Goal: Task Accomplishment & Management: Complete application form

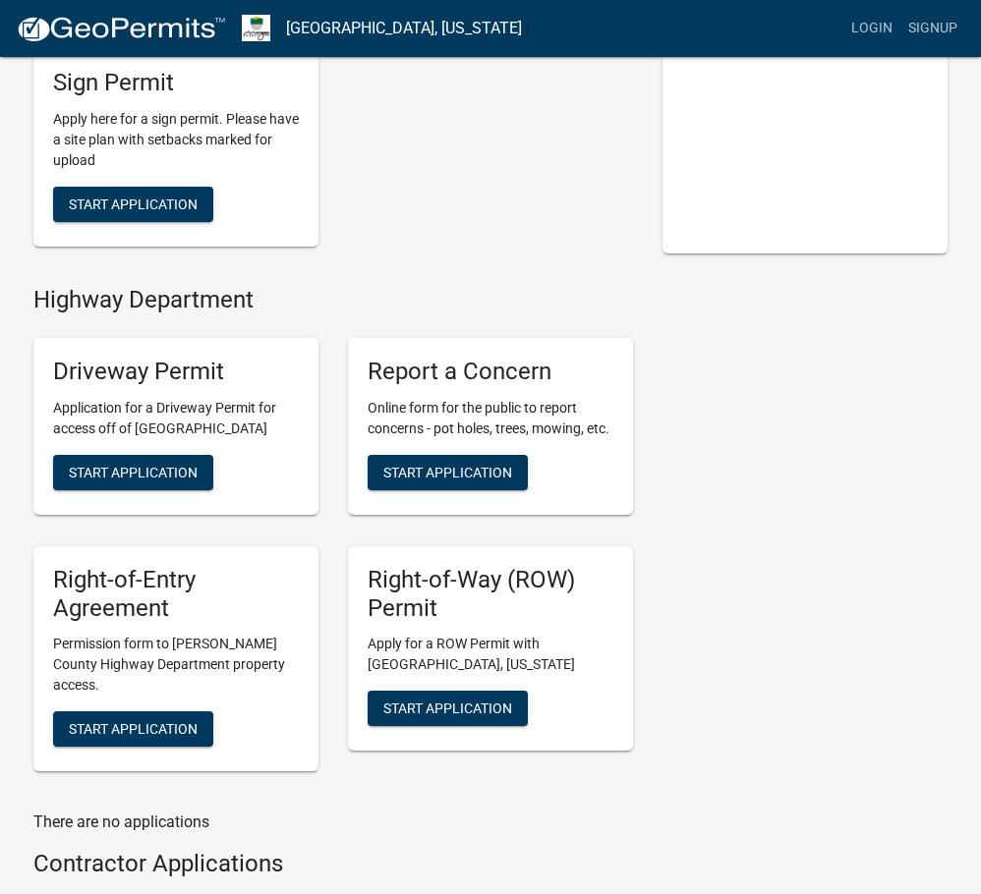
scroll to position [231, 0]
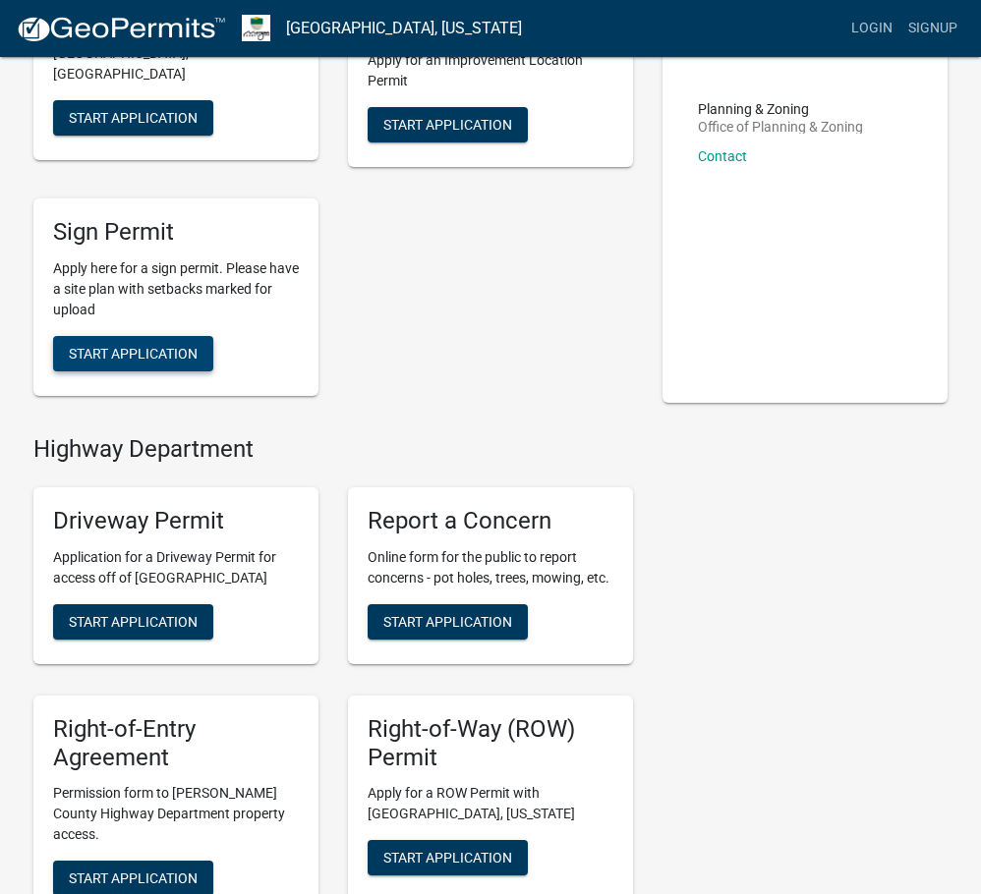
click at [149, 353] on span "Start Application" at bounding box center [133, 354] width 129 height 16
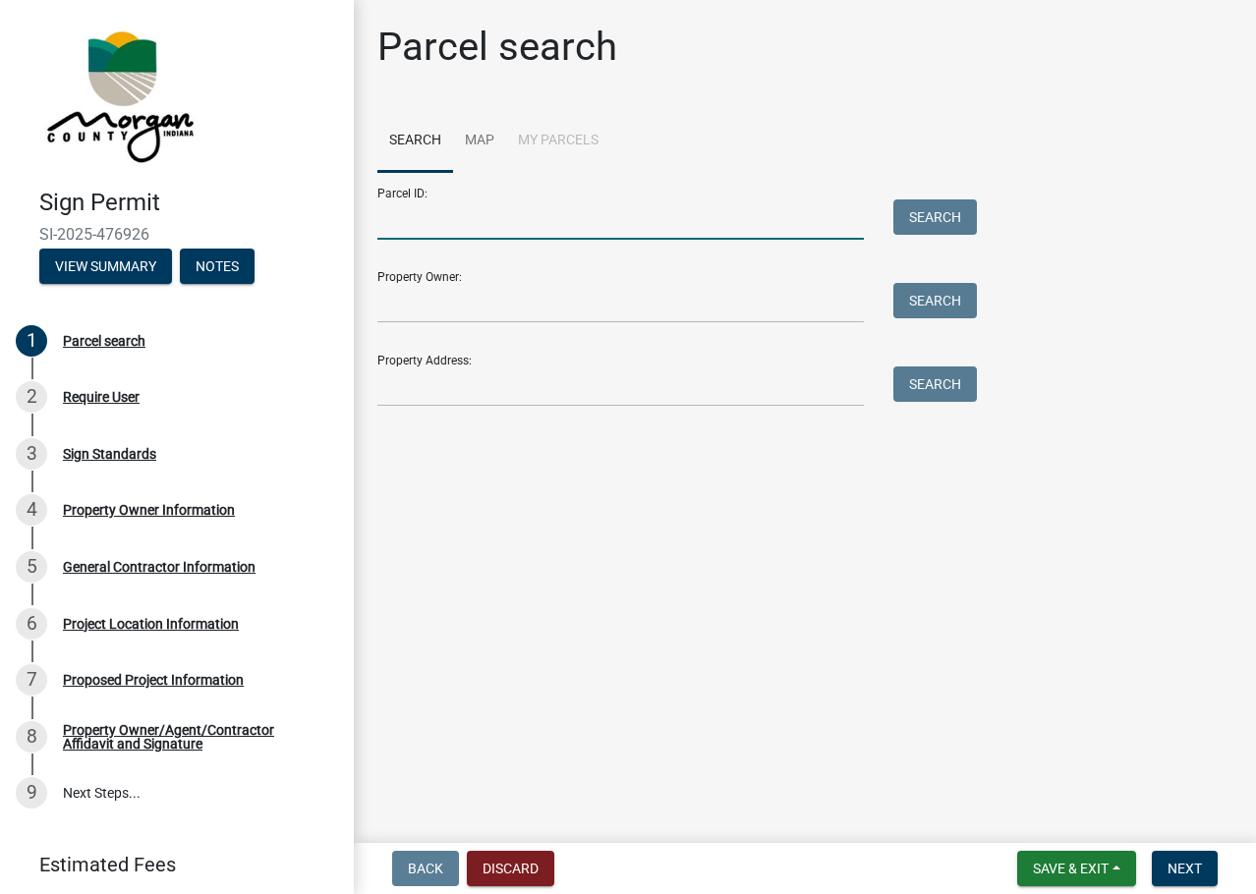
click at [531, 225] on input "Parcel ID:" at bounding box center [620, 220] width 487 height 40
type input "55-10-18-400-002.003-009"
click at [474, 301] on input "Property Owner:" at bounding box center [620, 303] width 487 height 40
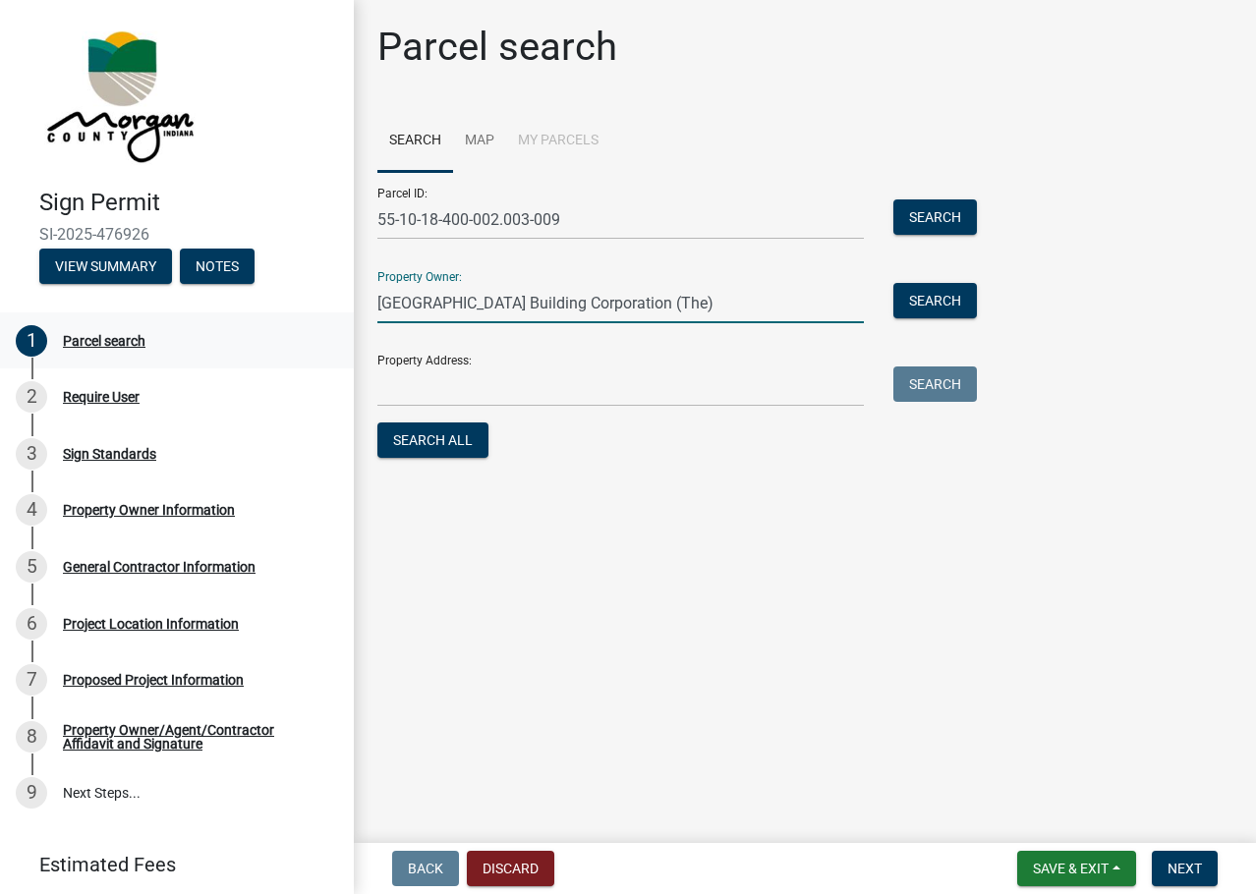
type input "[GEOGRAPHIC_DATA] Building Corporation (The)"
click at [517, 399] on input "Property Address:" at bounding box center [620, 387] width 487 height 40
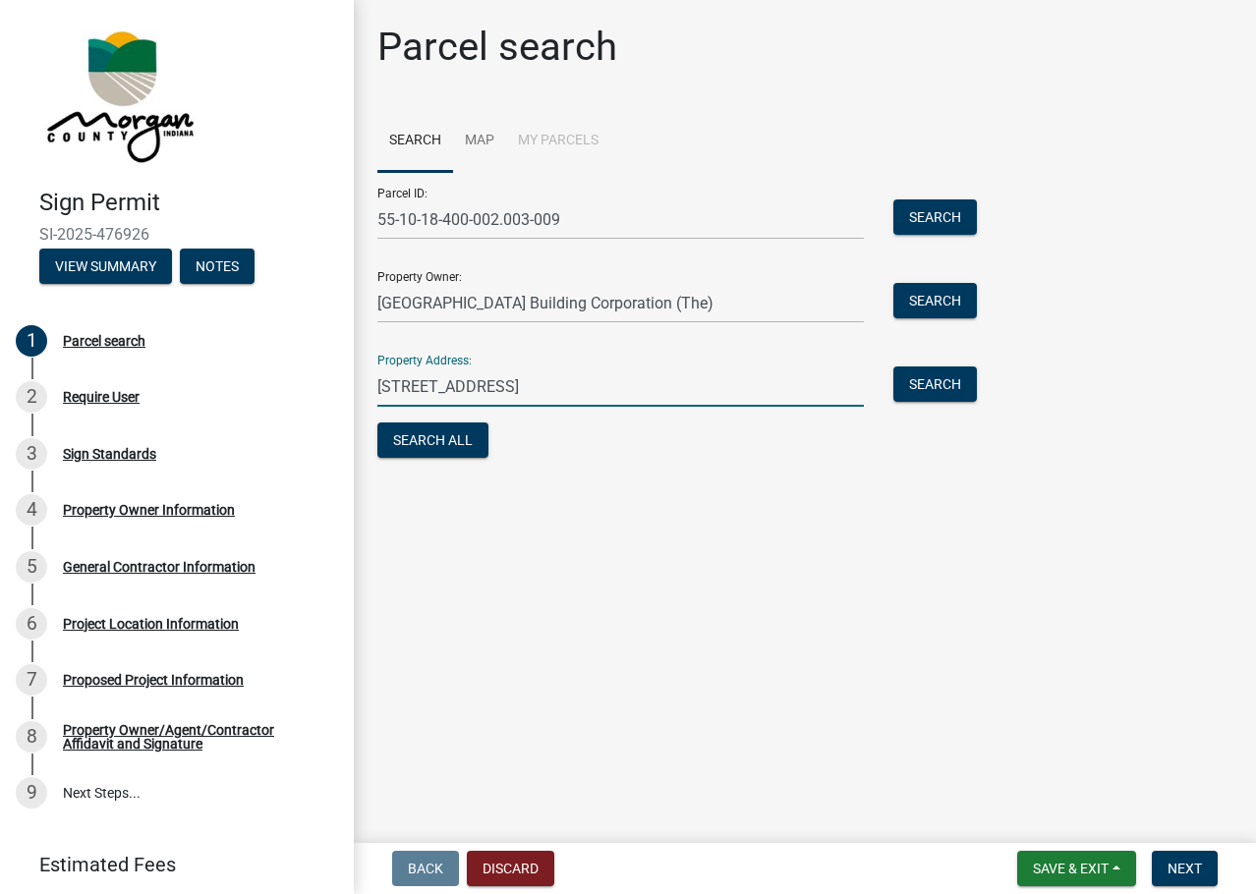
type input "[STREET_ADDRESS]"
click at [565, 468] on div "Parcel search Search Map My Parcels Parcel ID: 55-10-18-400-002.003-009 Search …" at bounding box center [805, 252] width 885 height 457
click at [558, 527] on main "Parcel search Search Map My Parcels Parcel ID: 55-10-18-400-002.003-009 Search …" at bounding box center [805, 417] width 902 height 835
click at [432, 432] on button "Search All" at bounding box center [432, 440] width 111 height 35
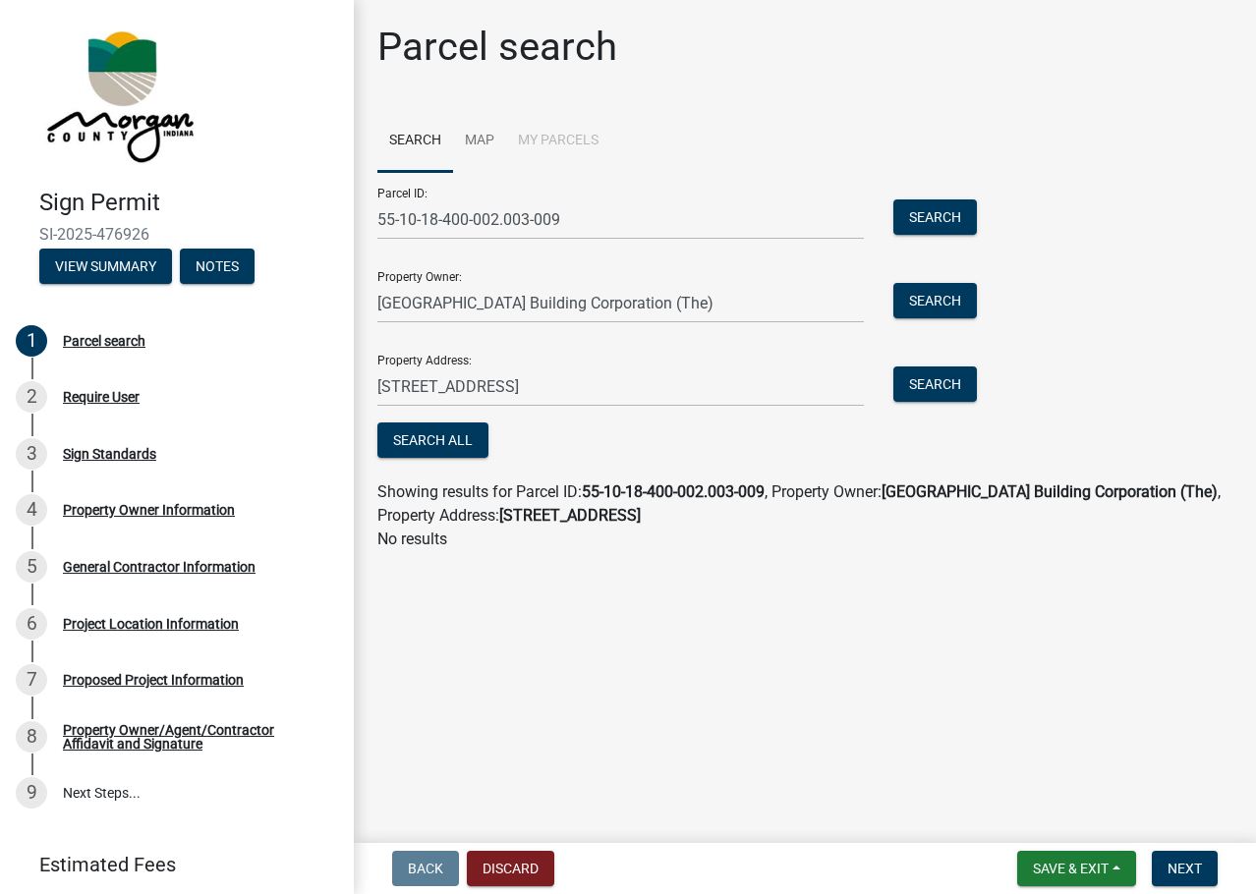
click at [547, 142] on li "My Parcels" at bounding box center [558, 141] width 104 height 63
click at [551, 131] on li "My Parcels" at bounding box center [558, 141] width 104 height 63
click at [471, 142] on link "Map" at bounding box center [479, 141] width 53 height 63
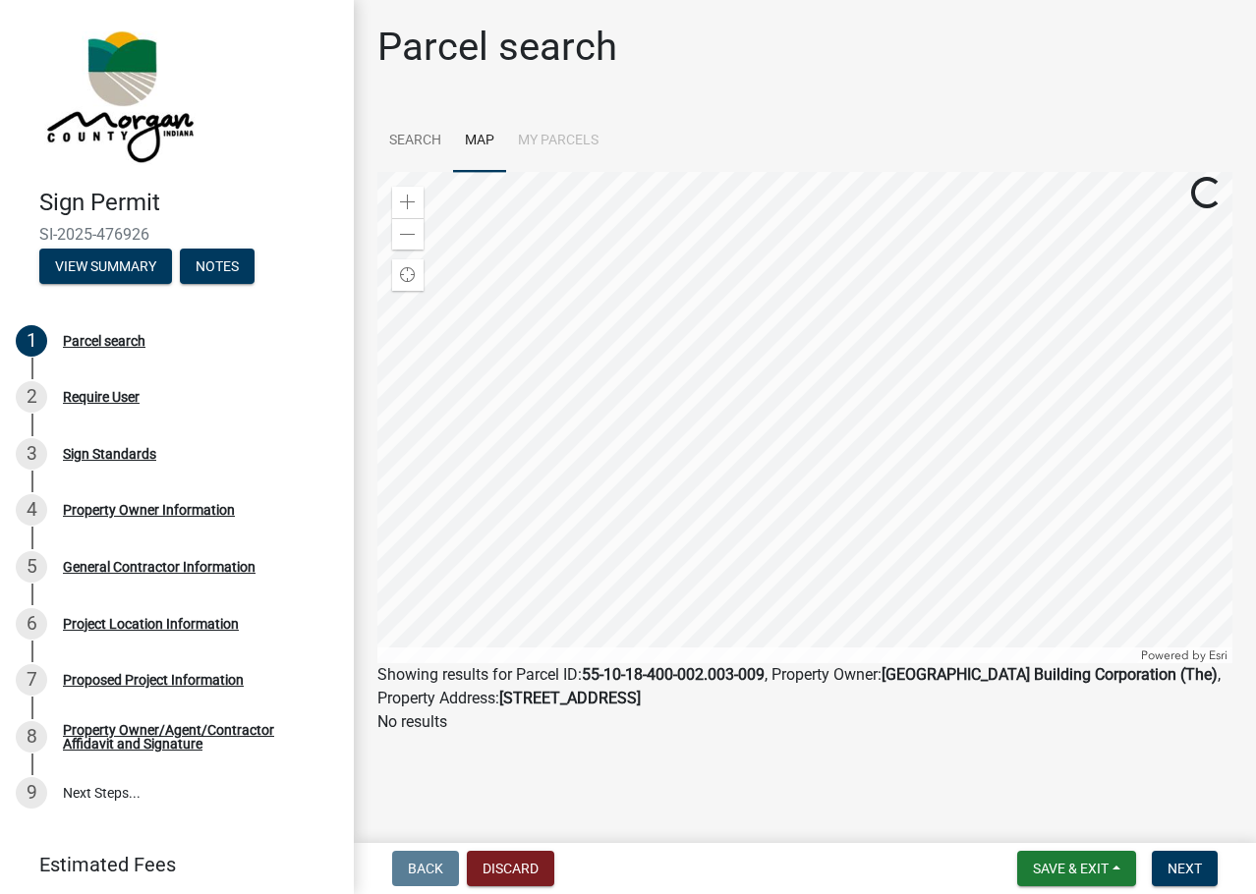
click at [565, 137] on li "My Parcels" at bounding box center [558, 141] width 104 height 63
click at [423, 142] on link "Search" at bounding box center [415, 141] width 76 height 63
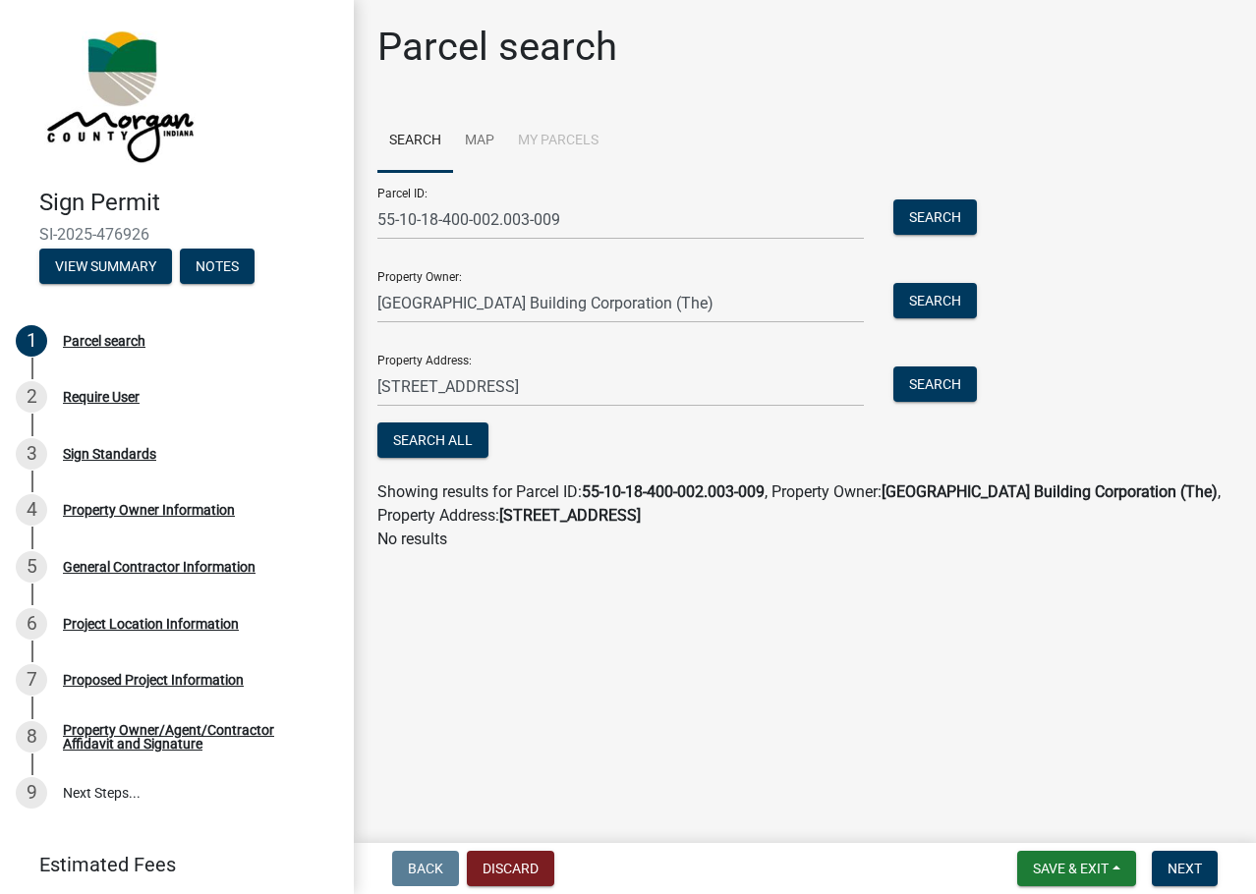
click at [798, 607] on main "Parcel search Search Map My Parcels Parcel ID: 55-10-18-400-002.003-009 Search …" at bounding box center [805, 417] width 902 height 835
click at [995, 872] on span "Next" at bounding box center [1185, 869] width 34 height 16
click at [627, 446] on span "Getting Parcel Geometry" at bounding box center [575, 441] width 172 height 19
click at [469, 441] on button "Search All" at bounding box center [432, 440] width 111 height 35
click at [935, 211] on button "Search" at bounding box center [935, 217] width 84 height 35
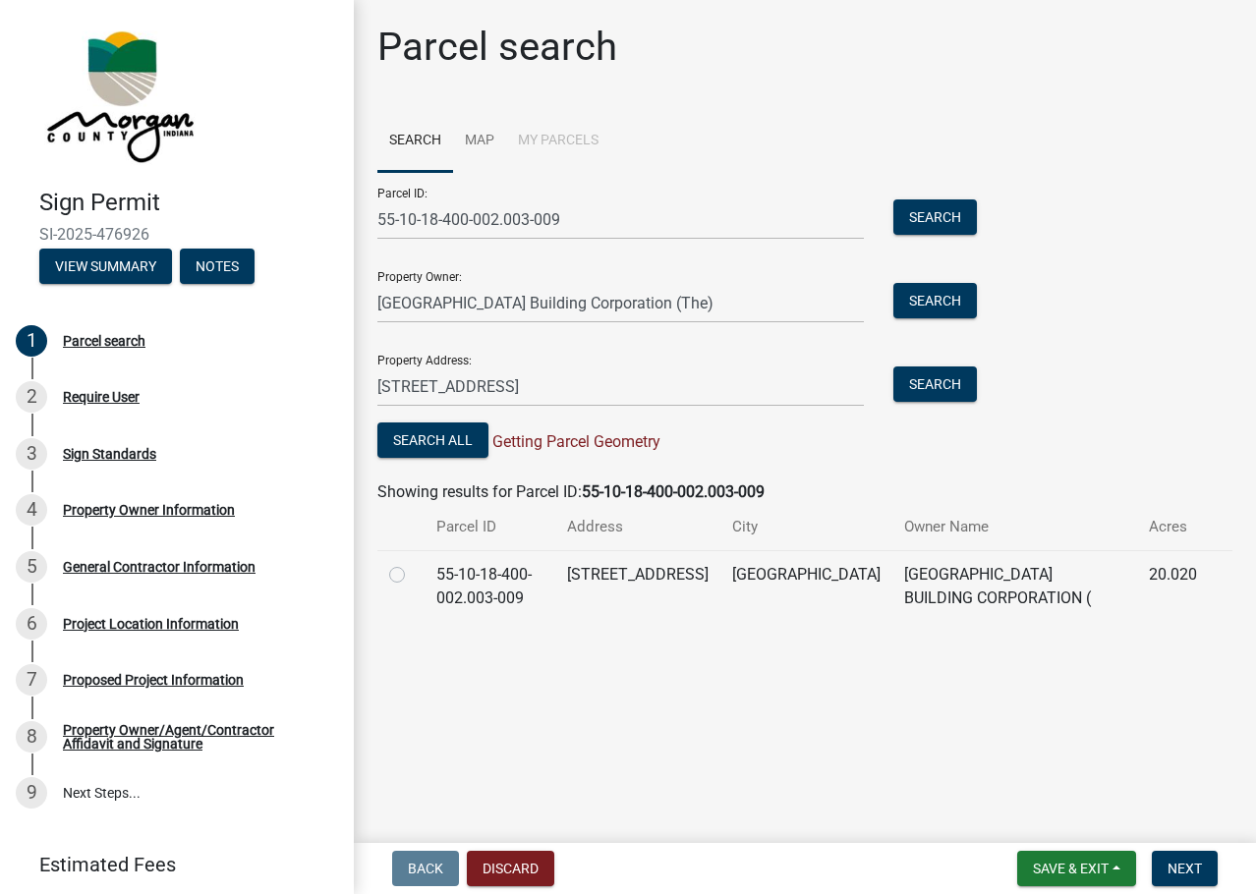
click at [413, 563] on label at bounding box center [413, 563] width 0 height 0
click at [413, 573] on input "radio" at bounding box center [419, 569] width 13 height 13
radio input "true"
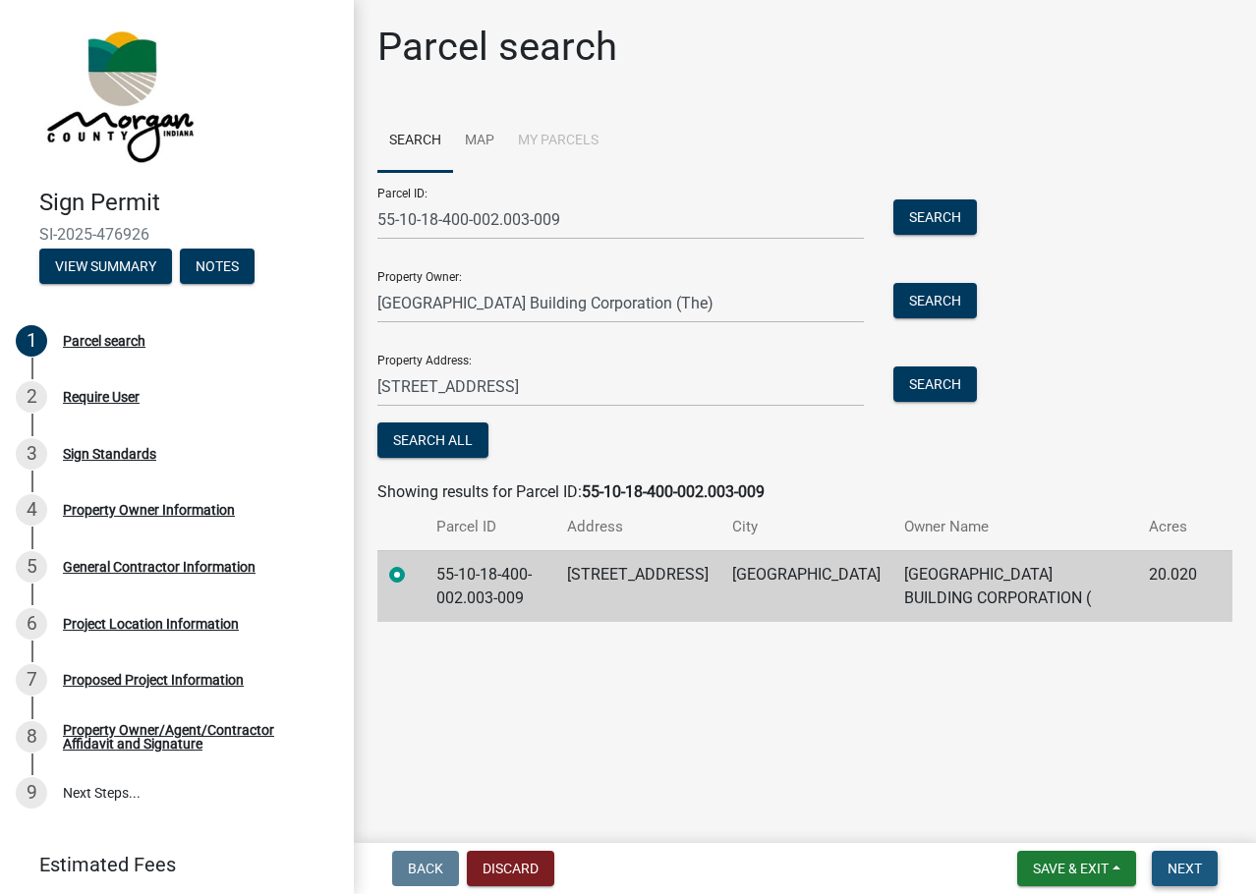
click at [995, 867] on span "Next" at bounding box center [1185, 869] width 34 height 16
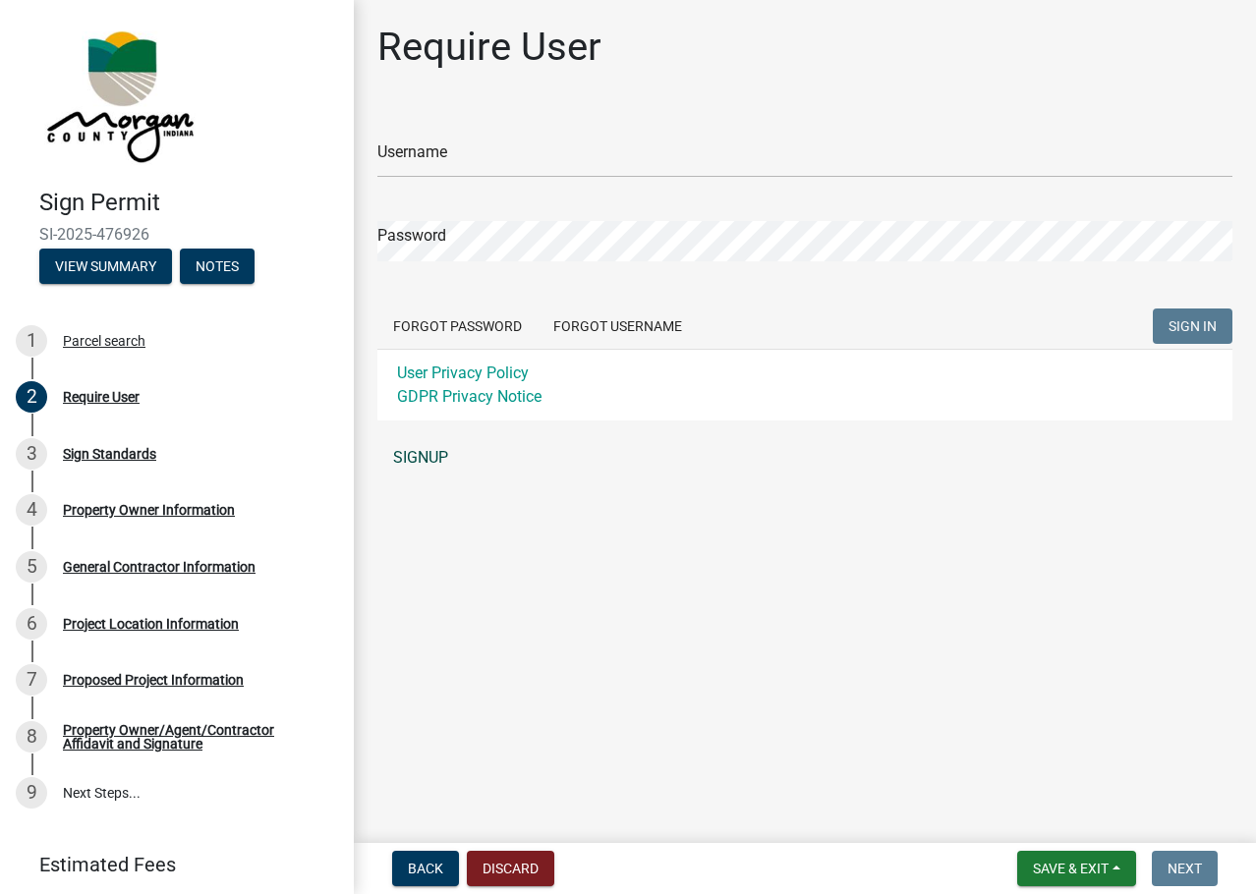
click at [419, 460] on link "SIGNUP" at bounding box center [804, 457] width 855 height 39
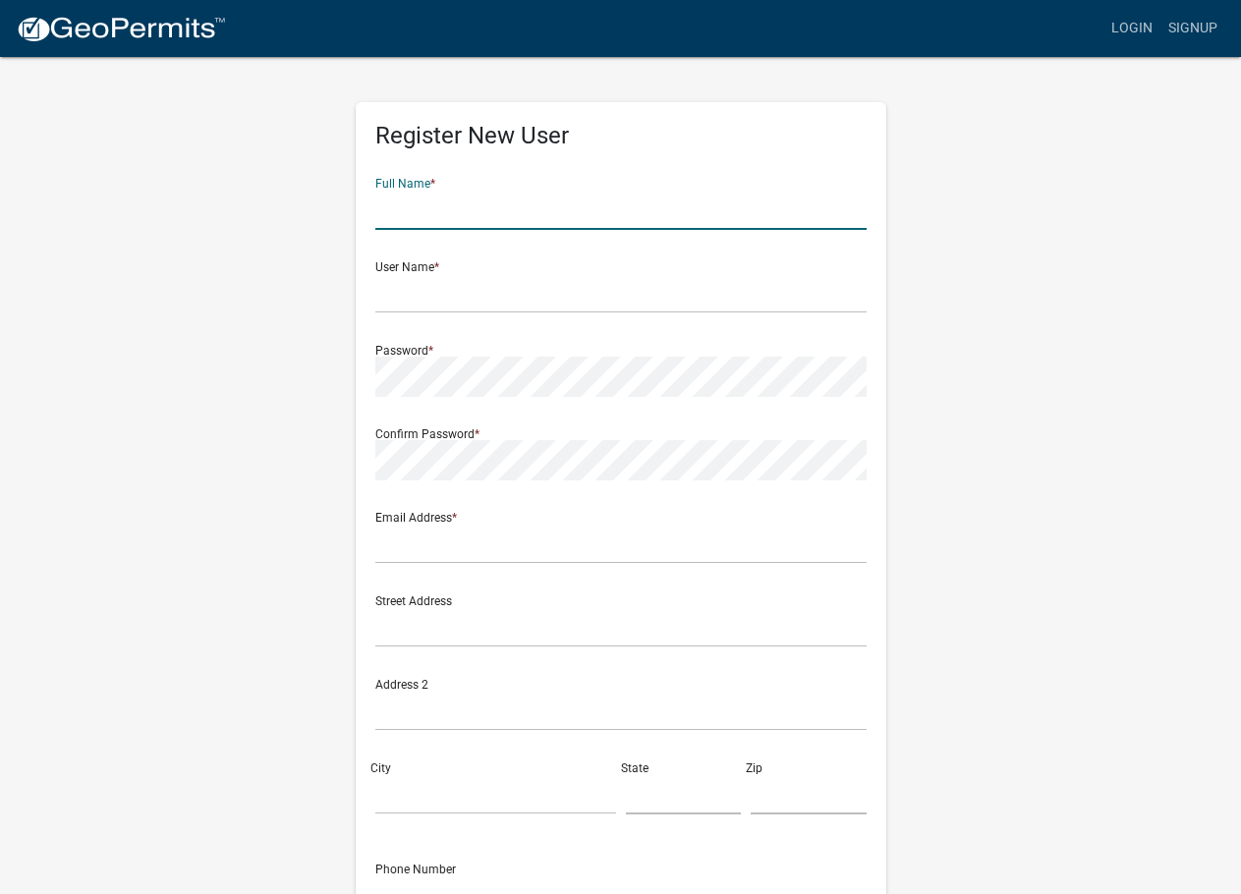
drag, startPoint x: 489, startPoint y: 219, endPoint x: 674, endPoint y: 234, distance: 185.4
click at [496, 221] on input "text" at bounding box center [620, 210] width 491 height 40
type input "Autumn Yang"
click at [395, 305] on input "text" at bounding box center [620, 293] width 491 height 40
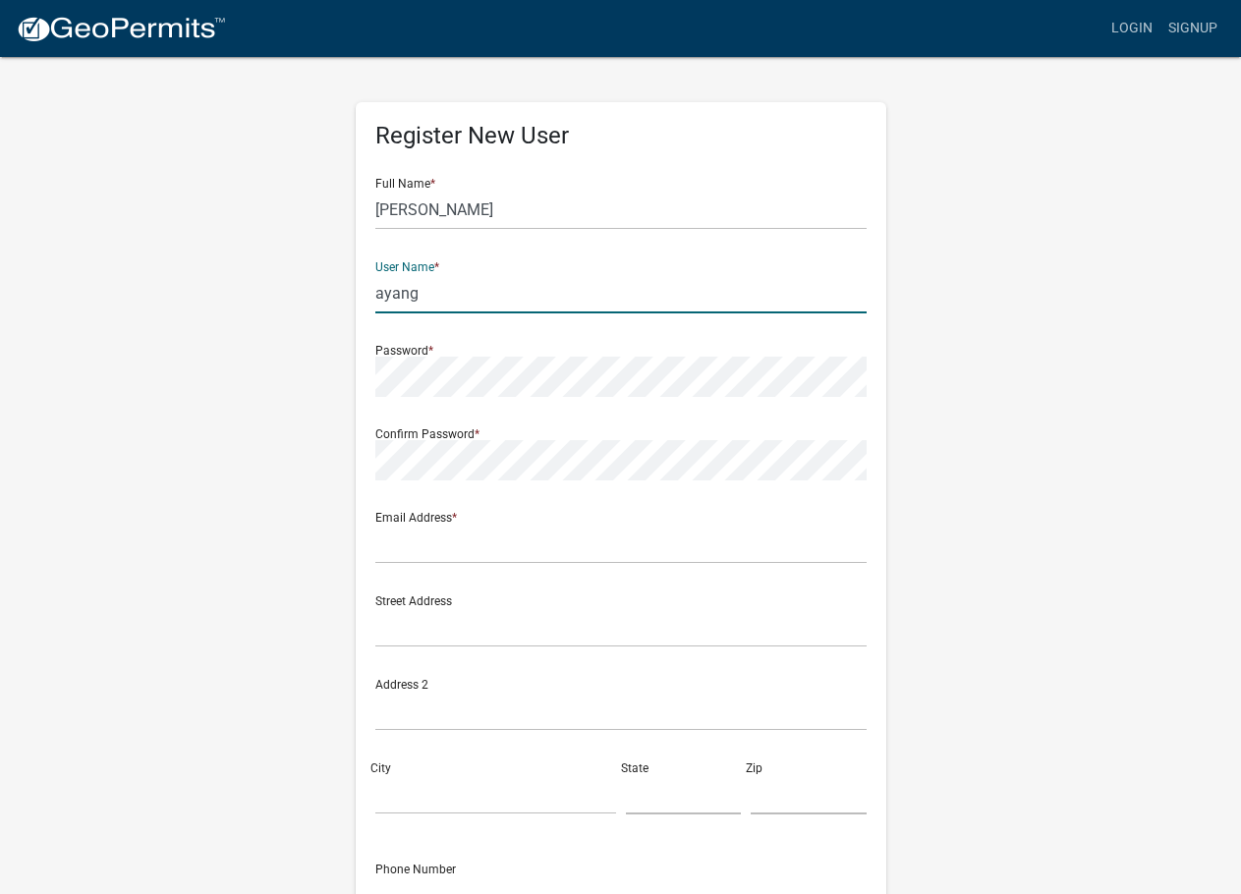
type input "ayang"
click at [446, 481] on form "Full Name * Autumn Yang User Name * ayang Password * Confirm Password * Email A…" at bounding box center [620, 582] width 491 height 841
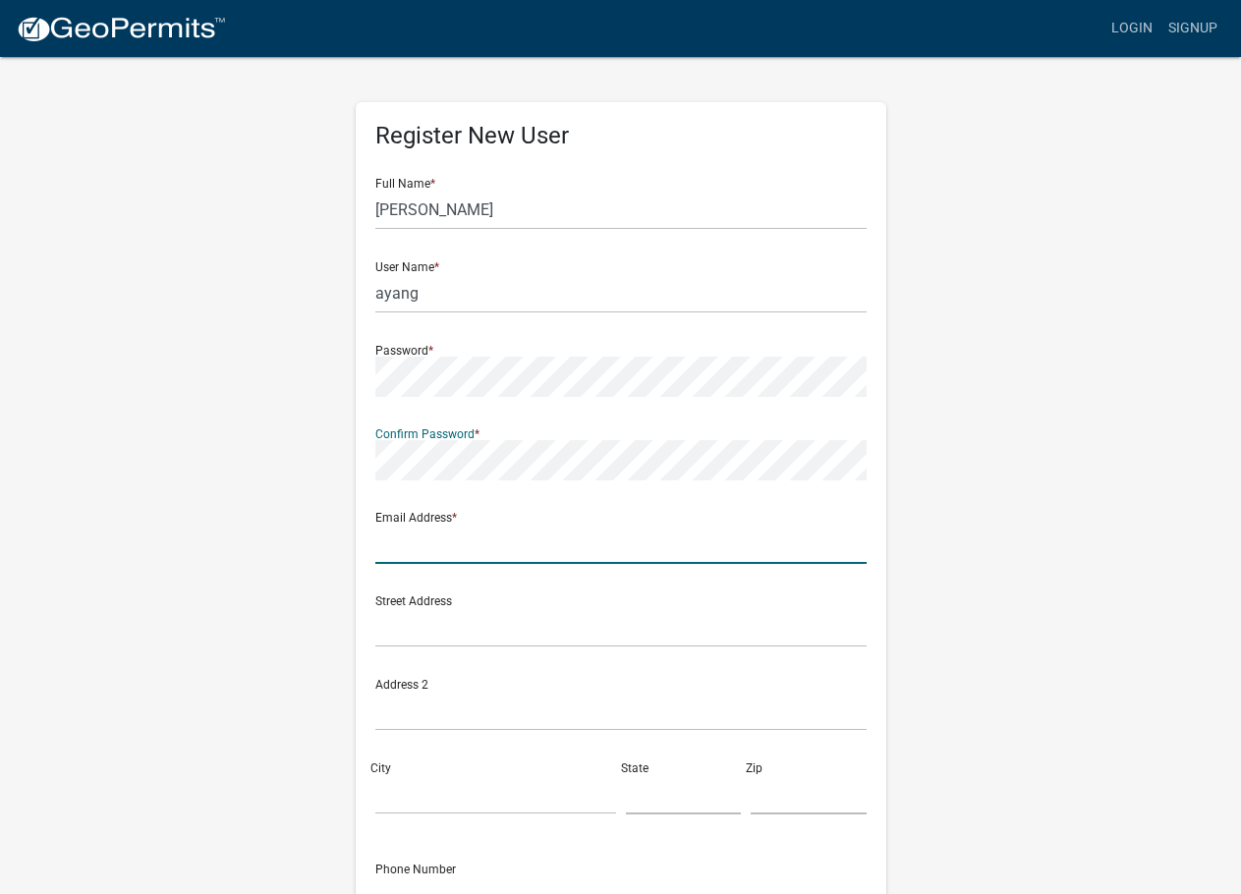
click at [503, 547] on input "text" at bounding box center [620, 544] width 491 height 40
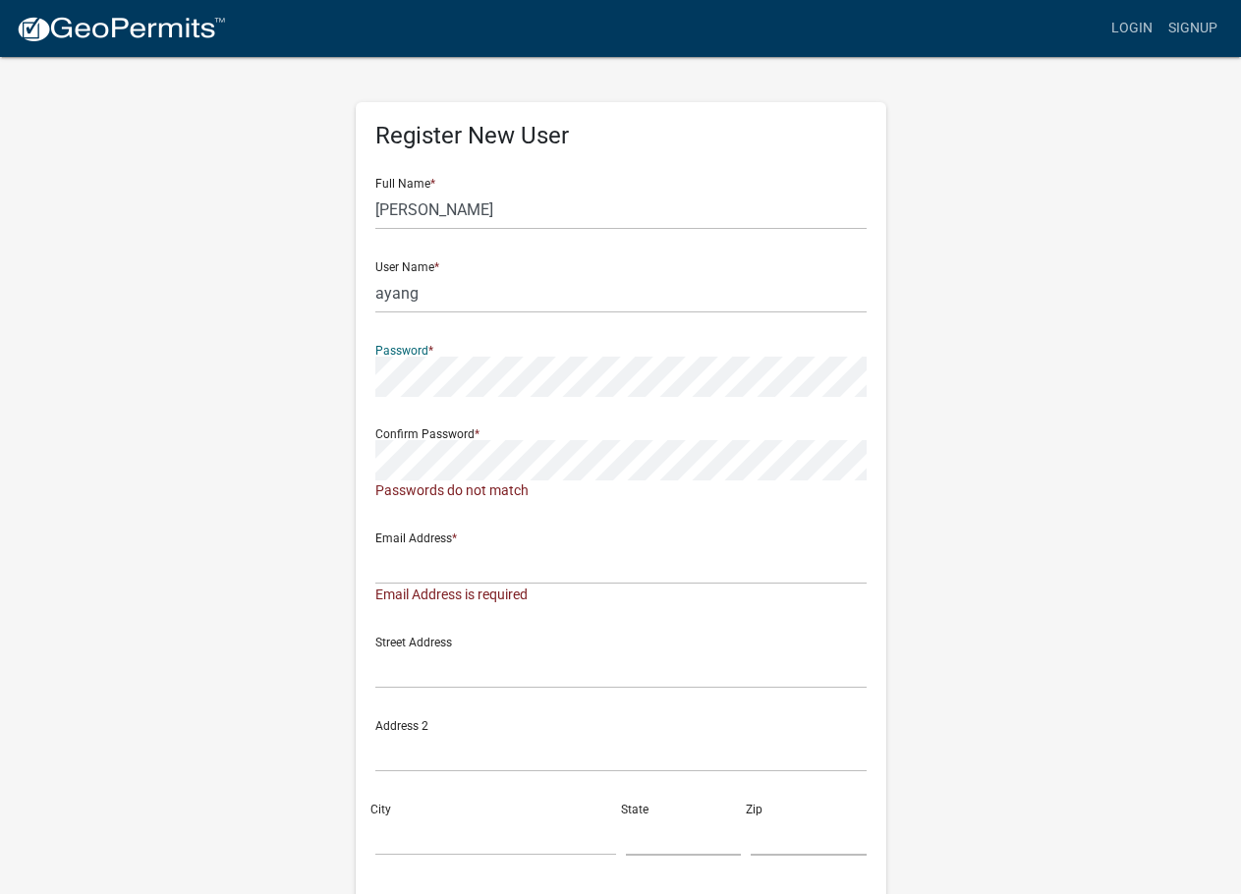
click at [305, 378] on div "Register New User Full Name * Autumn Yang User Name * ayang Password * Confirm …" at bounding box center [621, 601] width 1121 height 1093
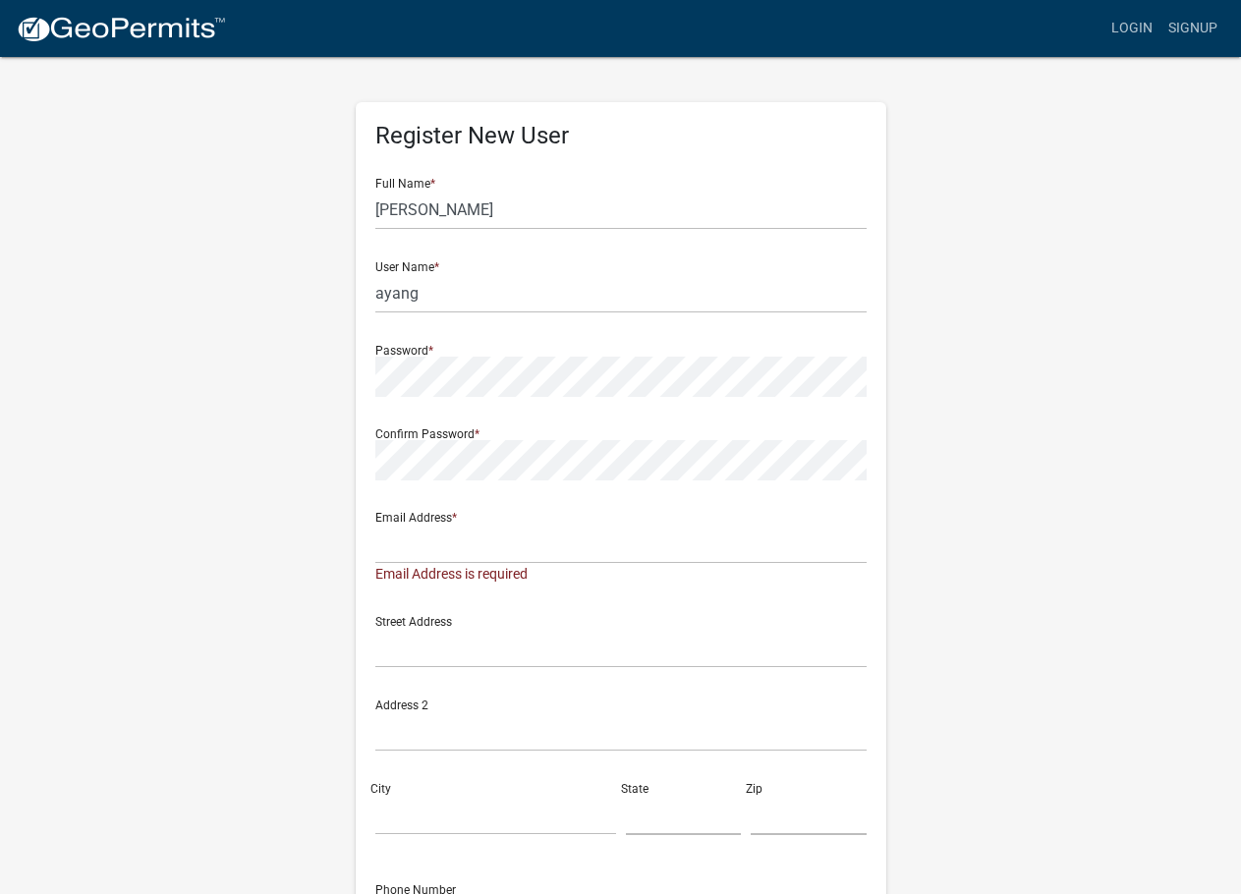
click at [995, 647] on div "Register New User Full Name * Autumn Yang User Name * ayang Password * Confirm …" at bounding box center [621, 591] width 1121 height 1072
click at [280, 462] on div "Register New User Full Name * Autumn Yang User Name * ayang Password * Confirm …" at bounding box center [621, 591] width 1121 height 1072
click at [259, 597] on div "Register New User Full Name * Autumn Yang User Name * ayang Password * Confirm …" at bounding box center [621, 591] width 1121 height 1072
click at [391, 558] on input "text" at bounding box center [620, 544] width 491 height 40
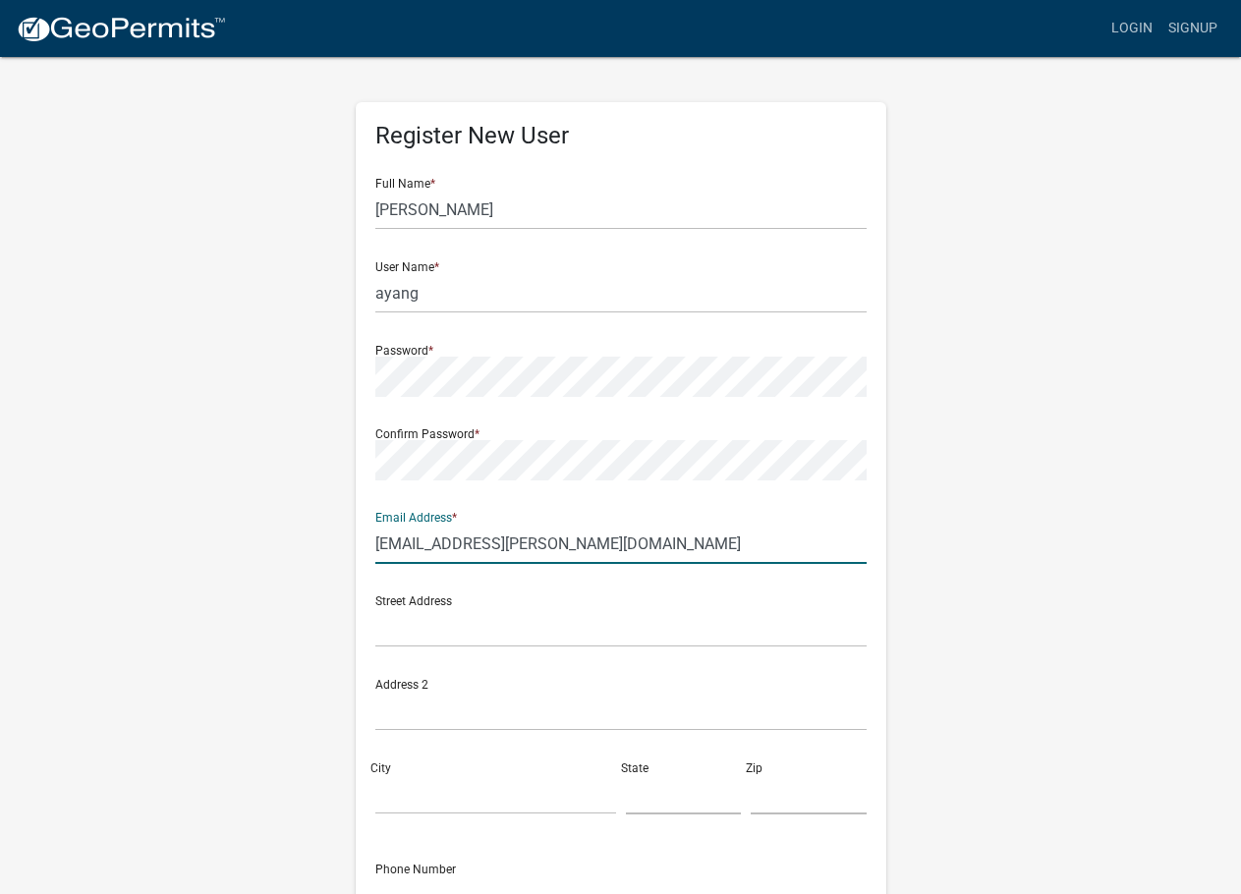
type input "ayang@meyer-najem.com"
click at [231, 605] on div "Register New User Full Name * Autumn Yang User Name * ayang Password * Confirm …" at bounding box center [621, 581] width 1121 height 1052
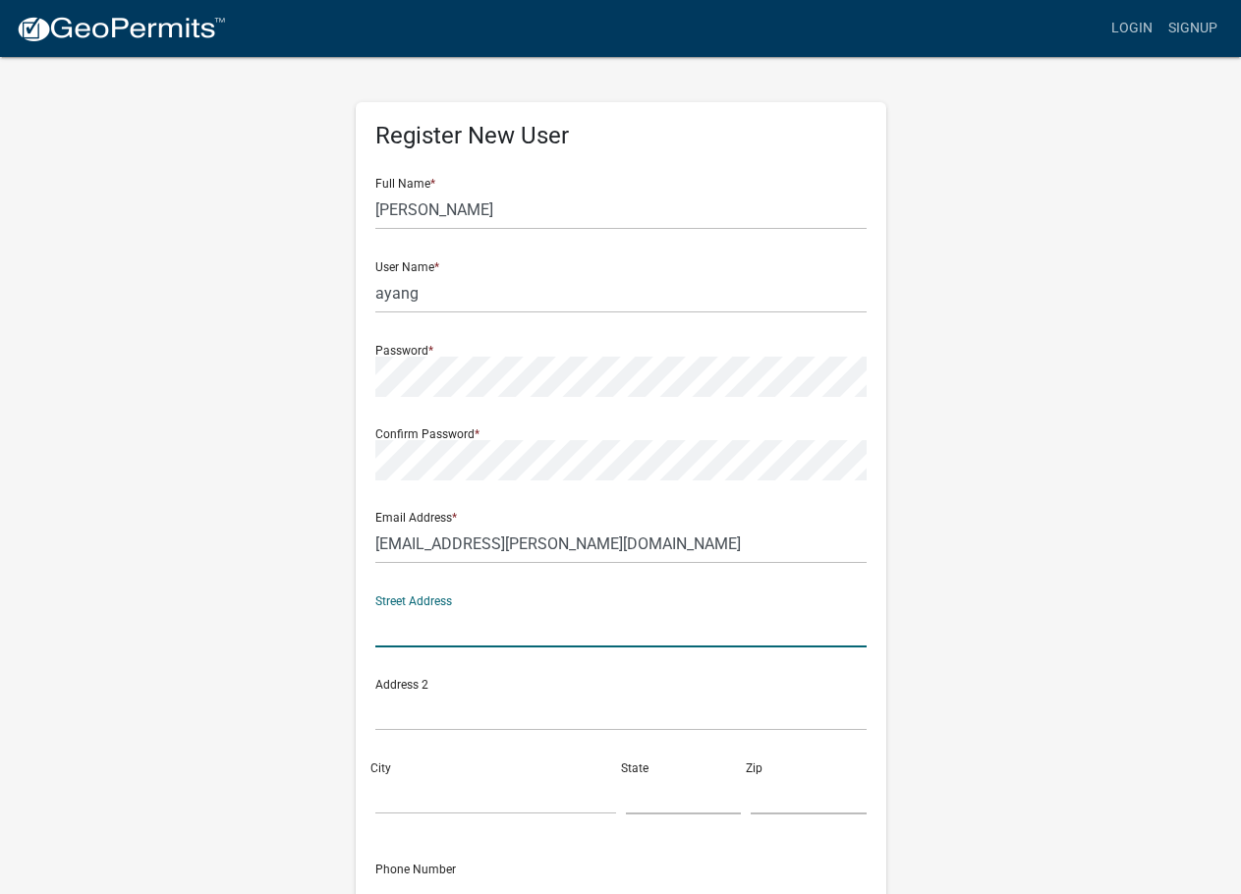
click at [432, 637] on input "text" at bounding box center [620, 627] width 491 height 40
type input "[STREET_ADDRESS]"
click at [478, 700] on input "text" at bounding box center [620, 711] width 491 height 40
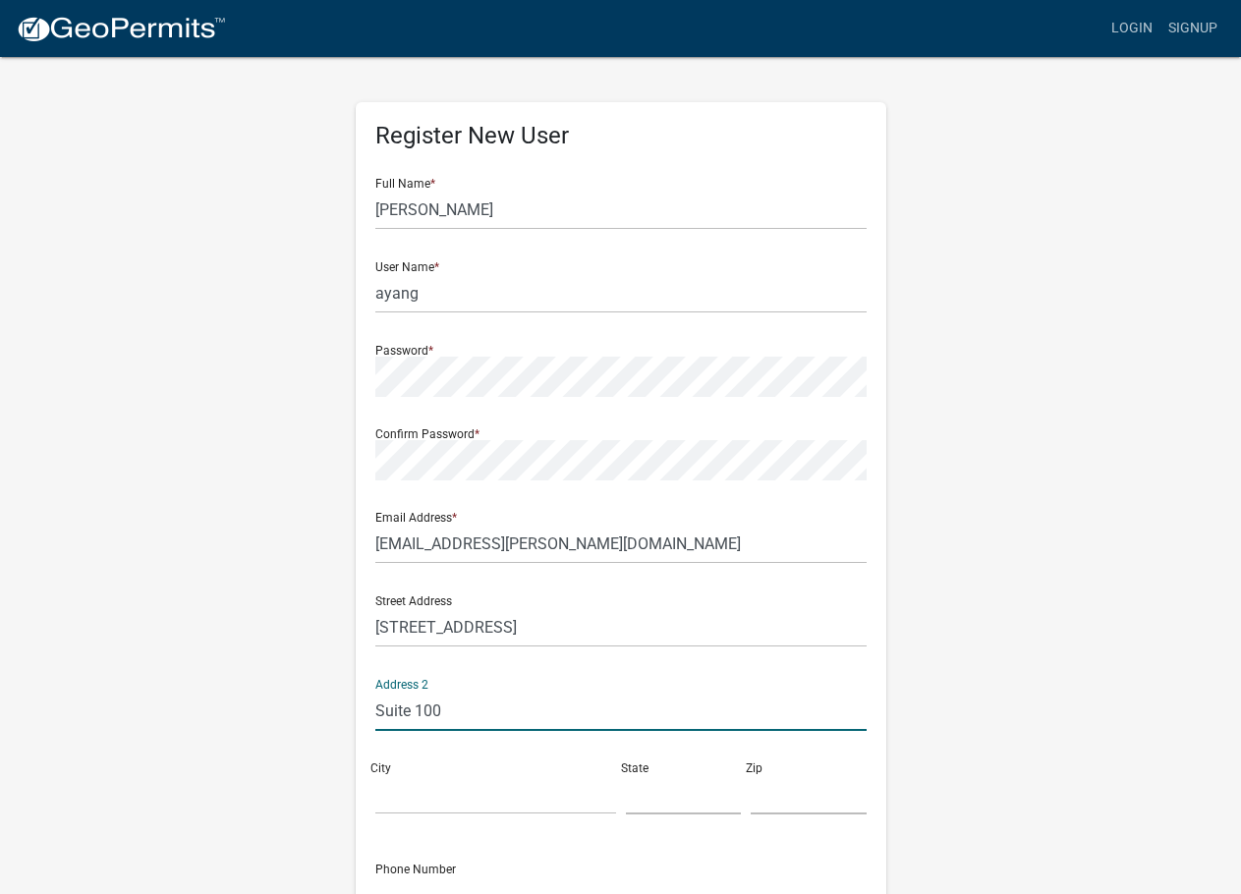
type input "Suite 100"
click at [390, 793] on input "City" at bounding box center [495, 795] width 241 height 40
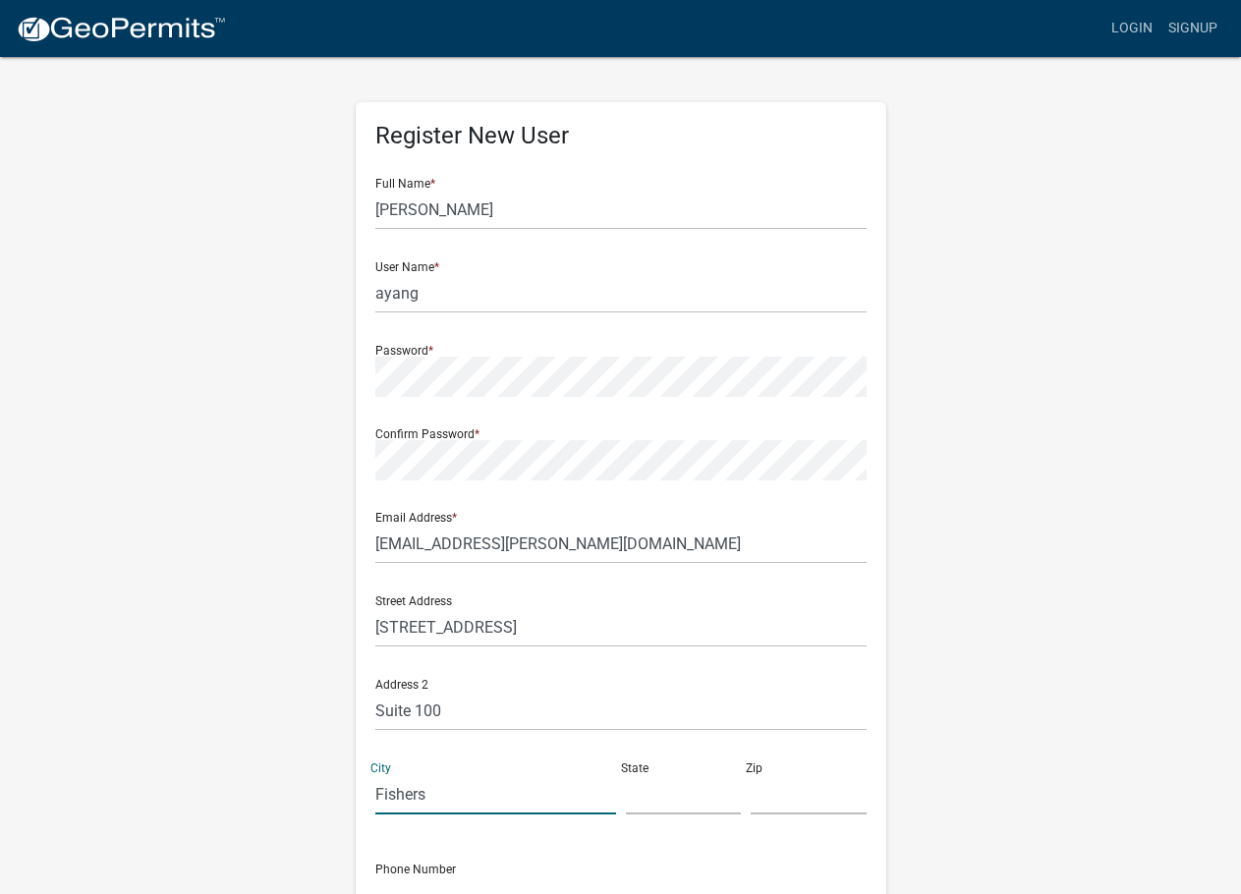
type input "Fishers"
click at [692, 807] on input "text" at bounding box center [684, 795] width 116 height 40
type input "IN"
click at [809, 816] on div "Street Address 11787 Lantern Rd Address 2 Suite 100 City Fishers State IN Zip" at bounding box center [621, 705] width 501 height 251
click at [803, 805] on input "text" at bounding box center [809, 795] width 116 height 40
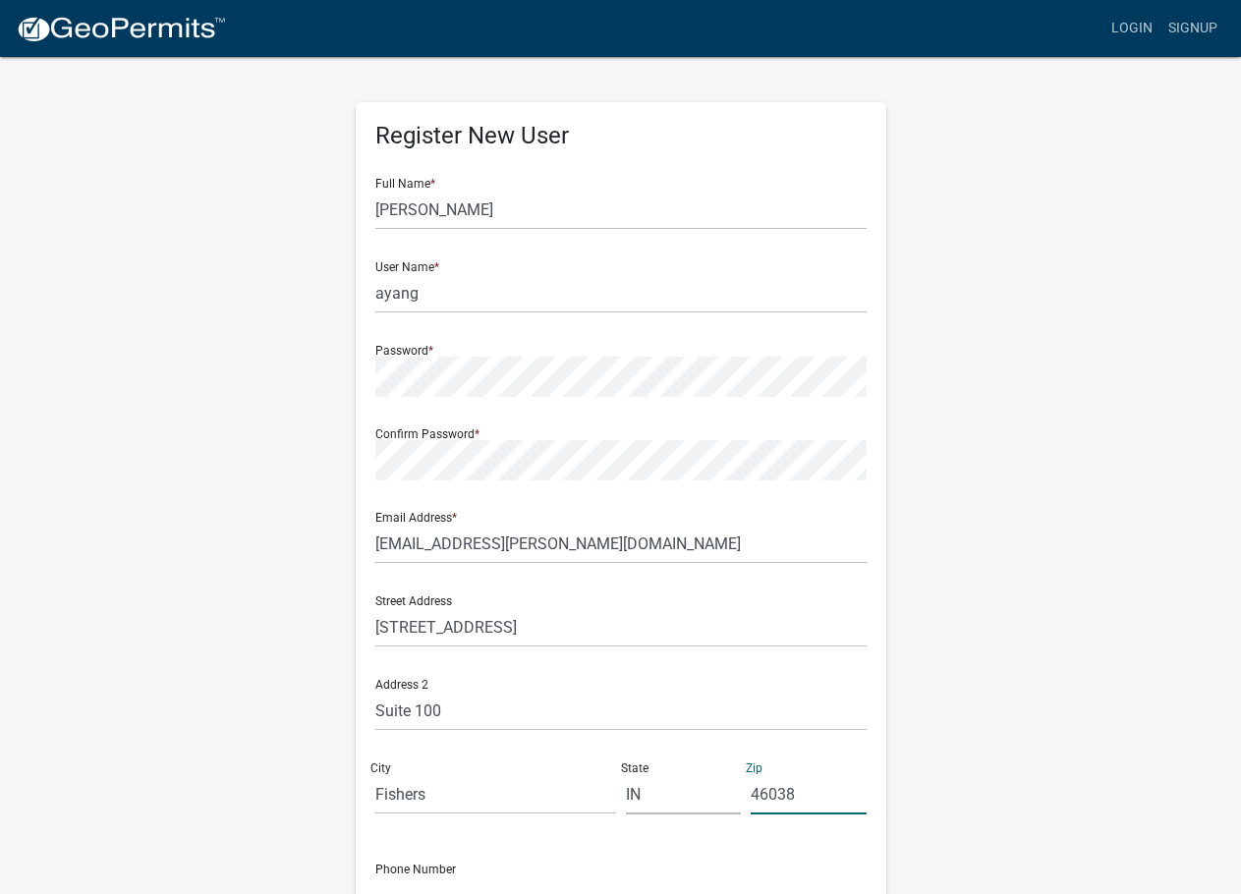
type input "46038"
click at [956, 768] on div "Register New User Full Name * Autumn Yang User Name * ayang Password * Confirm …" at bounding box center [621, 581] width 1121 height 1052
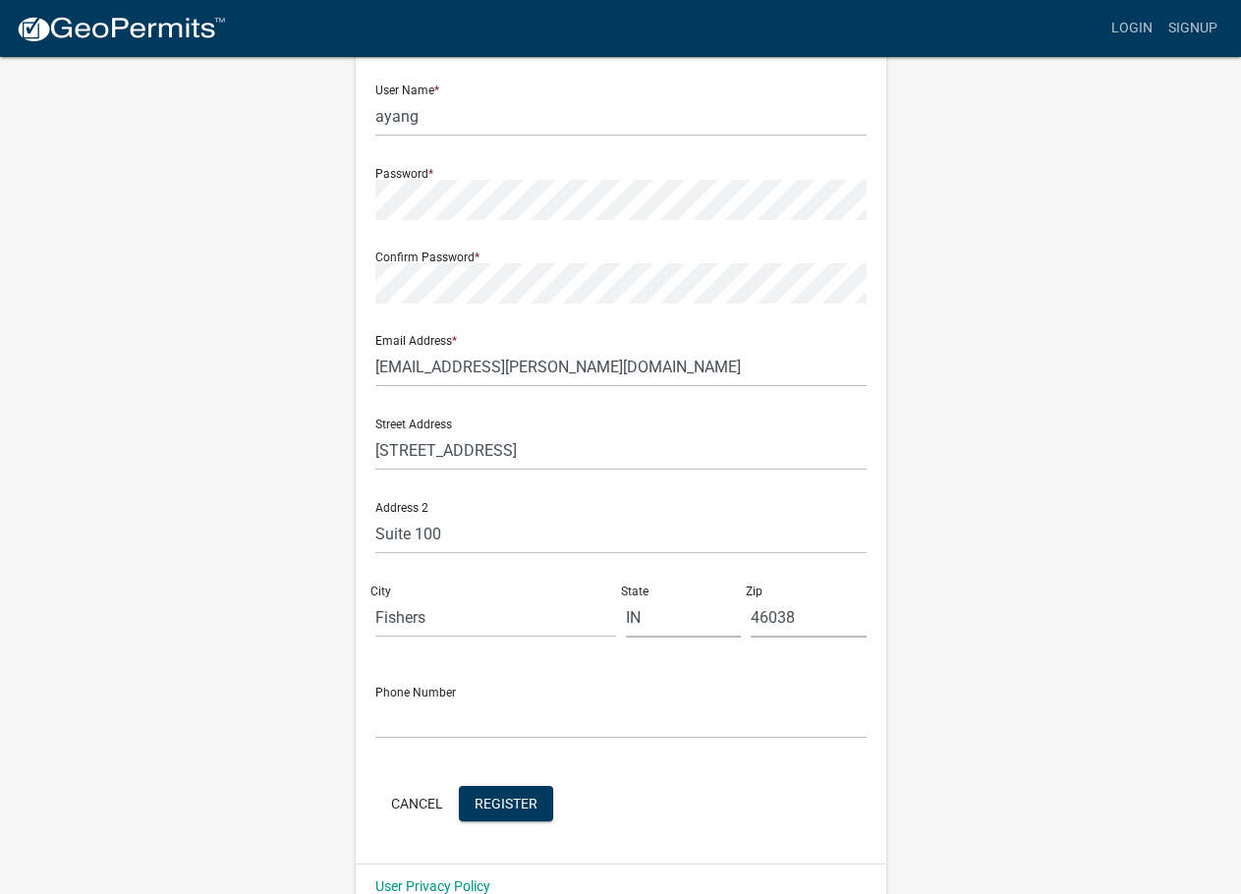
scroll to position [212, 0]
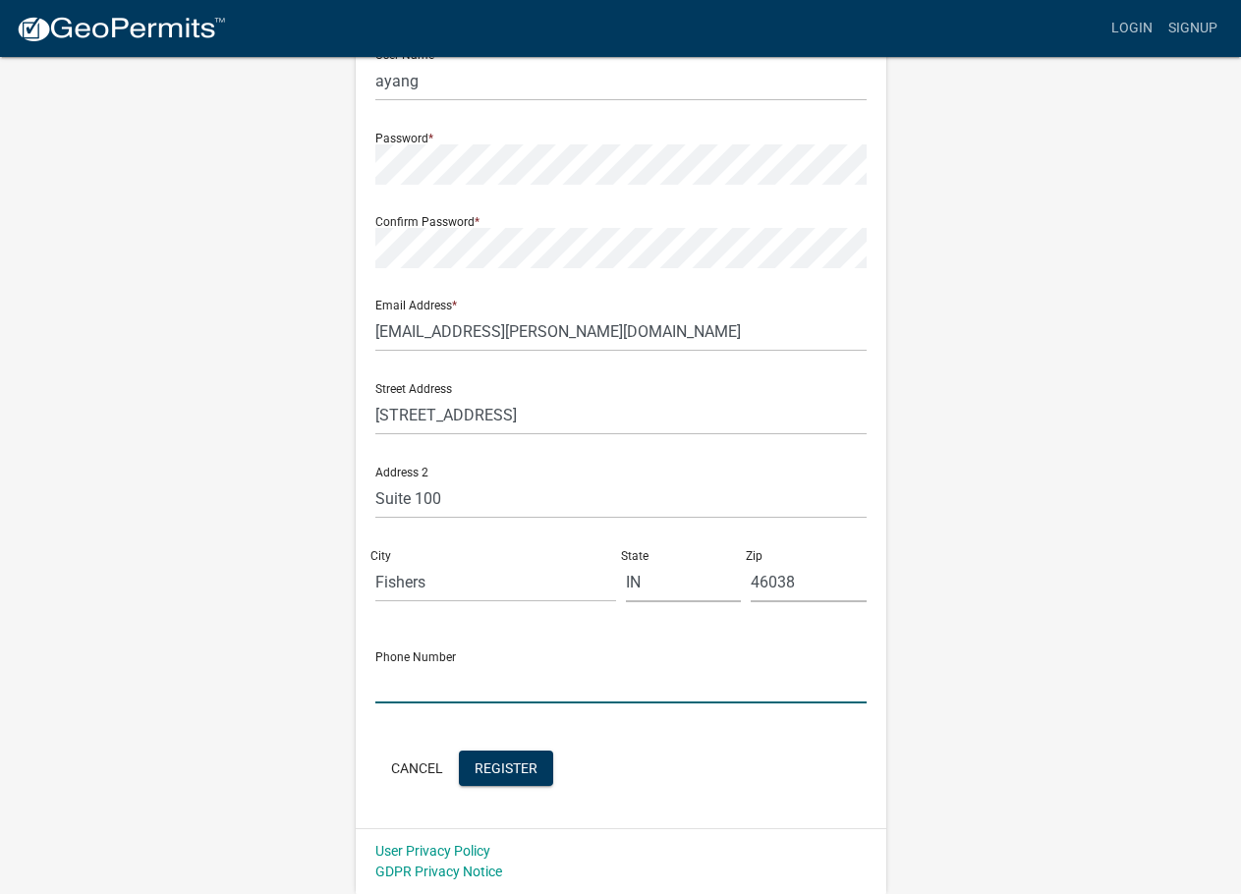
click at [404, 699] on input "text" at bounding box center [620, 683] width 491 height 40
type input "3179031427"
drag, startPoint x: 939, startPoint y: 700, endPoint x: 927, endPoint y: 705, distance: 12.8
click at [940, 701] on div "Register New User Full Name * Autumn Yang User Name * ayang Password * Confirm …" at bounding box center [621, 369] width 1121 height 1052
click at [515, 768] on span "Register" at bounding box center [506, 768] width 63 height 16
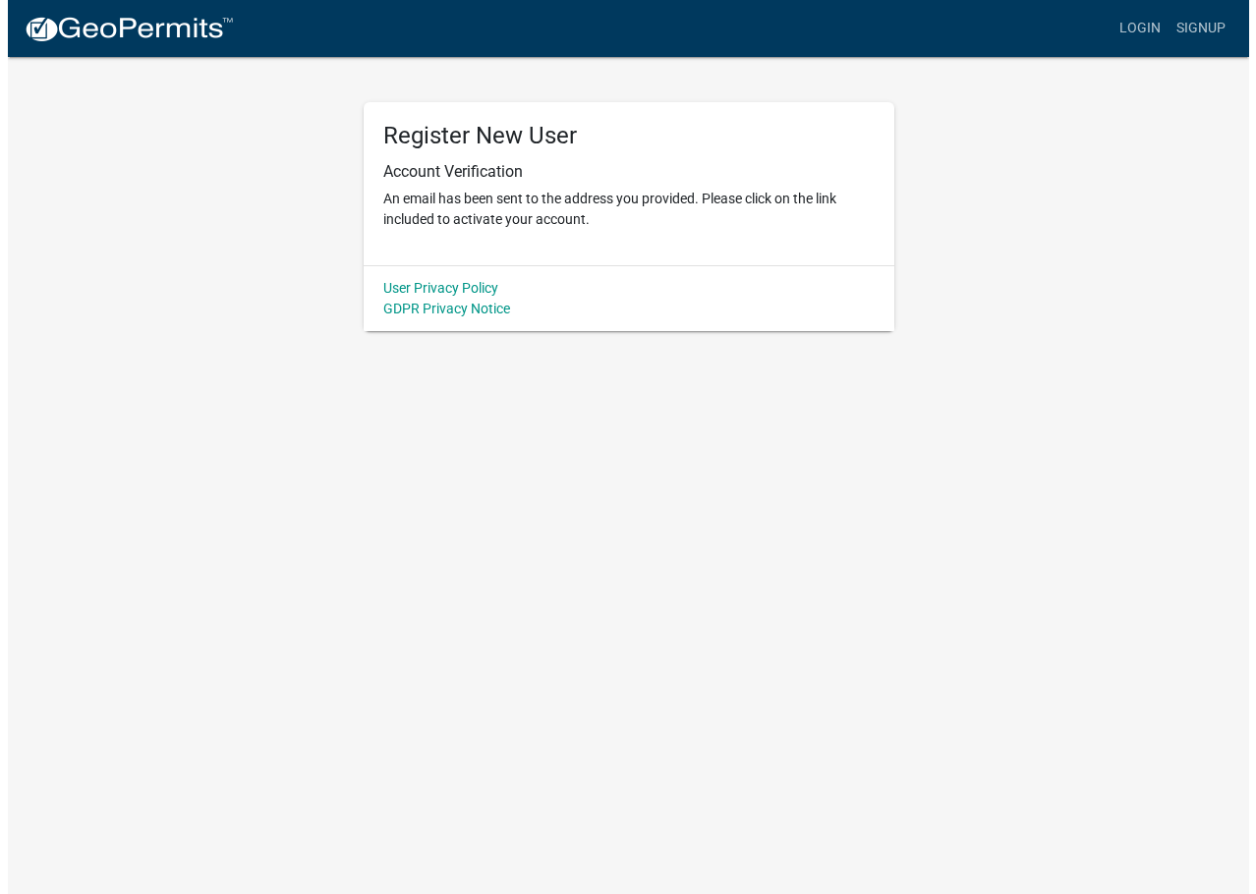
scroll to position [0, 0]
click at [387, 352] on body "Internet Explorer does NOT work with GeoPermits. Get a new browser for more sec…" at bounding box center [628, 447] width 1256 height 894
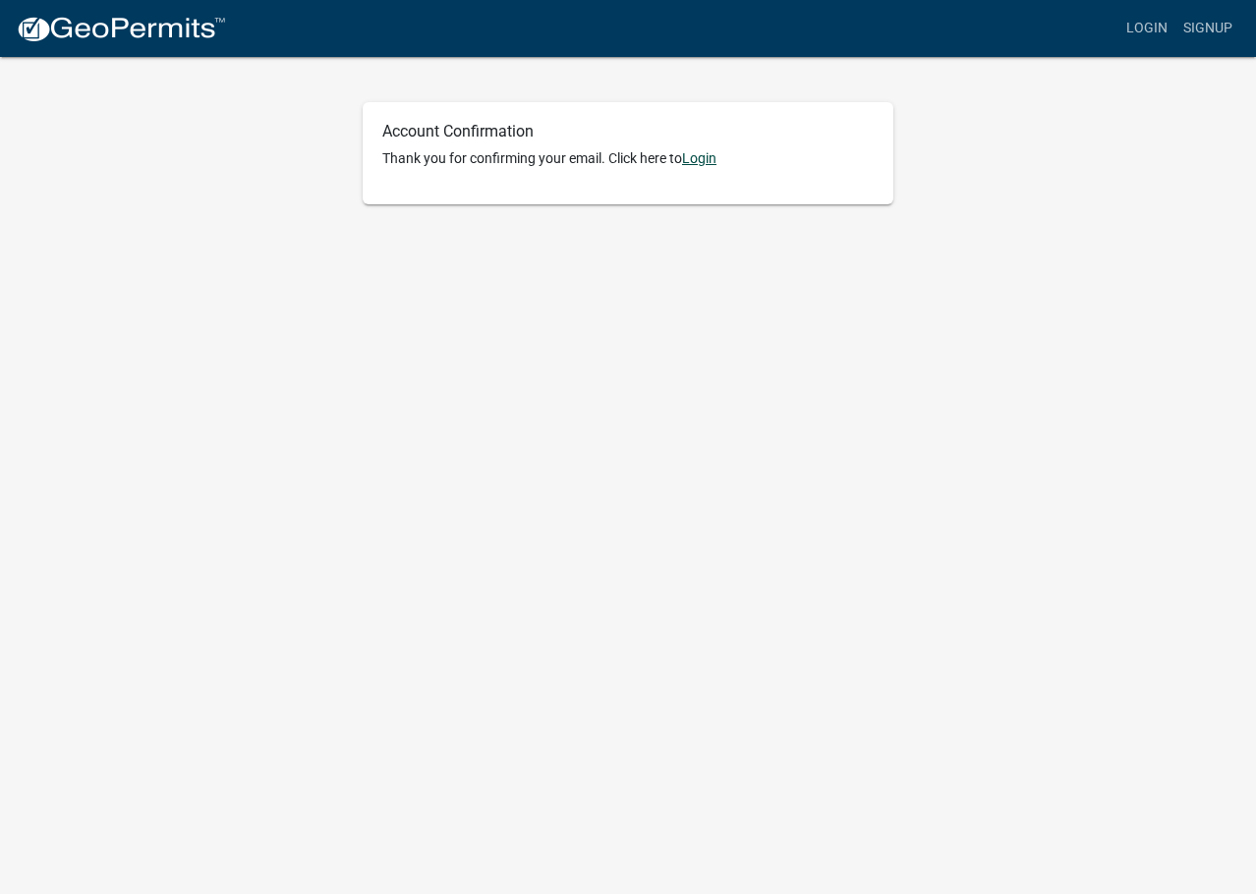
click at [708, 158] on link "Login" at bounding box center [699, 158] width 34 height 16
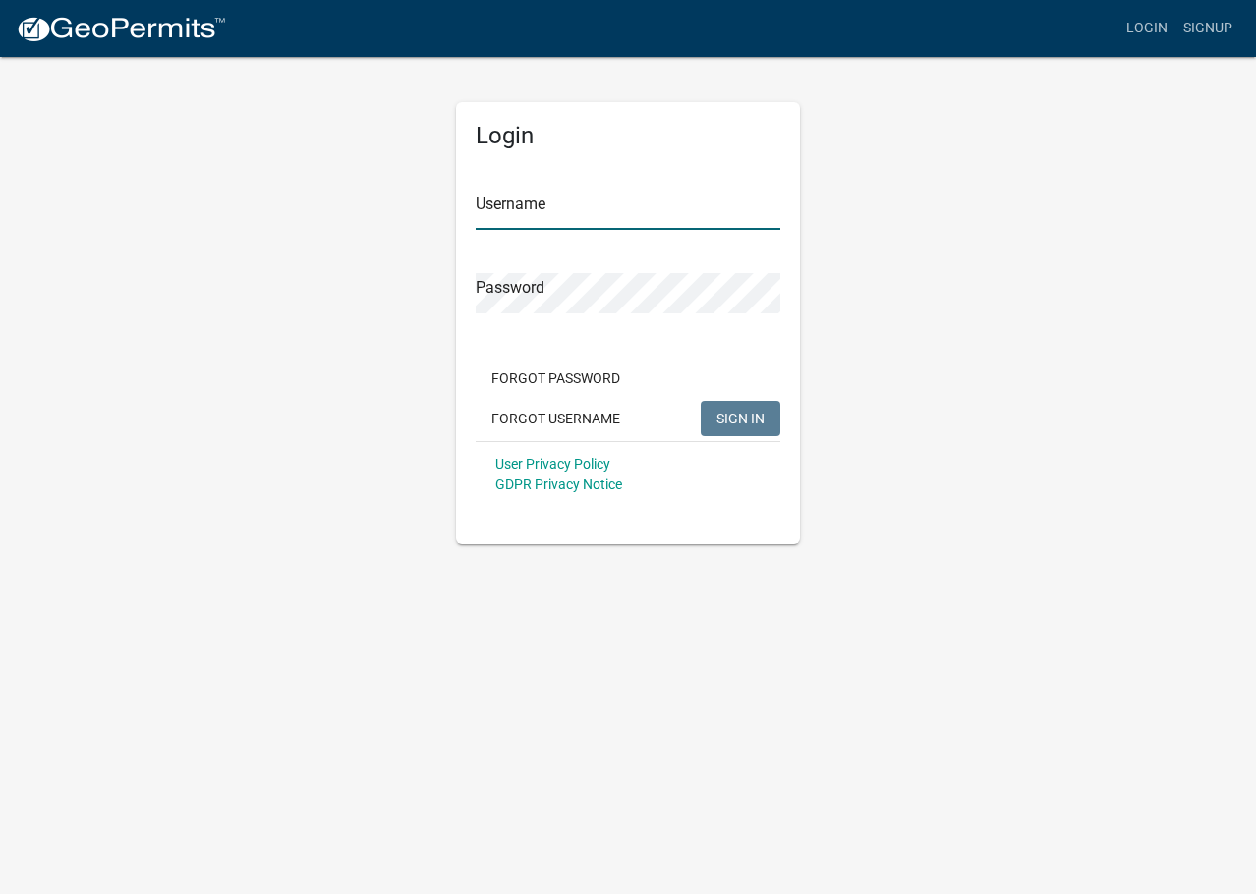
click at [514, 201] on input "Username" at bounding box center [628, 210] width 305 height 40
type input "ayang"
click at [701, 401] on button "SIGN IN" at bounding box center [741, 418] width 80 height 35
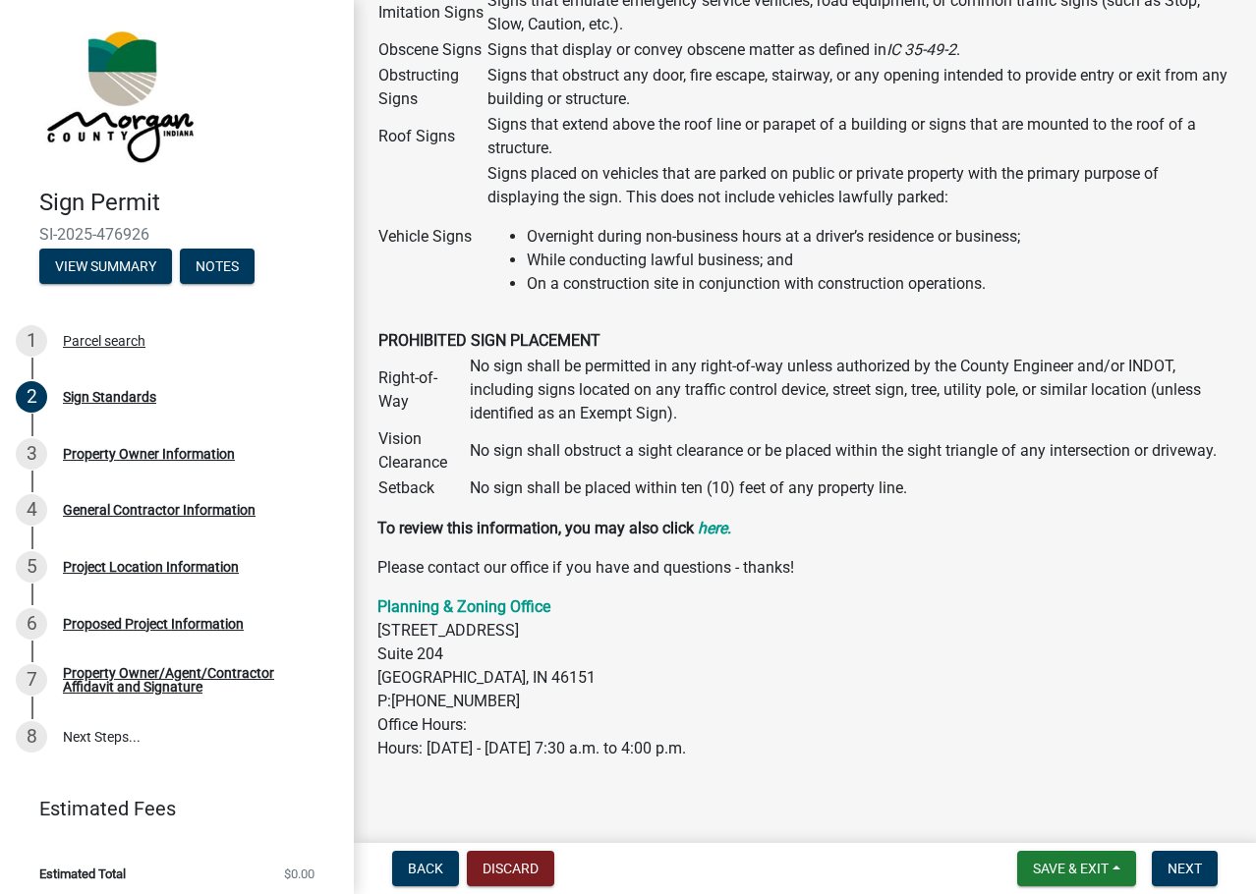
scroll to position [2015, 0]
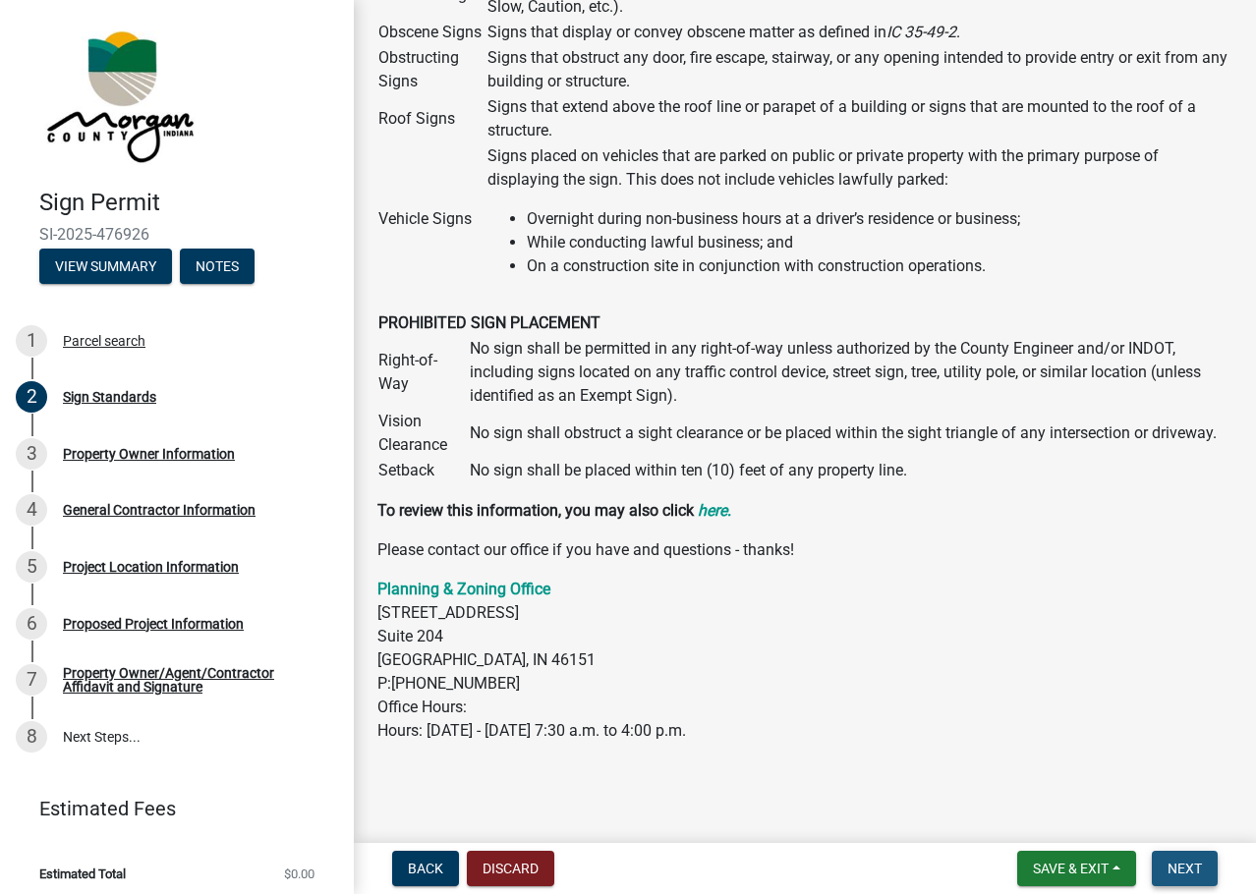
click at [1179, 872] on span "Next" at bounding box center [1185, 869] width 34 height 16
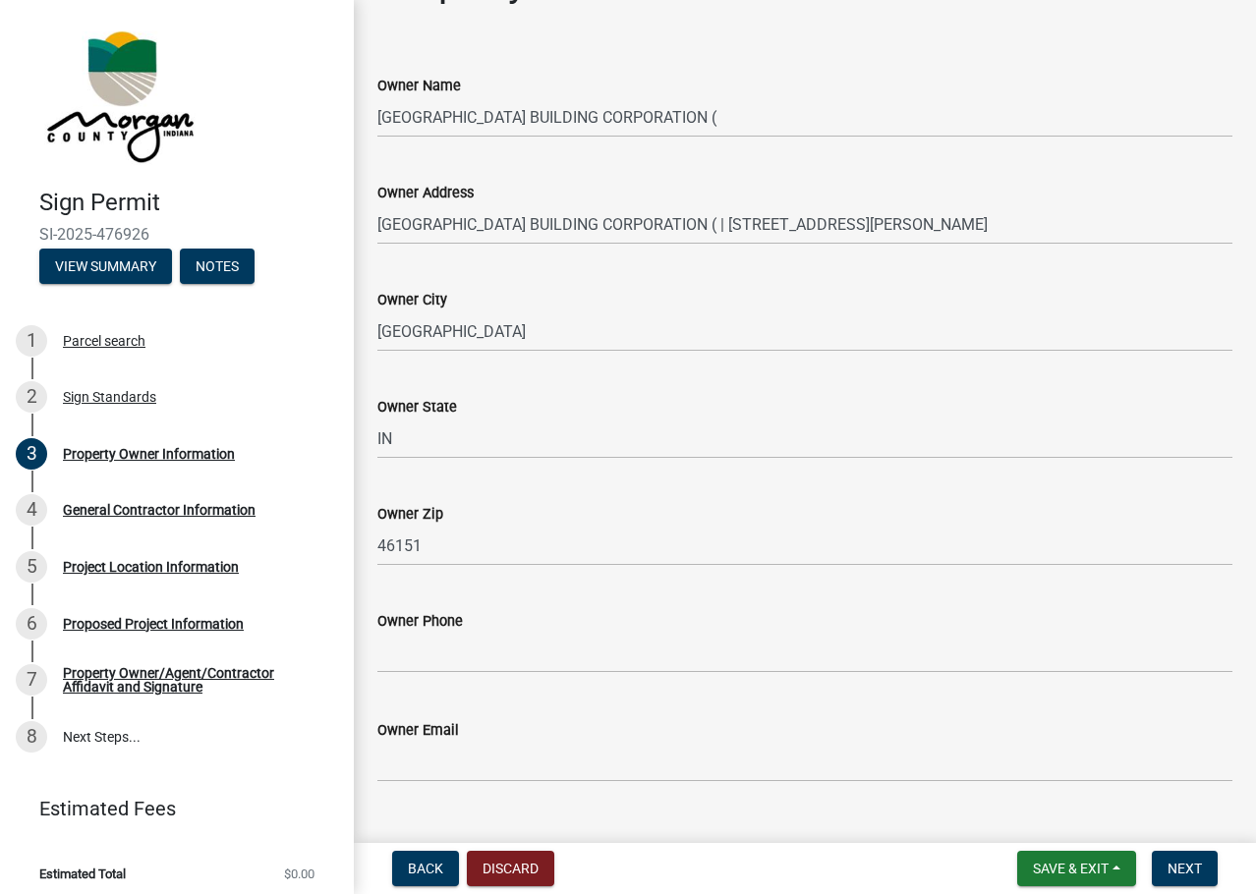
scroll to position [103, 0]
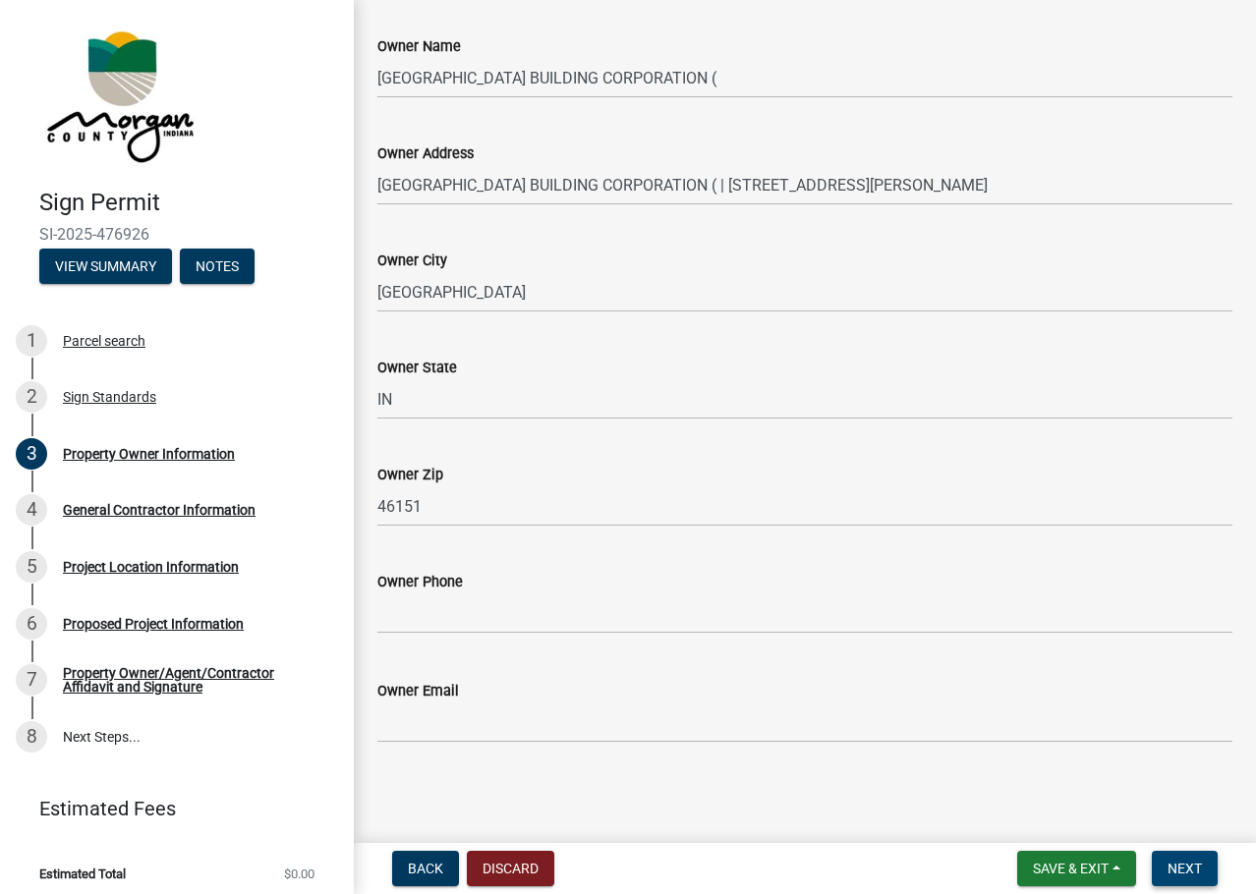
click at [1179, 877] on span "Next" at bounding box center [1185, 869] width 34 height 16
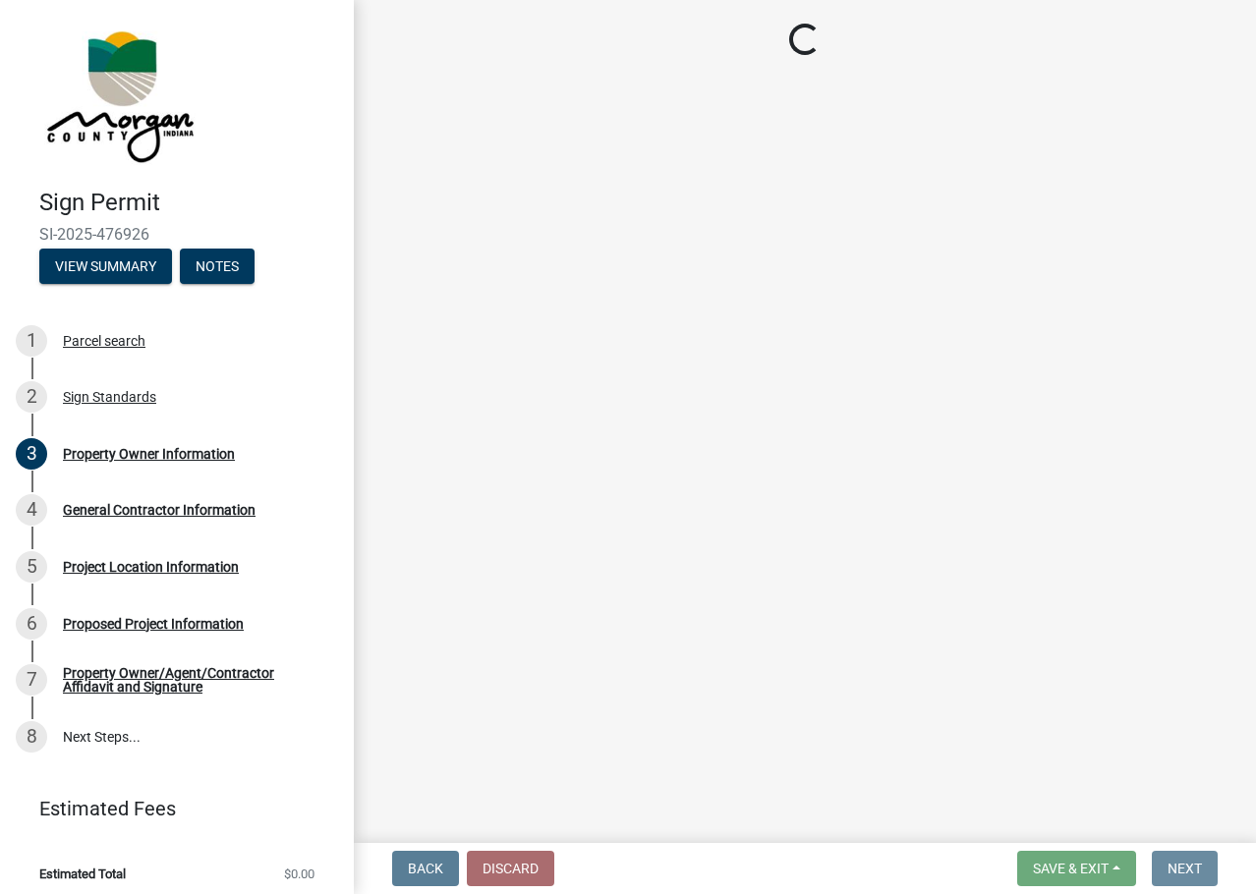
scroll to position [0, 0]
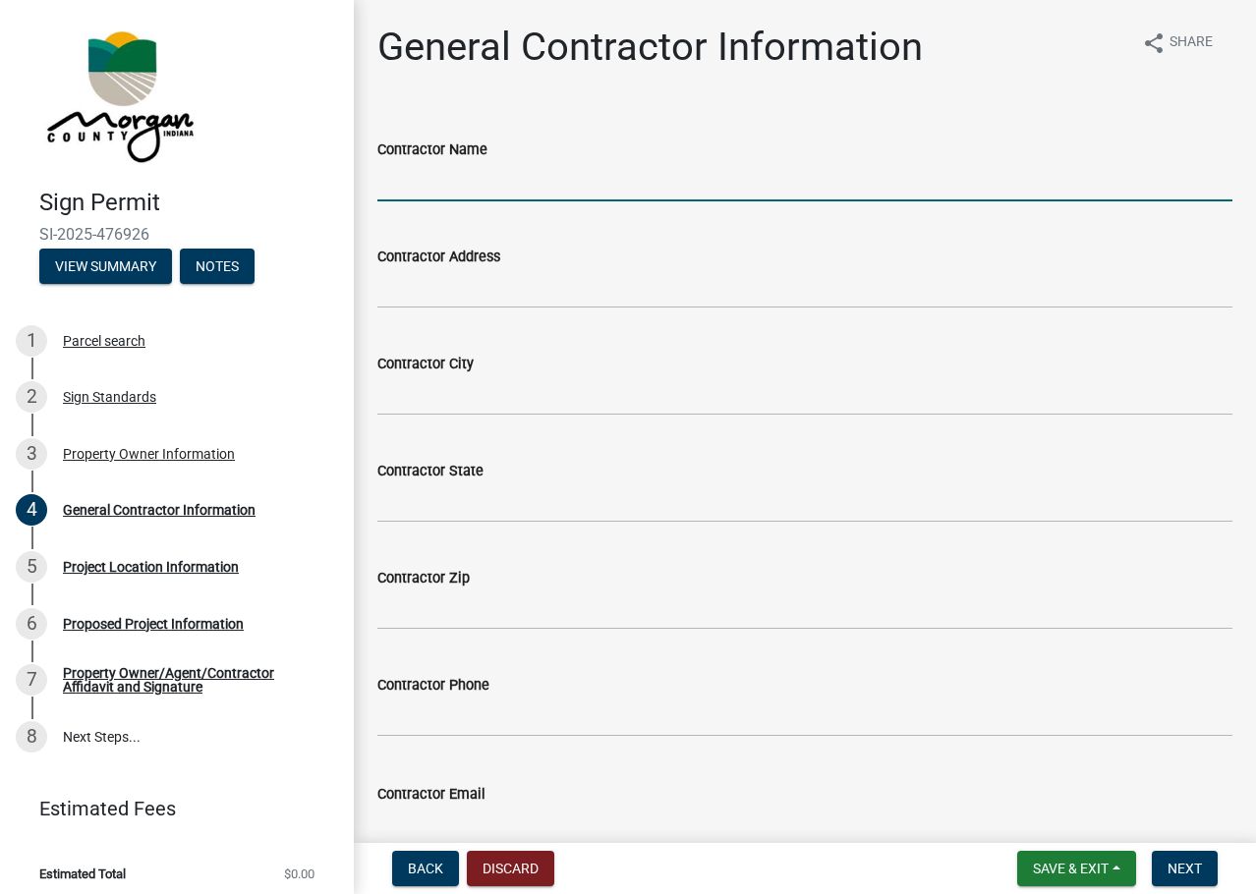
click at [420, 194] on input "Contractor Name" at bounding box center [804, 181] width 855 height 40
type input "[PERSON_NAME] Construction"
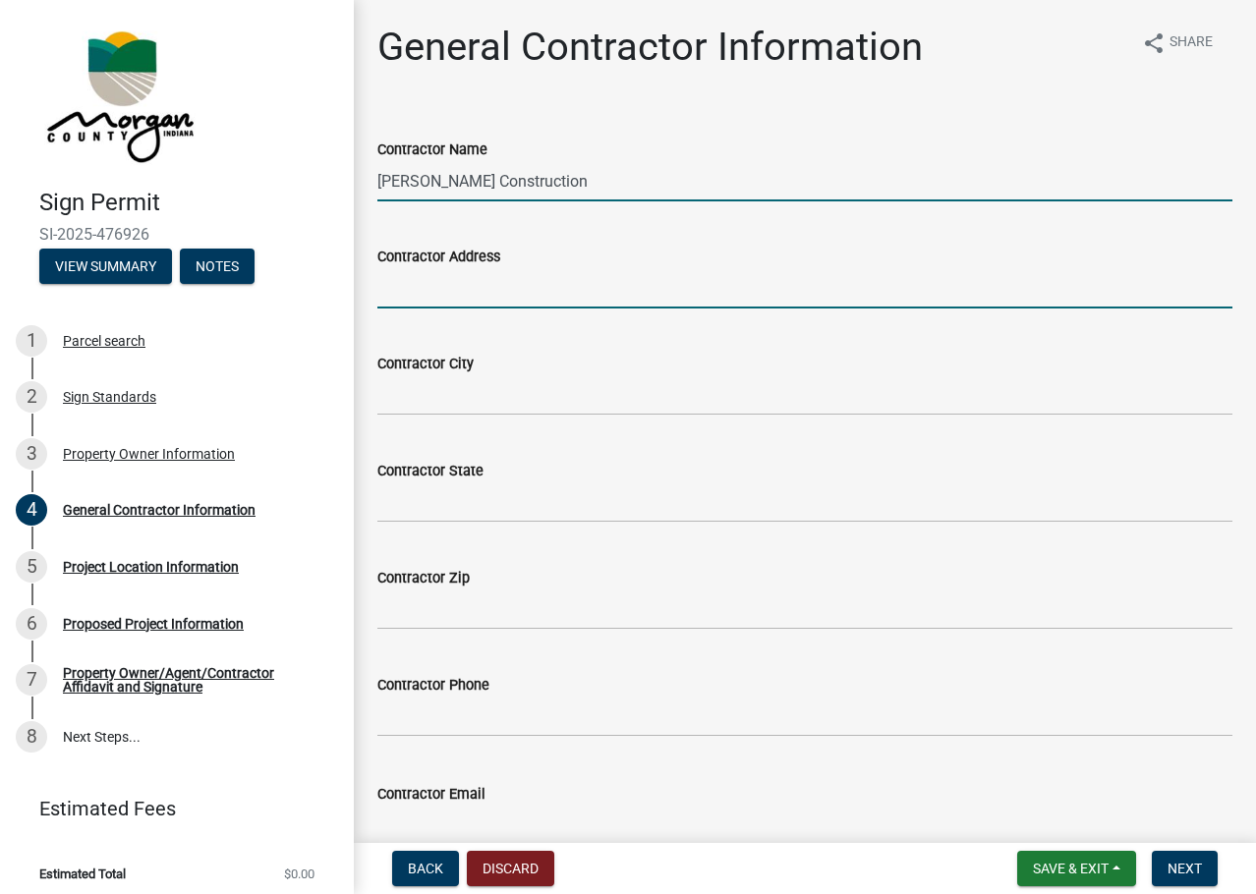
click at [478, 299] on input "Contractor Address" at bounding box center [804, 288] width 855 height 40
type input "[STREET_ADDRESS]"
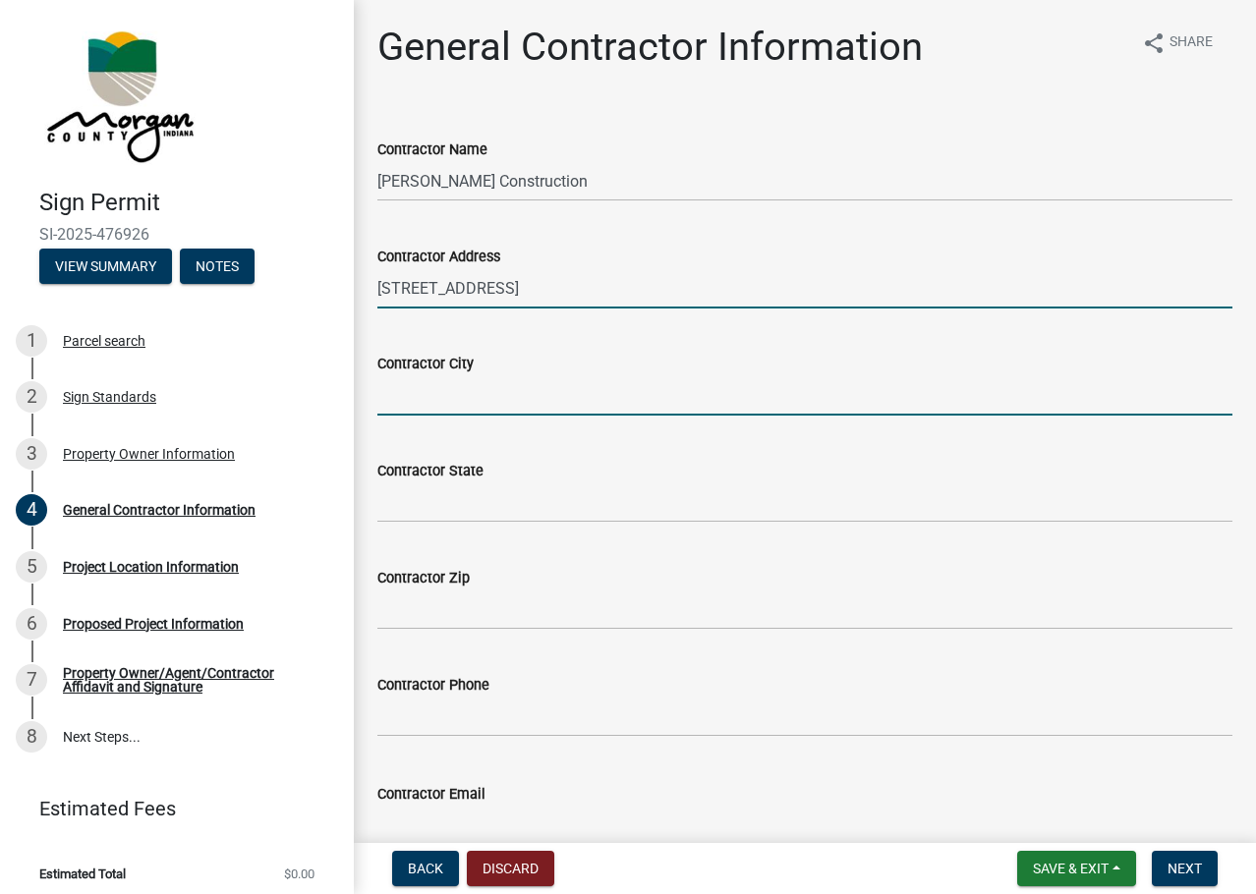
click at [511, 397] on input "Contractor City" at bounding box center [804, 395] width 855 height 40
type input "Fishers"
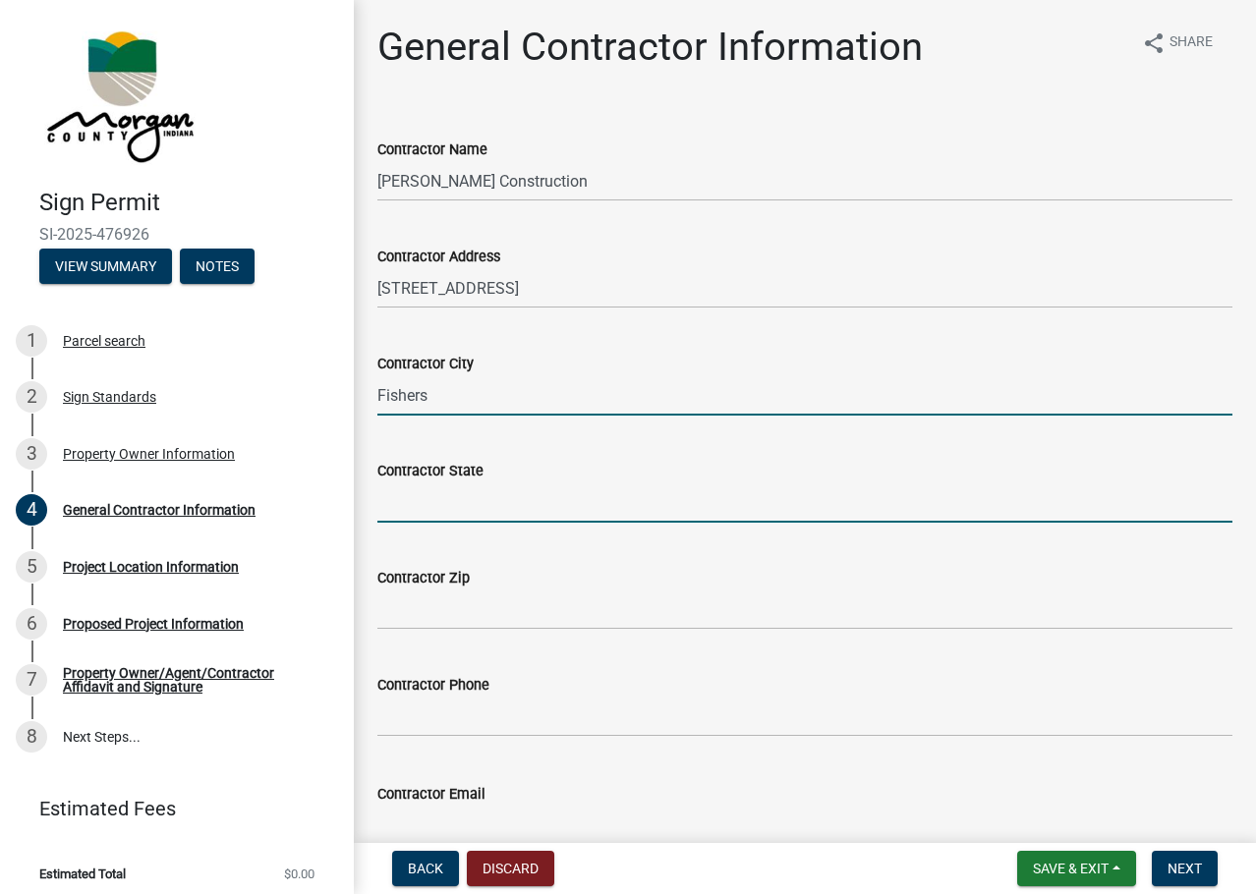
click at [445, 511] on input "Contractor State" at bounding box center [804, 503] width 855 height 40
type input "IN"
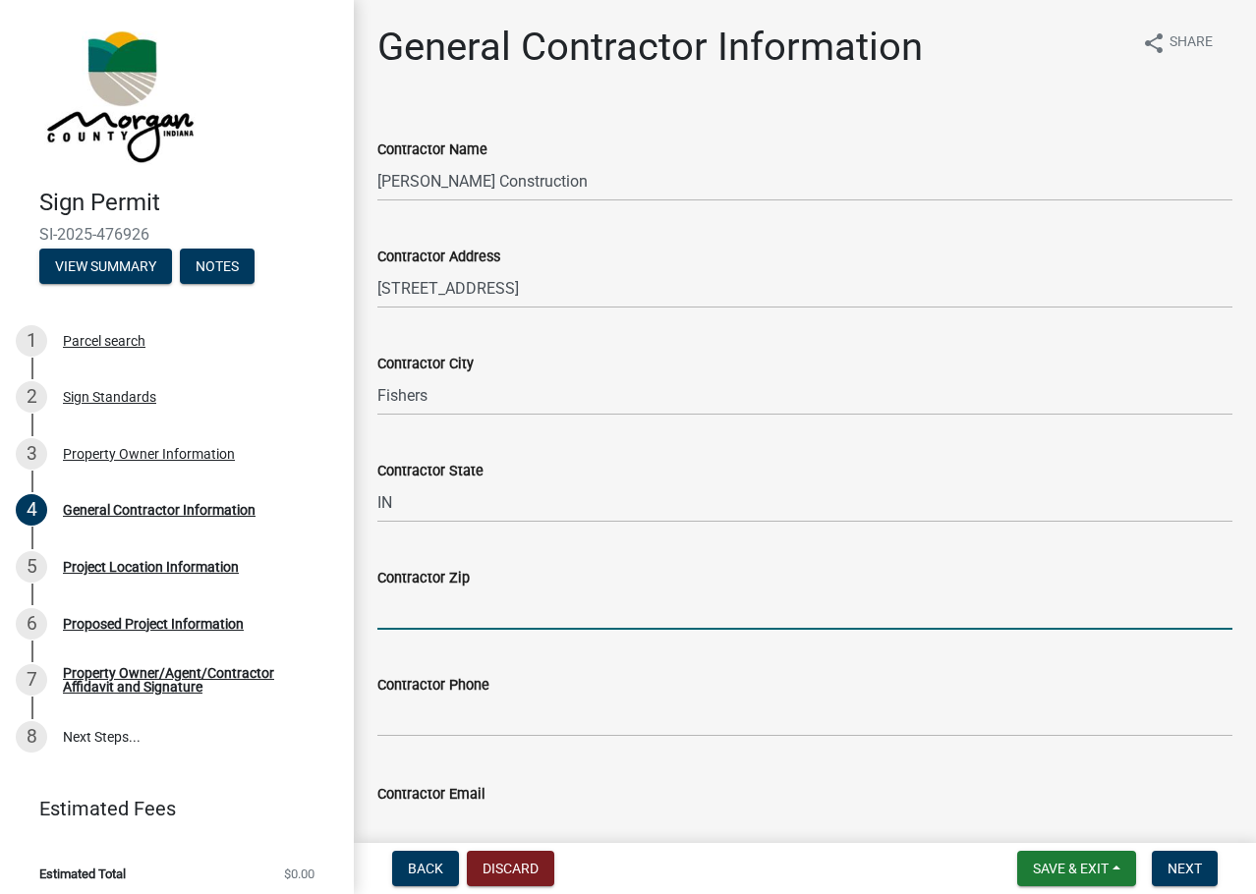
click at [421, 616] on input "Contractor Zip" at bounding box center [804, 610] width 855 height 40
type input "46038"
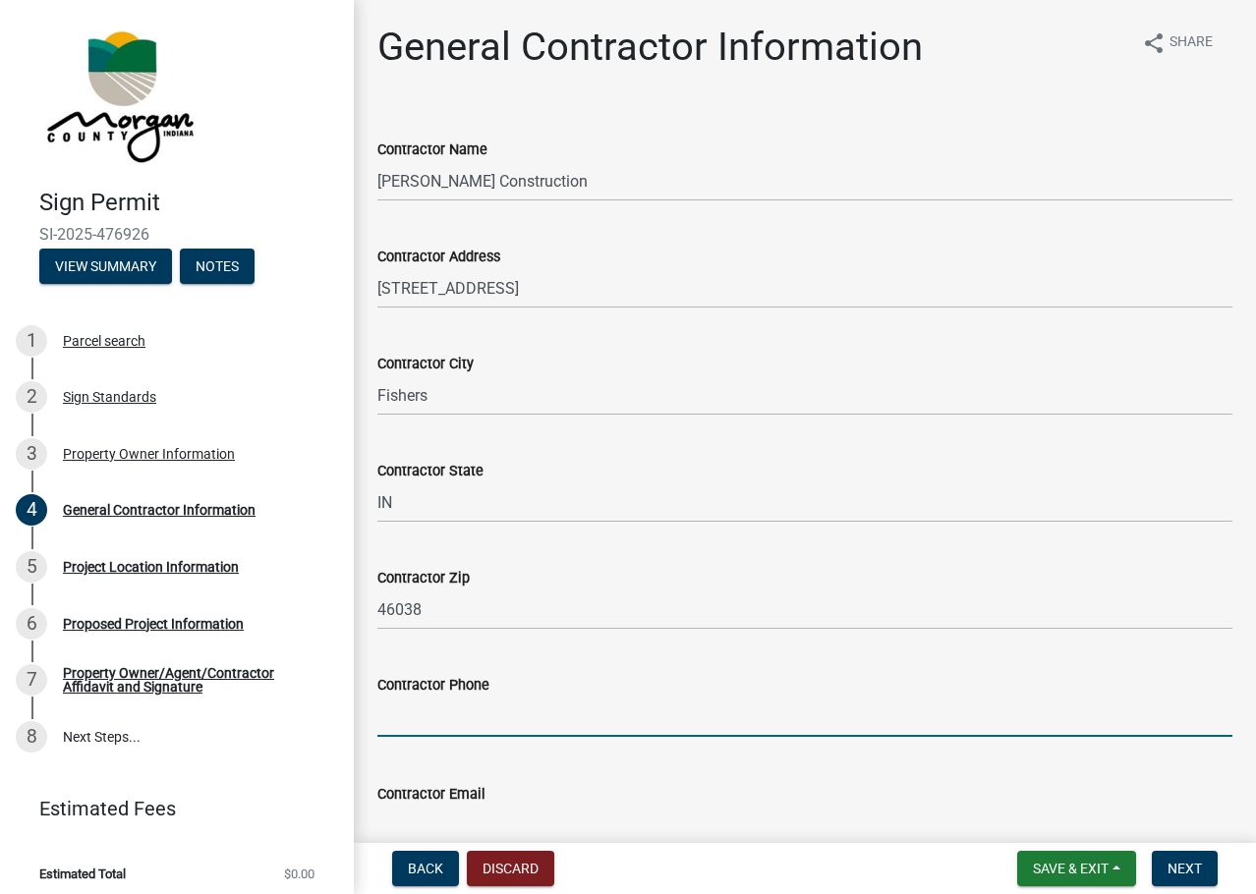
click at [476, 720] on input "text" at bounding box center [804, 717] width 855 height 40
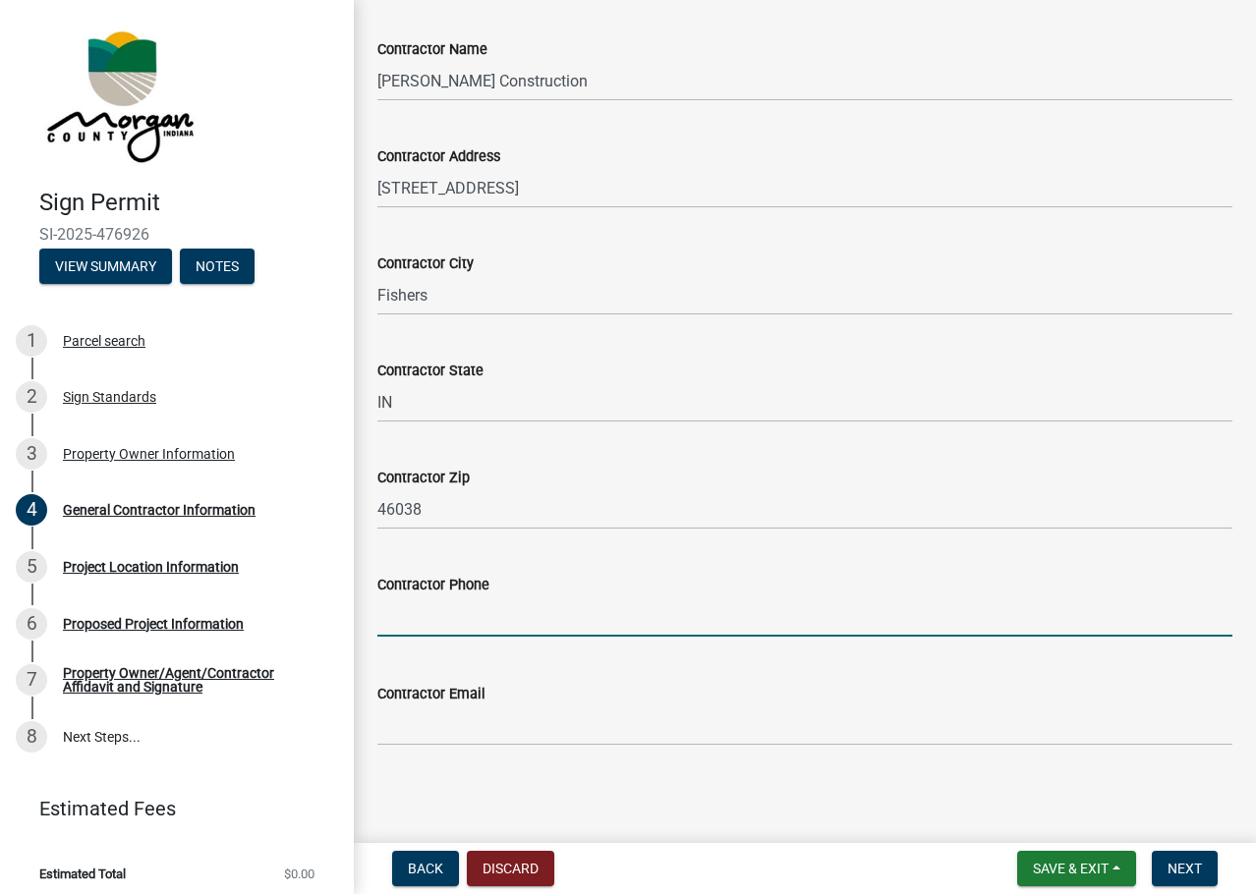
scroll to position [103, 0]
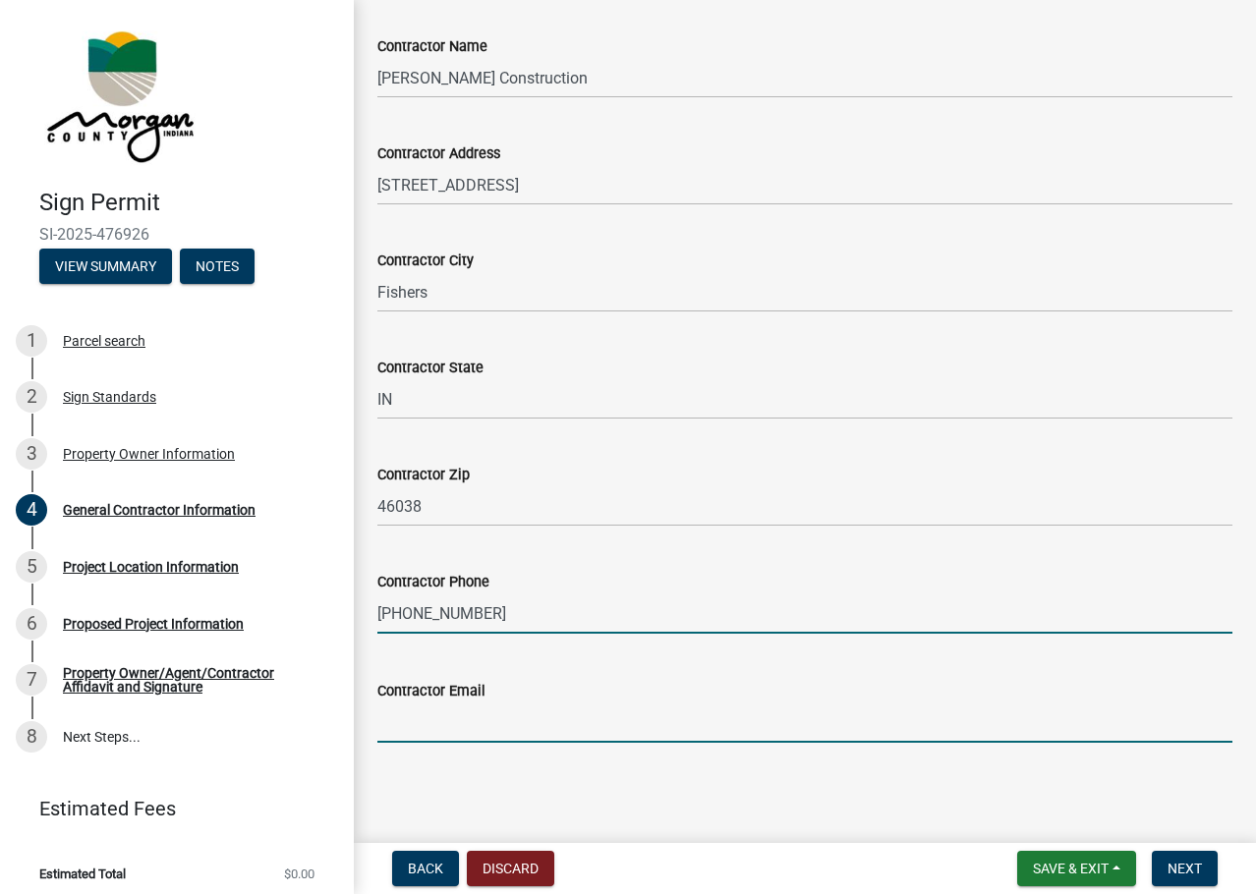
type input "3179031427"
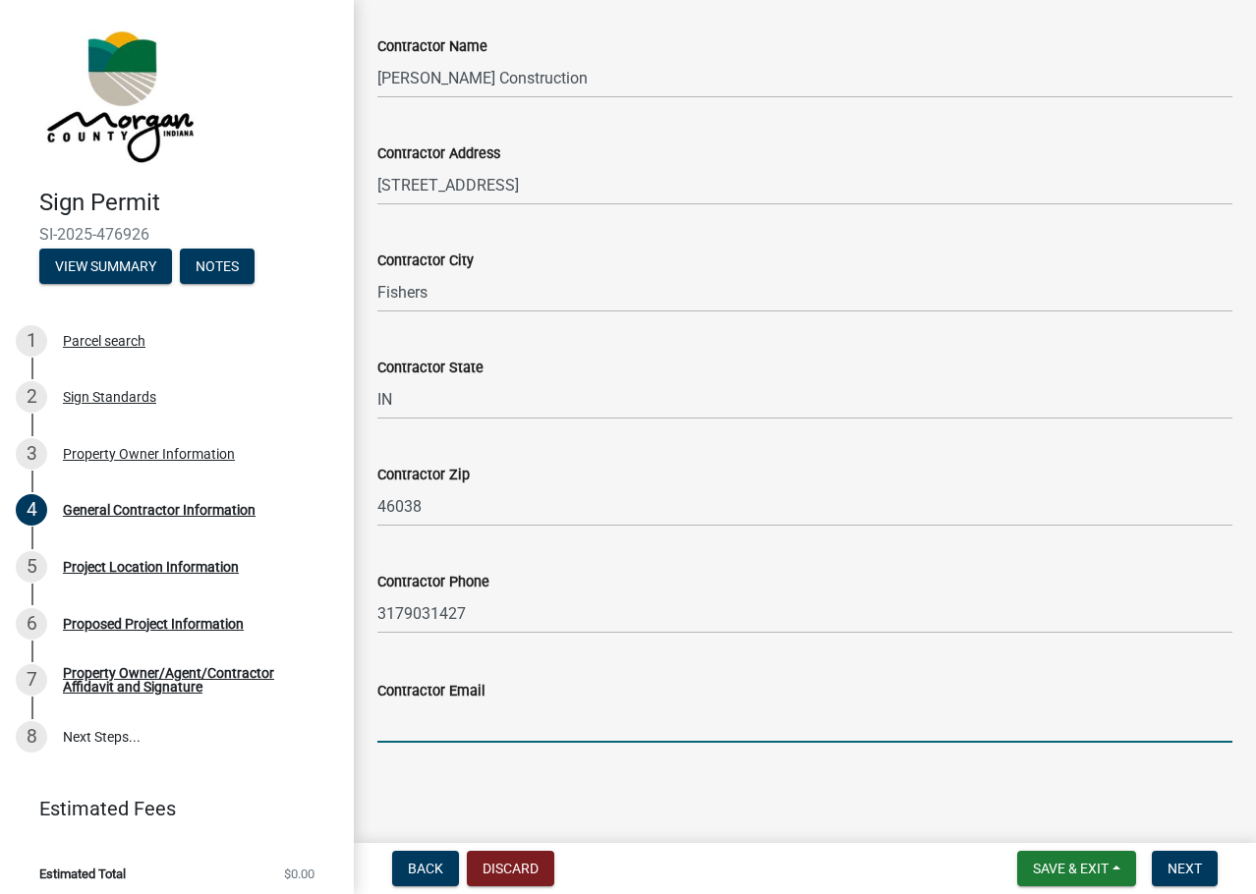
click at [409, 733] on input "Contractor Email" at bounding box center [804, 723] width 855 height 40
type input "[EMAIL_ADDRESS][PERSON_NAME][DOMAIN_NAME]"
click at [384, 785] on main "General Contractor Information share Share Contractor Name [PERSON_NAME] Constr…" at bounding box center [805, 417] width 902 height 835
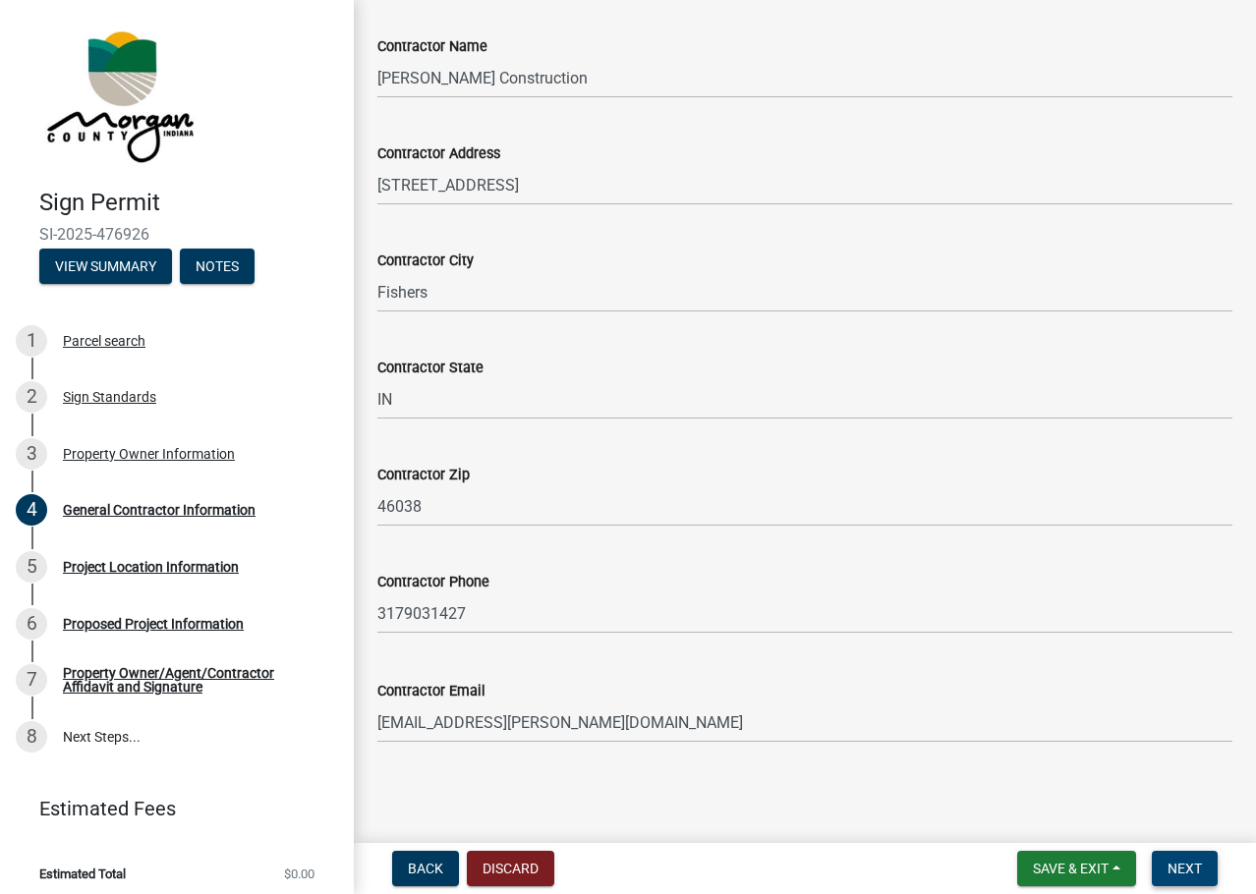
click at [1208, 880] on button "Next" at bounding box center [1185, 868] width 66 height 35
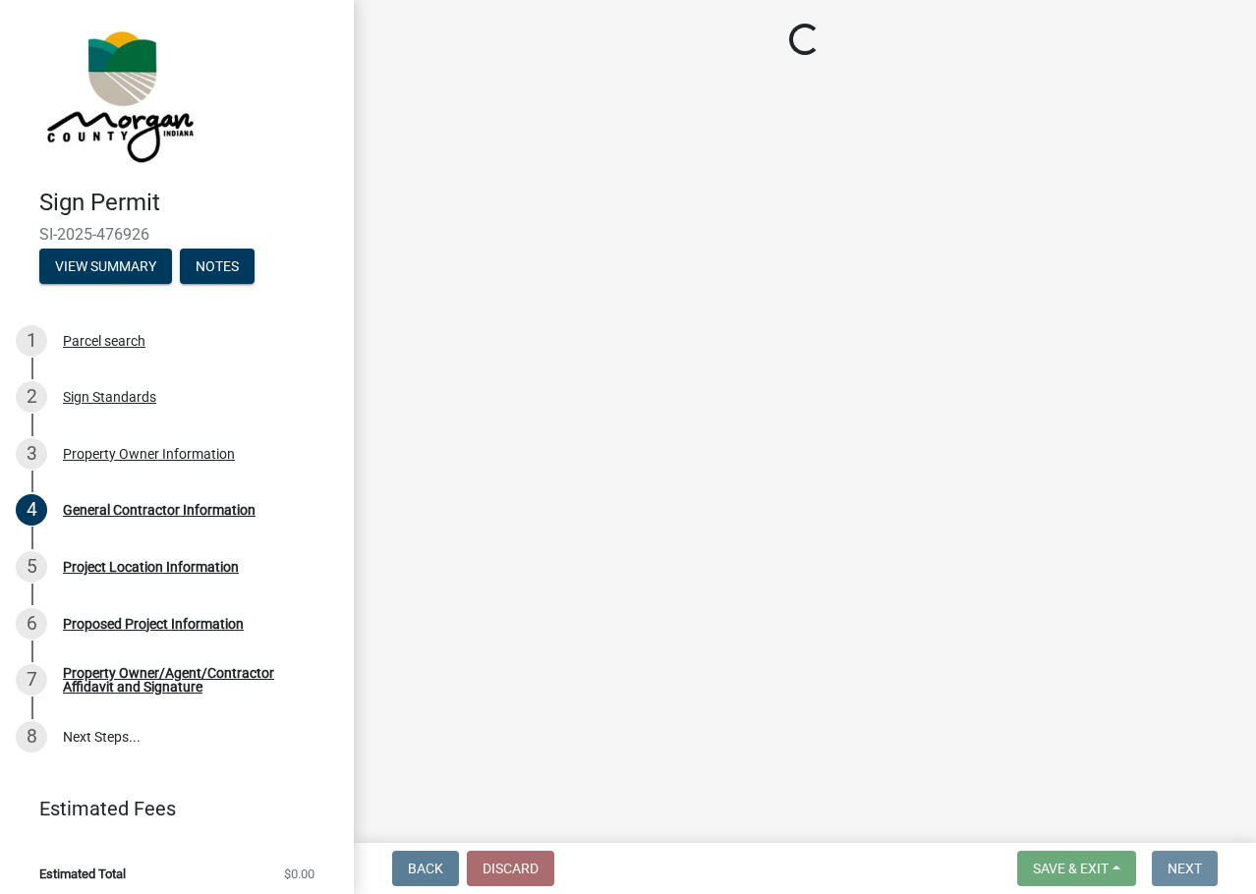
scroll to position [0, 0]
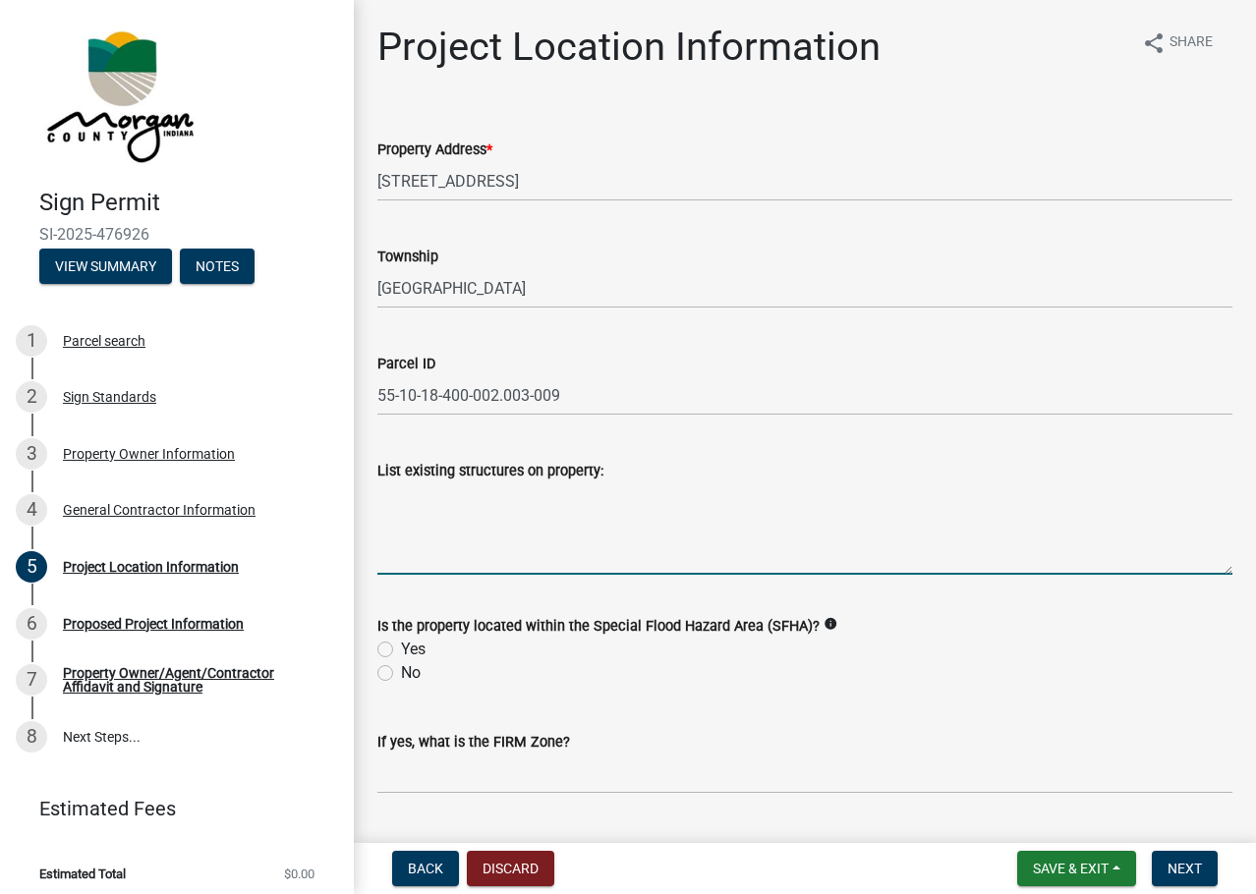
click at [573, 536] on textarea "List existing structures on property:" at bounding box center [804, 529] width 855 height 92
click at [681, 609] on form "Is the property located within the Special Flood Hazard Area (SFHA)? info Yes No" at bounding box center [804, 638] width 855 height 94
click at [434, 511] on textarea "List existing structures on property:" at bounding box center [804, 529] width 855 height 92
type textarea "N/A"
click at [674, 601] on form "Is the property located within the Special Flood Hazard Area (SFHA)? info Yes No" at bounding box center [804, 638] width 855 height 94
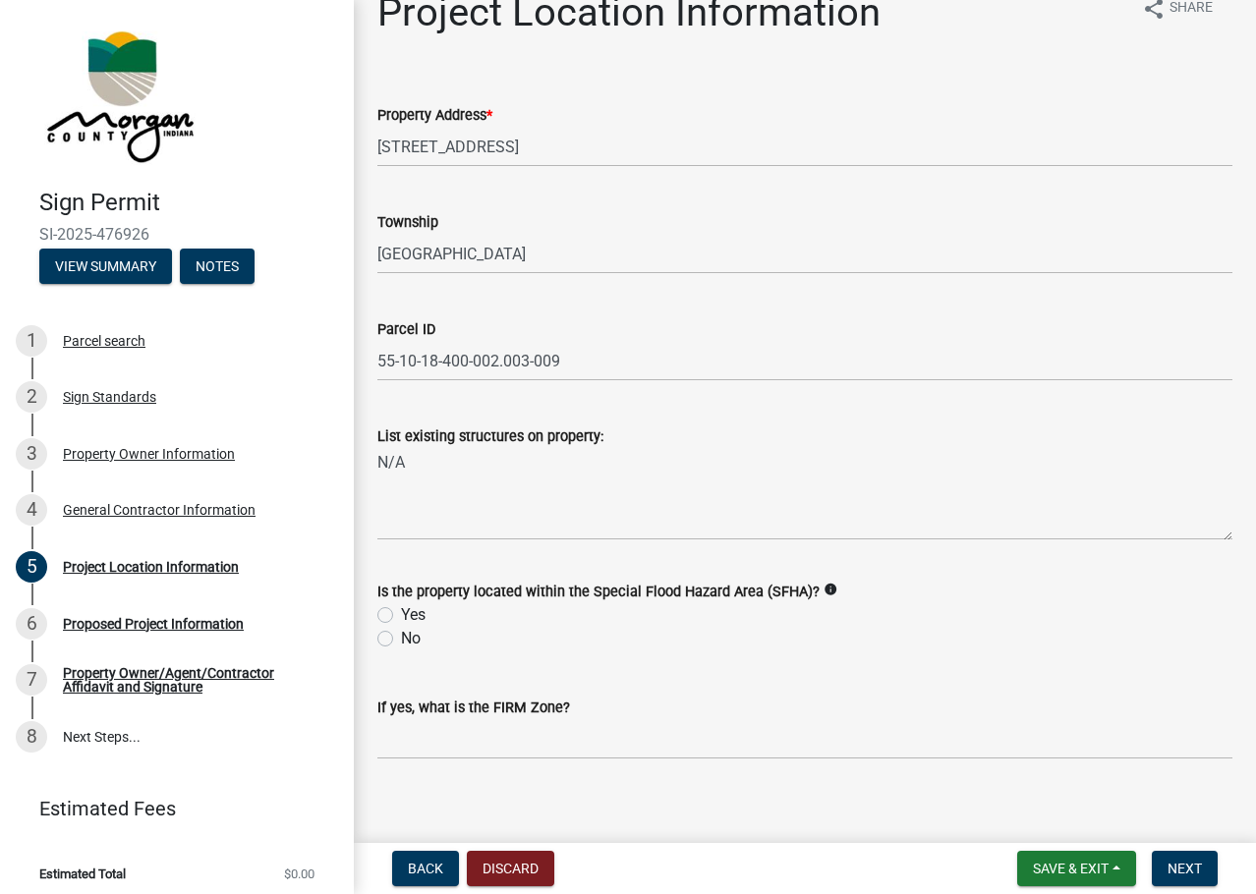
scroll to position [51, 0]
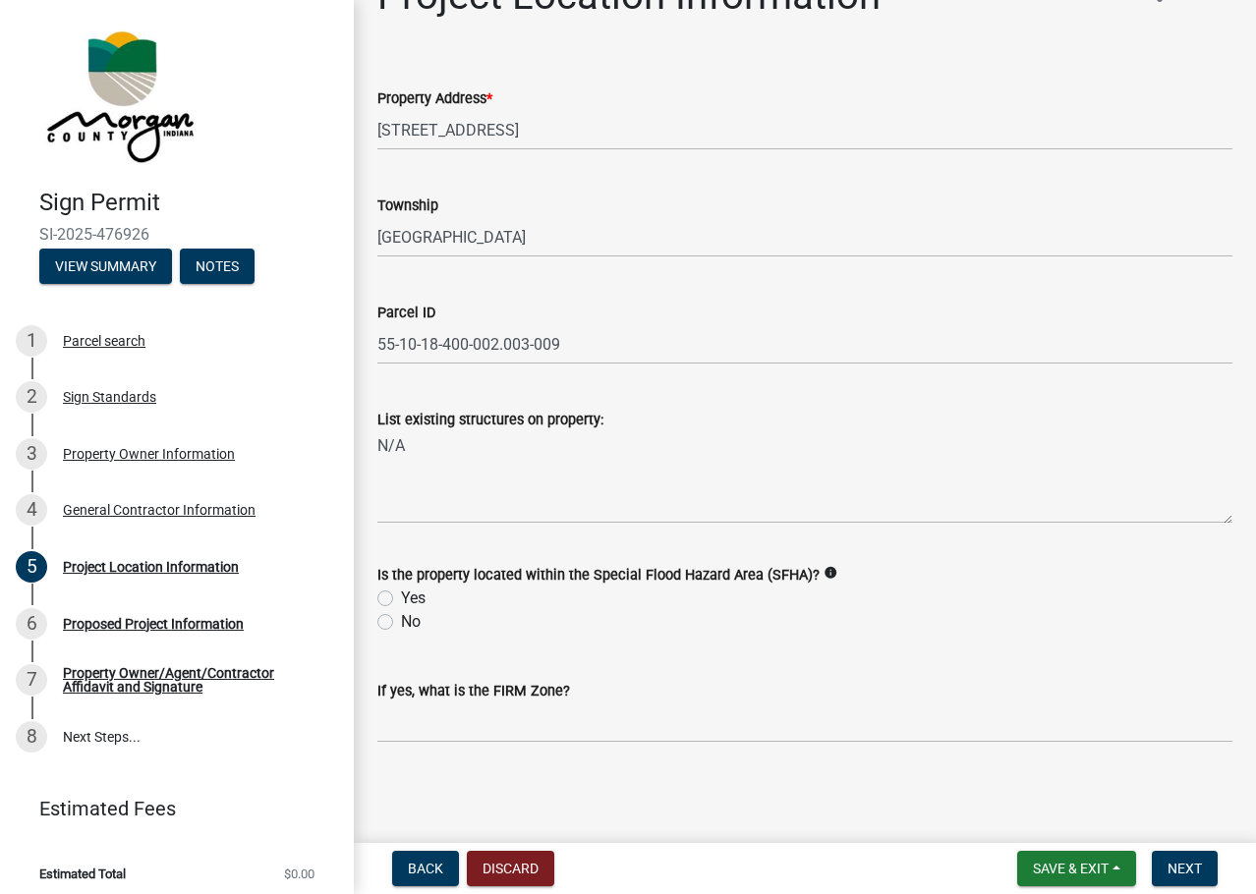
click at [407, 614] on label "No" at bounding box center [411, 622] width 20 height 24
click at [407, 614] on input "No" at bounding box center [407, 616] width 13 height 13
radio input "true"
click at [763, 629] on div "No" at bounding box center [804, 622] width 855 height 24
click at [632, 724] on input "If yes, what is the FIRM Zone?" at bounding box center [804, 723] width 855 height 40
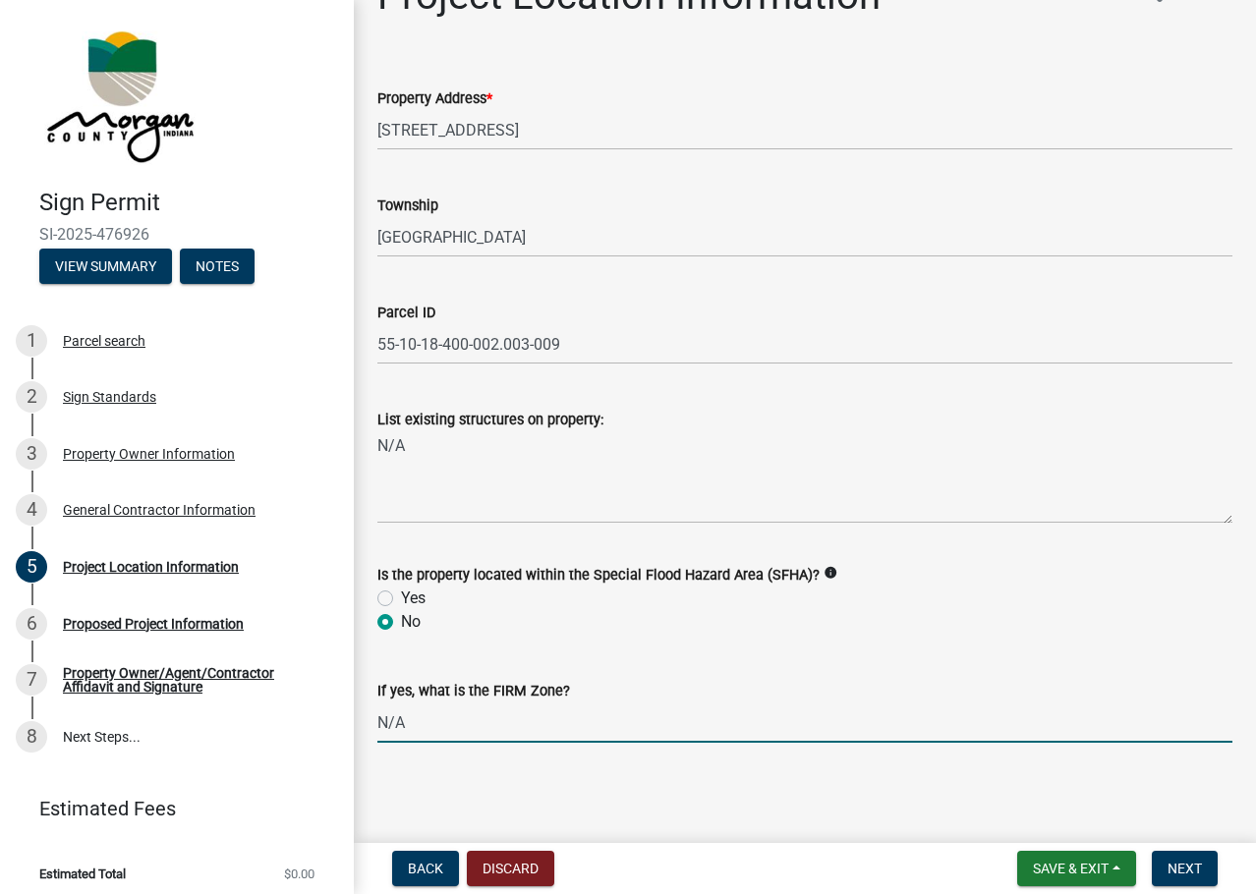
type input "N/A"
drag, startPoint x: 536, startPoint y: 778, endPoint x: 546, endPoint y: 816, distance: 38.6
click at [536, 781] on main "Project Location Information share Share Property Address * [STREET_ADDRESS] ID…" at bounding box center [805, 417] width 902 height 835
click at [1194, 869] on span "Next" at bounding box center [1185, 869] width 34 height 16
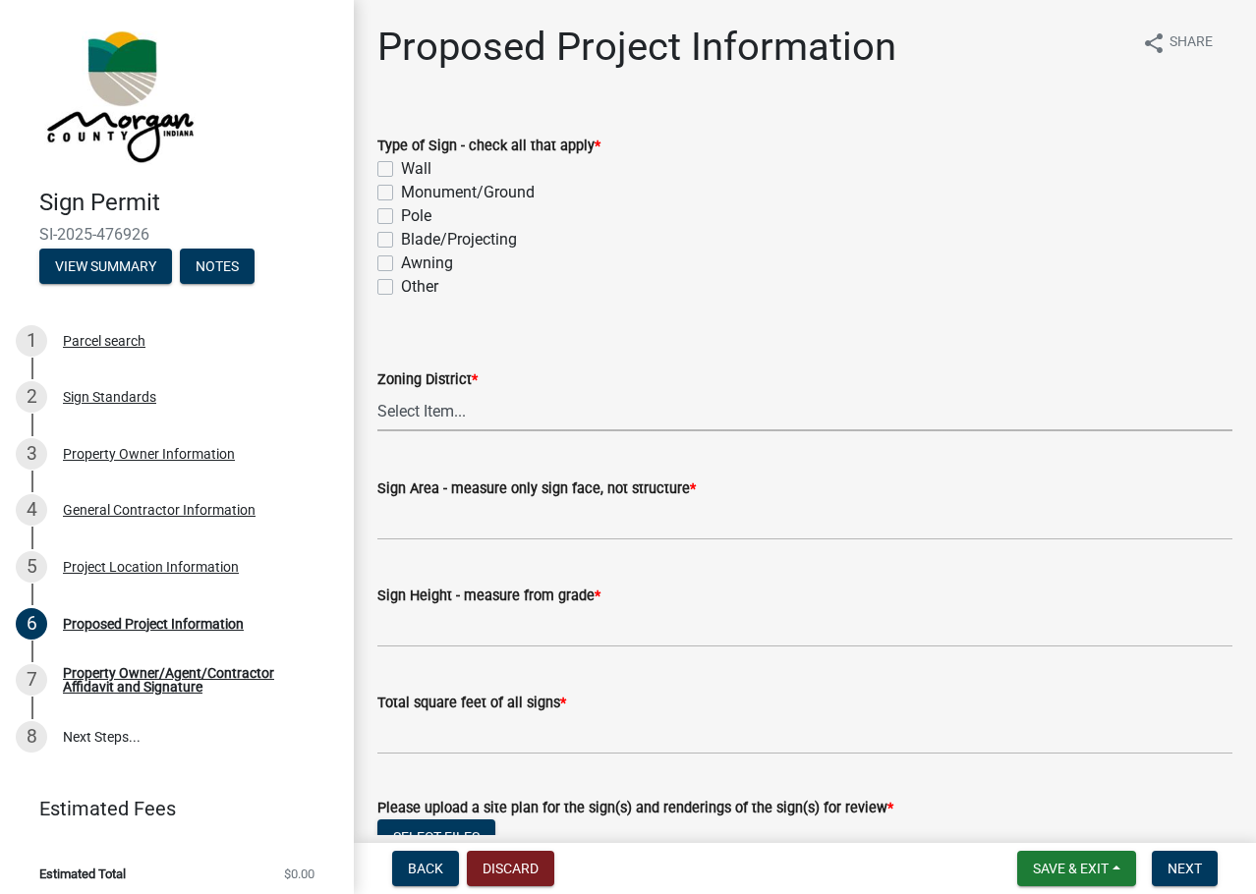
click at [495, 420] on select "Select Item... AI - Intensive Agriculture District AG - Agriculture District RR…" at bounding box center [804, 411] width 855 height 40
click at [737, 404] on select "Select Item... AI - Intensive Agriculture District AG - Agriculture District RR…" at bounding box center [804, 411] width 855 height 40
click at [471, 408] on select "Select Item... AI - Intensive Agriculture District AG - Agriculture District RR…" at bounding box center [804, 411] width 855 height 40
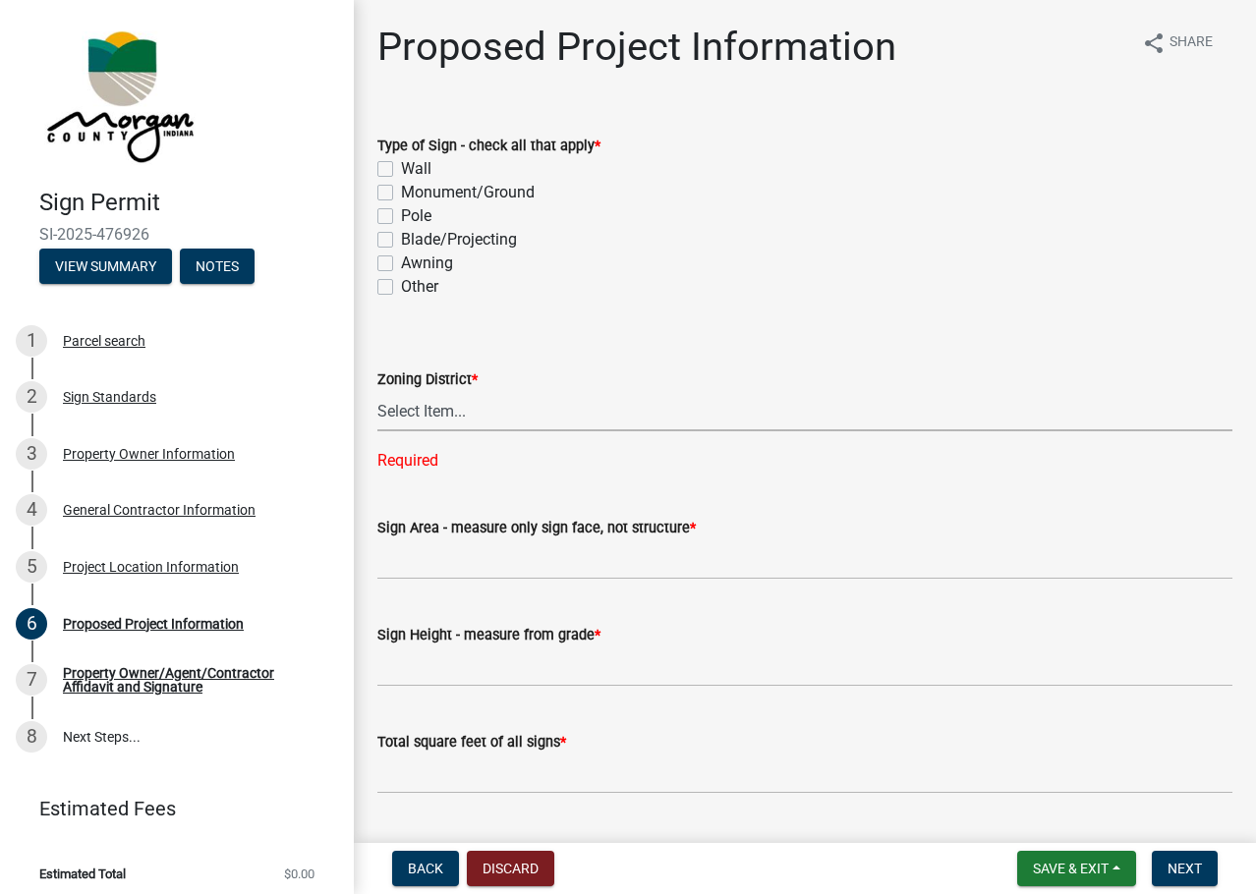
click at [610, 404] on select "Select Item... AI - Intensive Agriculture District AG - Agriculture District RR…" at bounding box center [804, 411] width 855 height 40
click at [377, 391] on select "Select Item... AI - Intensive Agriculture District AG - Agriculture District RR…" at bounding box center [804, 411] width 855 height 40
select select "ddff3fc4-854a-4eb6-927e-2cfdcfa94d84"
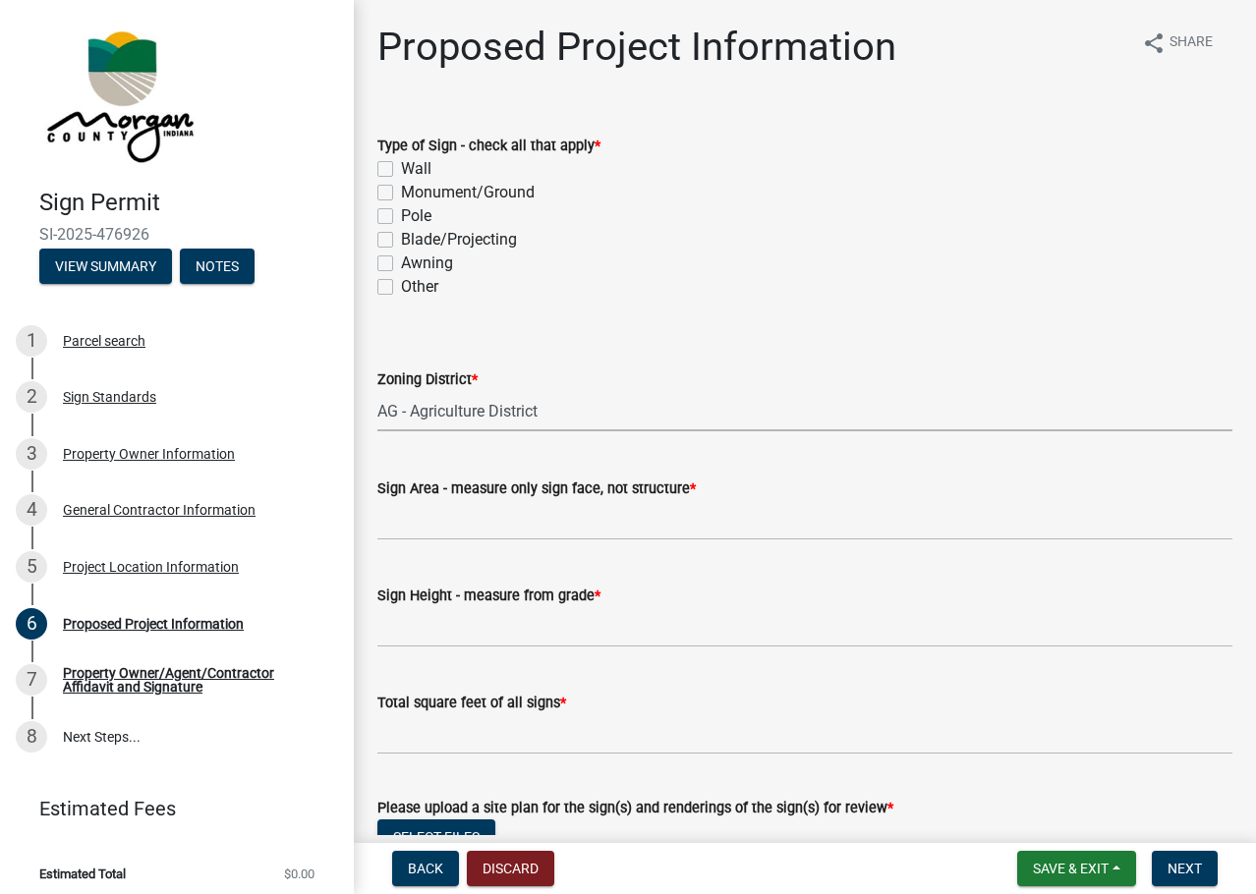
click at [752, 307] on wm-data-entity-input "Type of Sign - check all that apply * Wall Monument/Ground Pole Blade/Projectin…" at bounding box center [804, 213] width 855 height 206
click at [401, 283] on label "Other" at bounding box center [419, 287] width 37 height 24
click at [401, 283] on input "Other" at bounding box center [407, 281] width 13 height 13
checkbox input "true"
checkbox input "false"
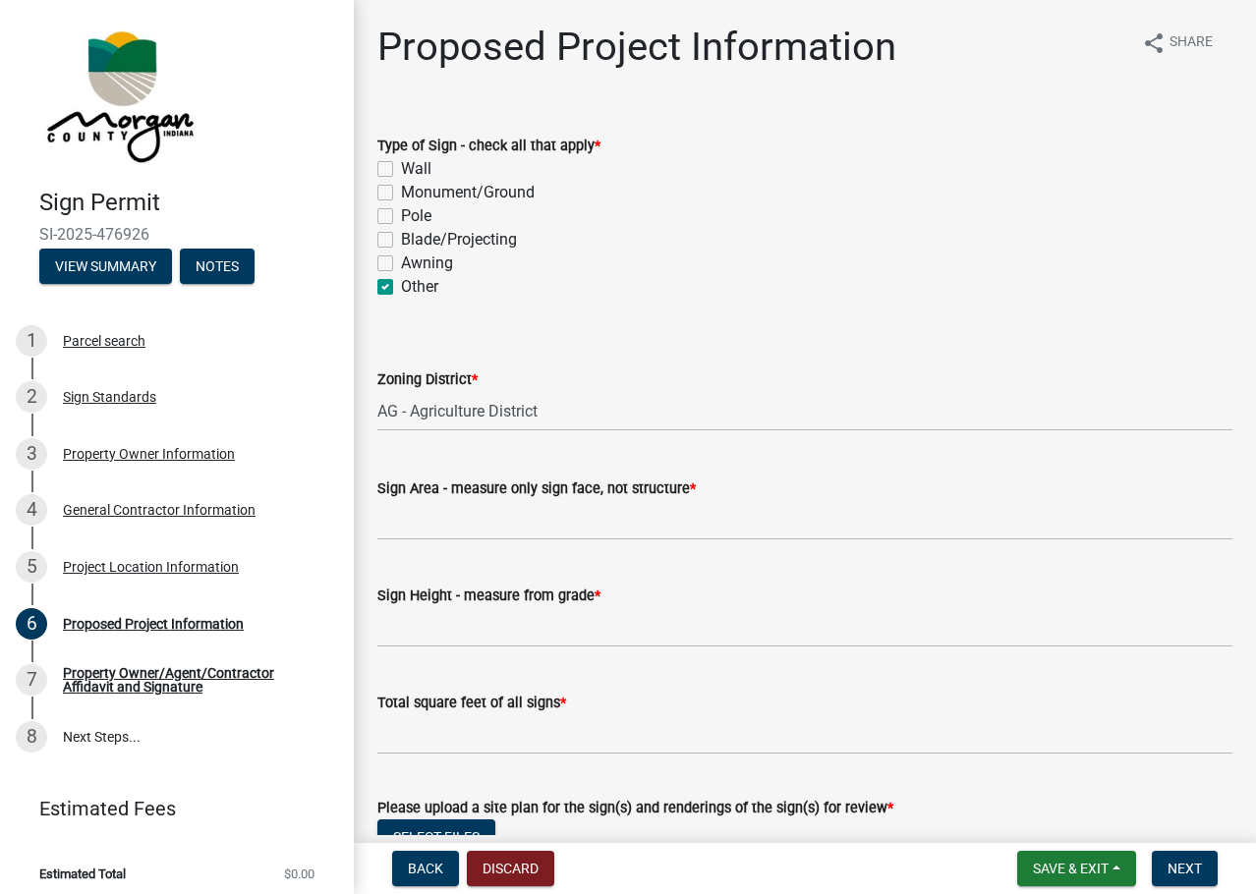
checkbox input "false"
checkbox input "true"
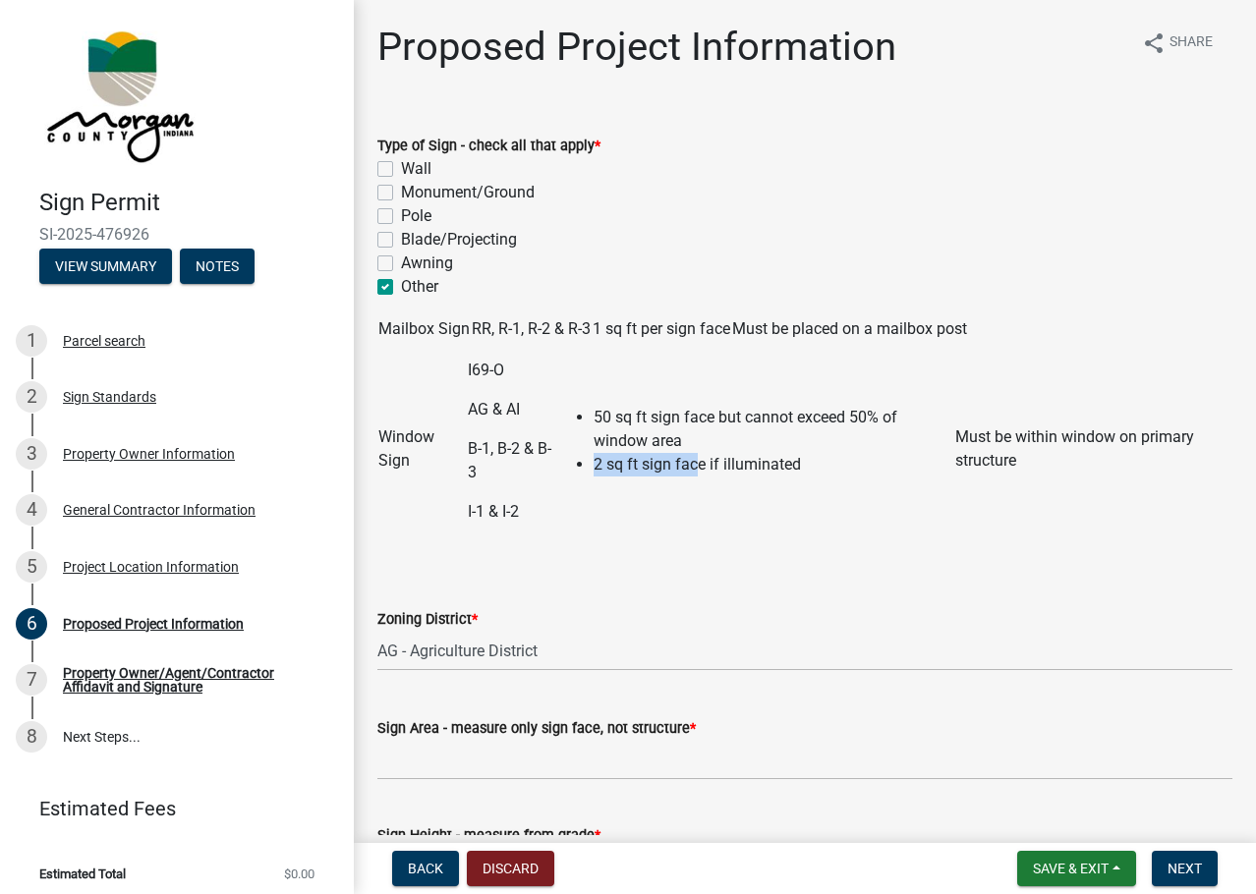
click at [699, 449] on ul "50 sq ft sign face but cannot exceed 50% of window area 2 sq ft sign face if il…" at bounding box center [753, 441] width 399 height 71
click at [597, 388] on td "50 sq ft sign face but cannot exceed 50% of window area 2 sq ft sign face if il…" at bounding box center [753, 449] width 401 height 183
click at [806, 518] on td "50 sq ft sign face but cannot exceed 50% of window area 2 sq ft sign face if il…" at bounding box center [753, 449] width 401 height 183
click at [643, 441] on li "50 sq ft sign face but cannot exceed 50% of window area" at bounding box center [774, 429] width 360 height 47
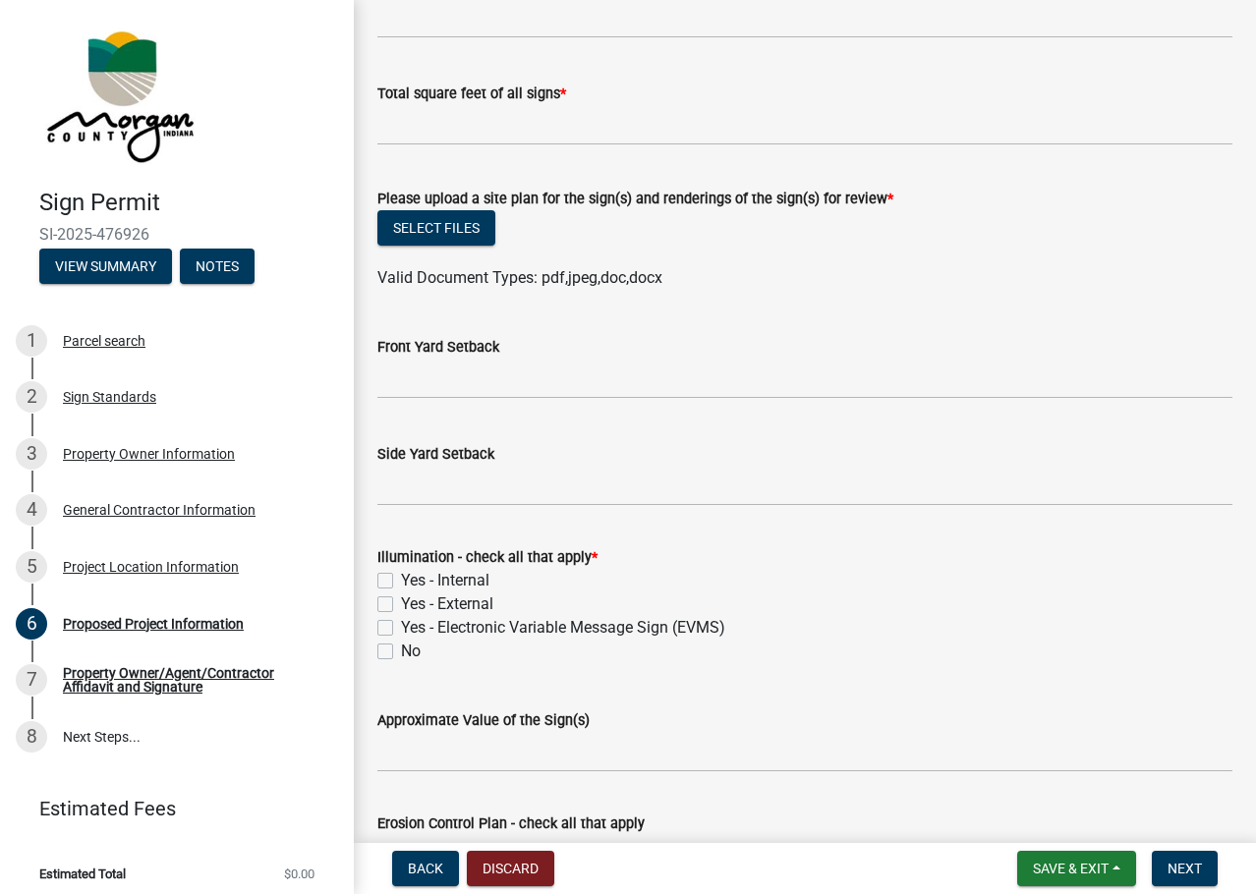
scroll to position [885, 0]
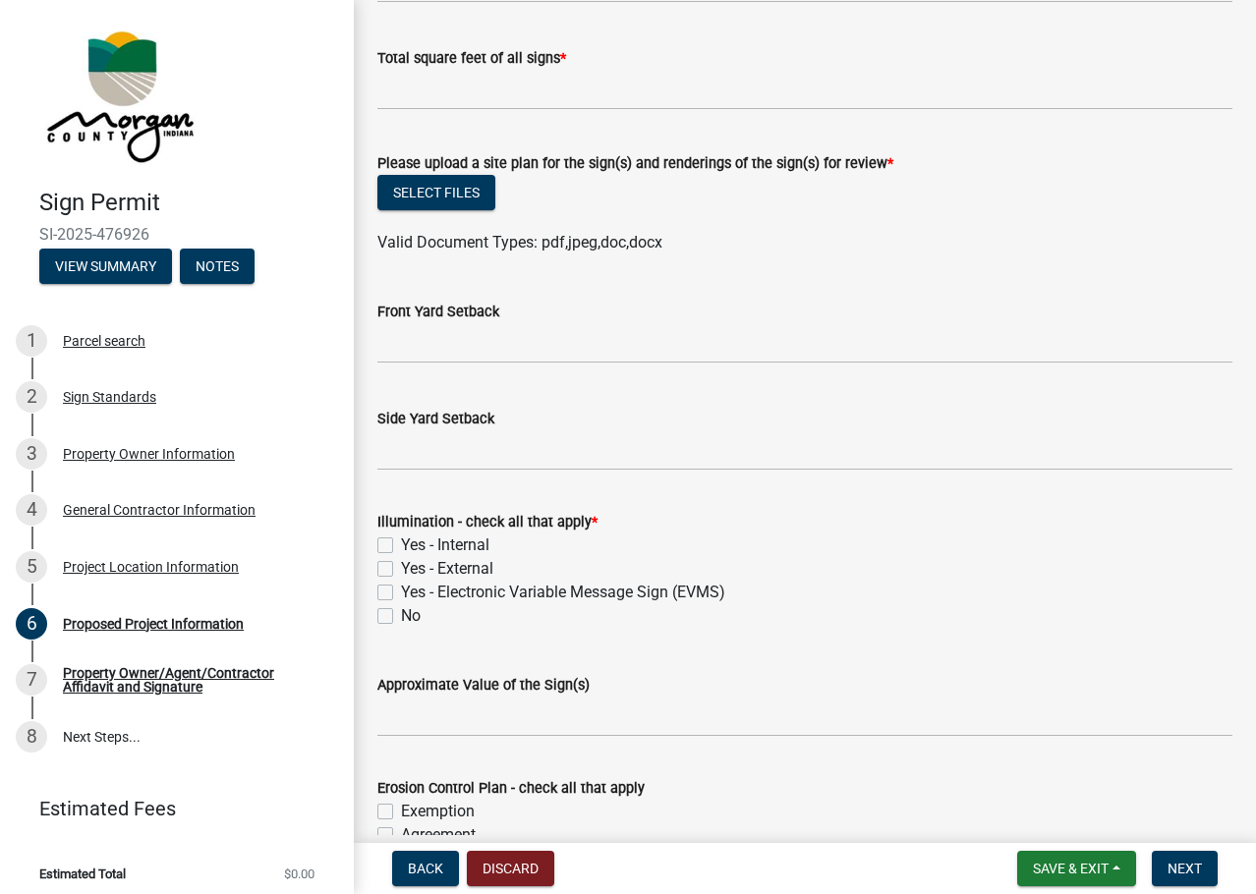
click at [401, 616] on label "No" at bounding box center [411, 616] width 20 height 24
click at [401, 616] on input "No" at bounding box center [407, 610] width 13 height 13
checkbox input "true"
checkbox input "false"
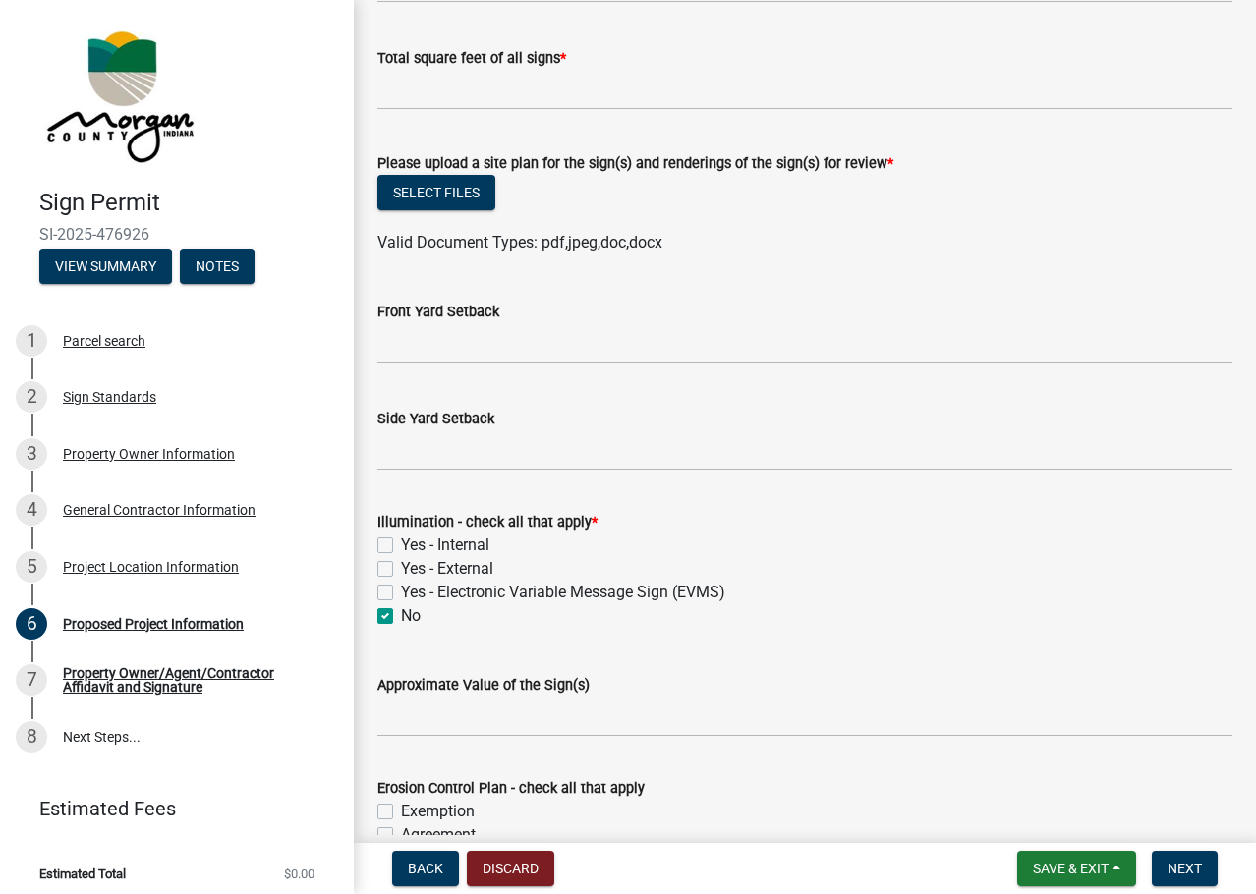
checkbox input "false"
checkbox input "true"
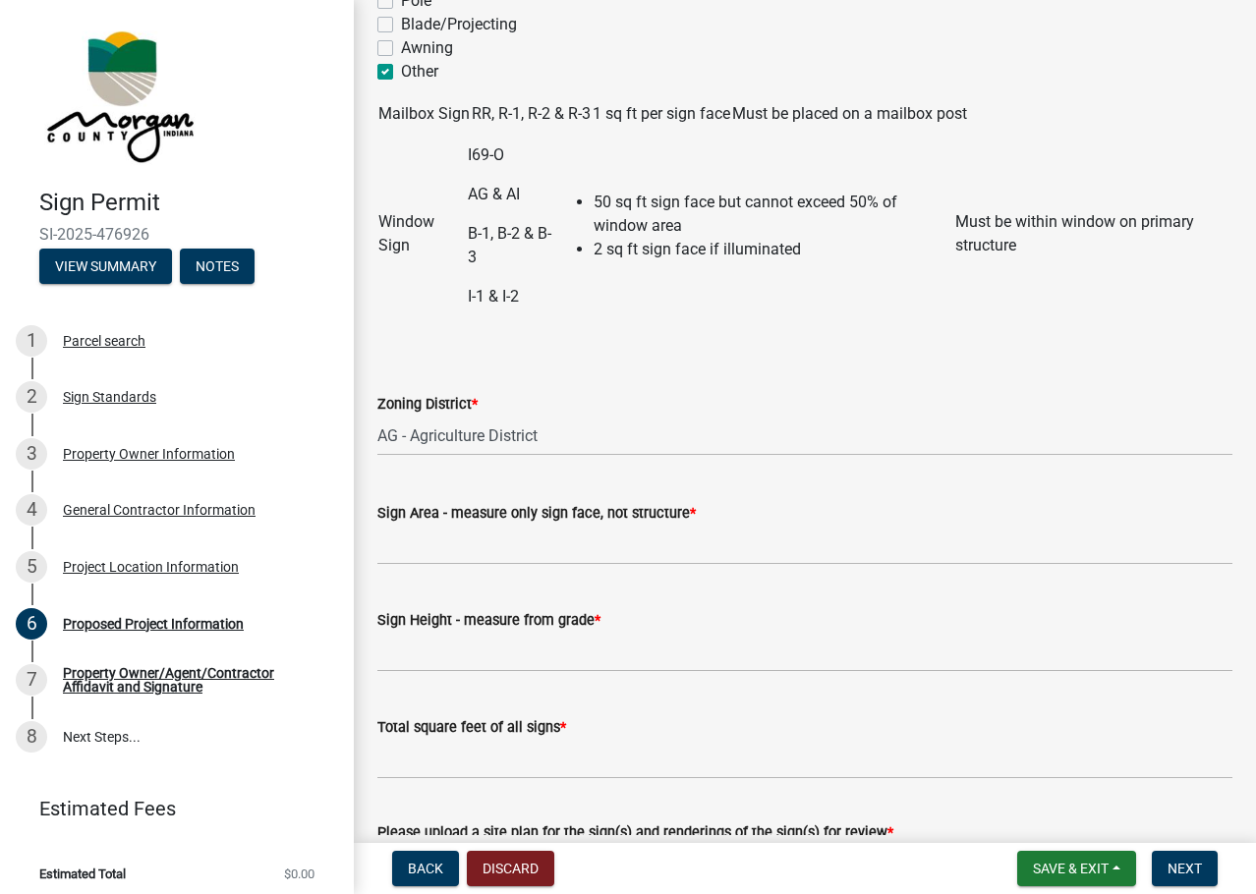
scroll to position [251, 0]
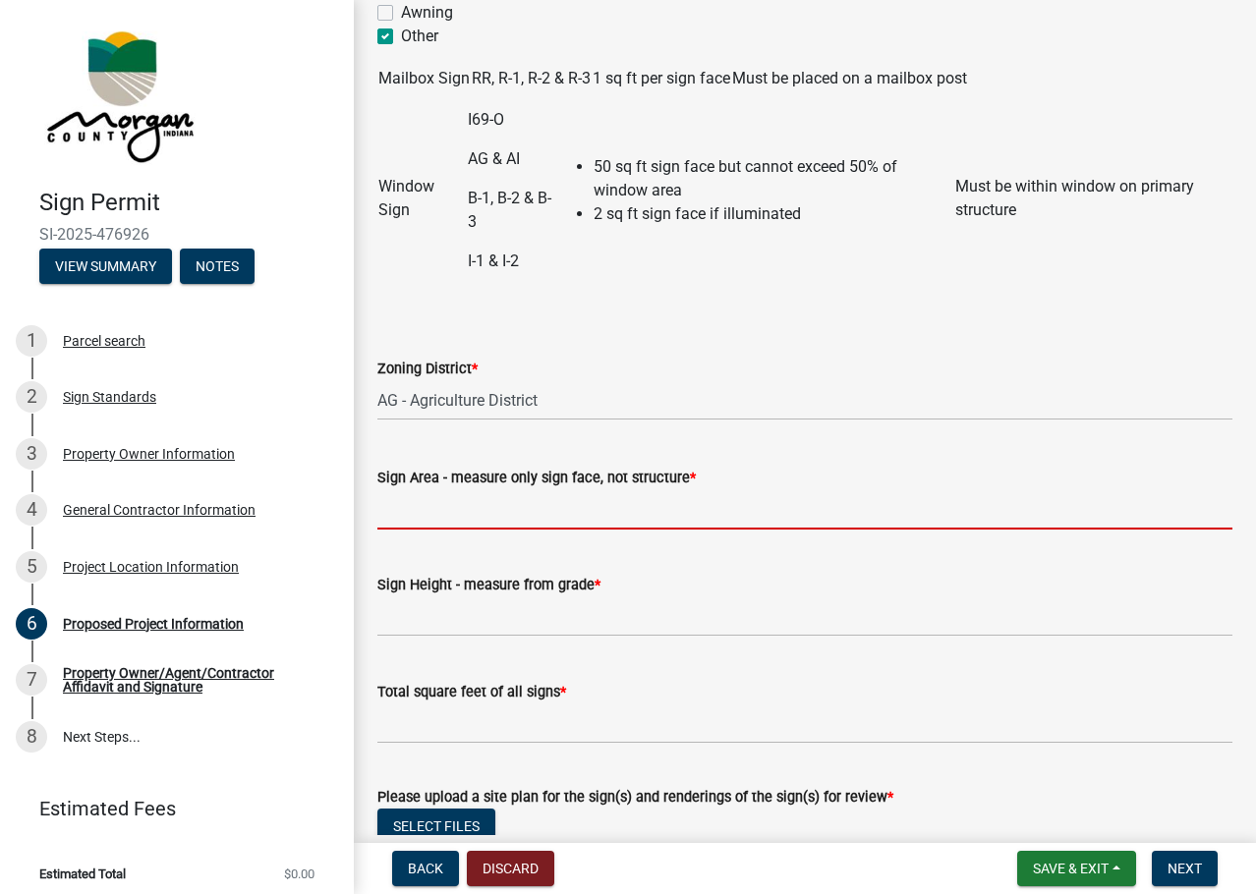
click at [546, 510] on input "Sign Area - measure only sign face, not structure *" at bounding box center [804, 509] width 855 height 40
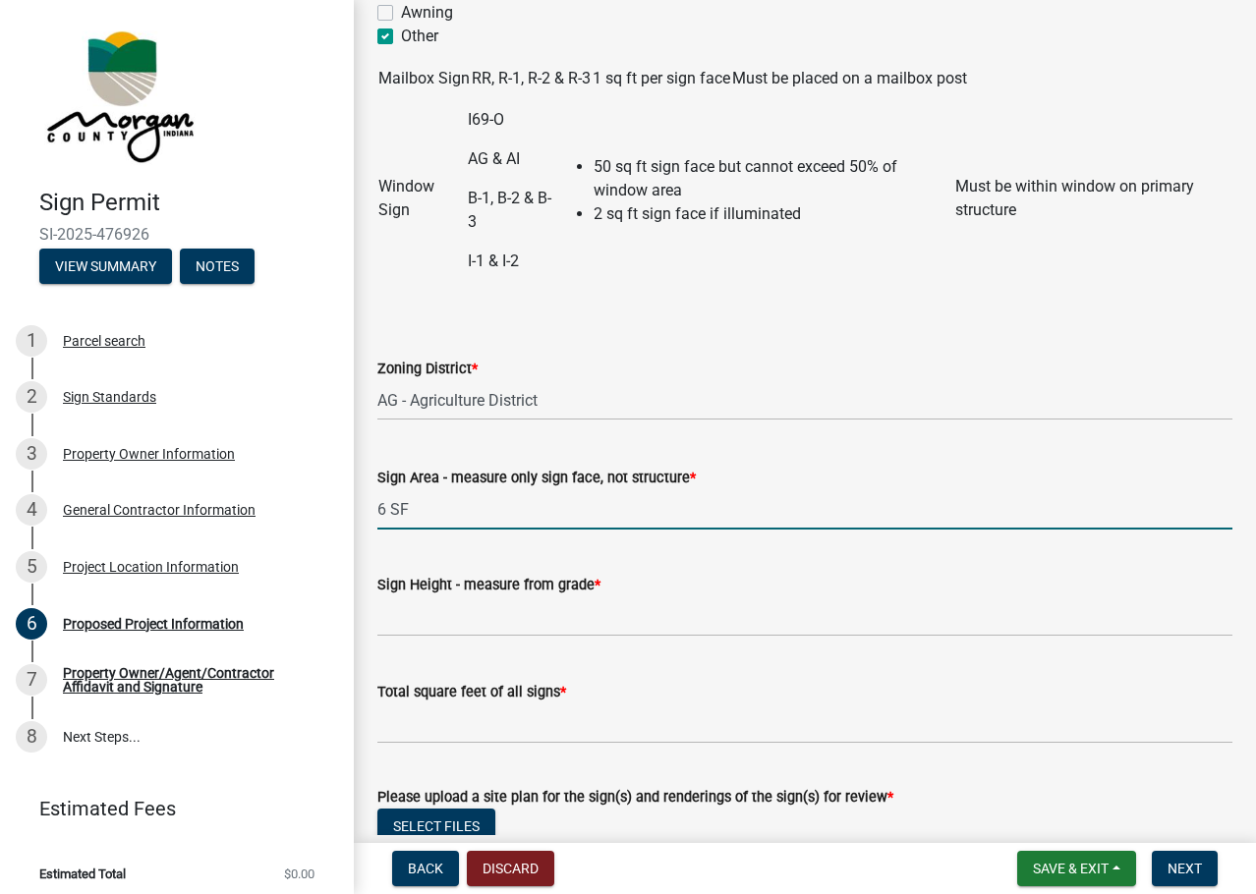
type input "6 SF"
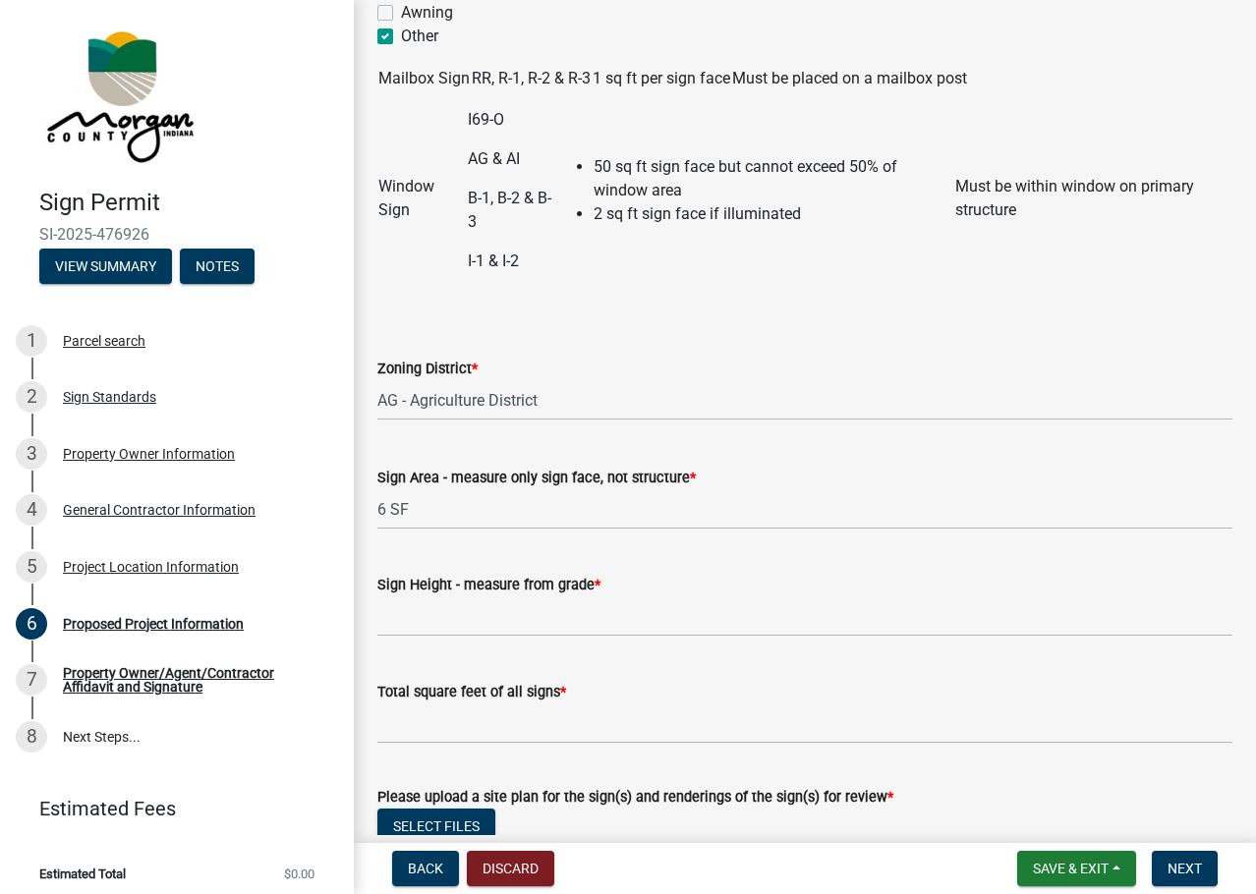
click at [704, 347] on form "Zoning District * Select Item... AI - Intensive Agriculture District AG - Agric…" at bounding box center [804, 376] width 855 height 87
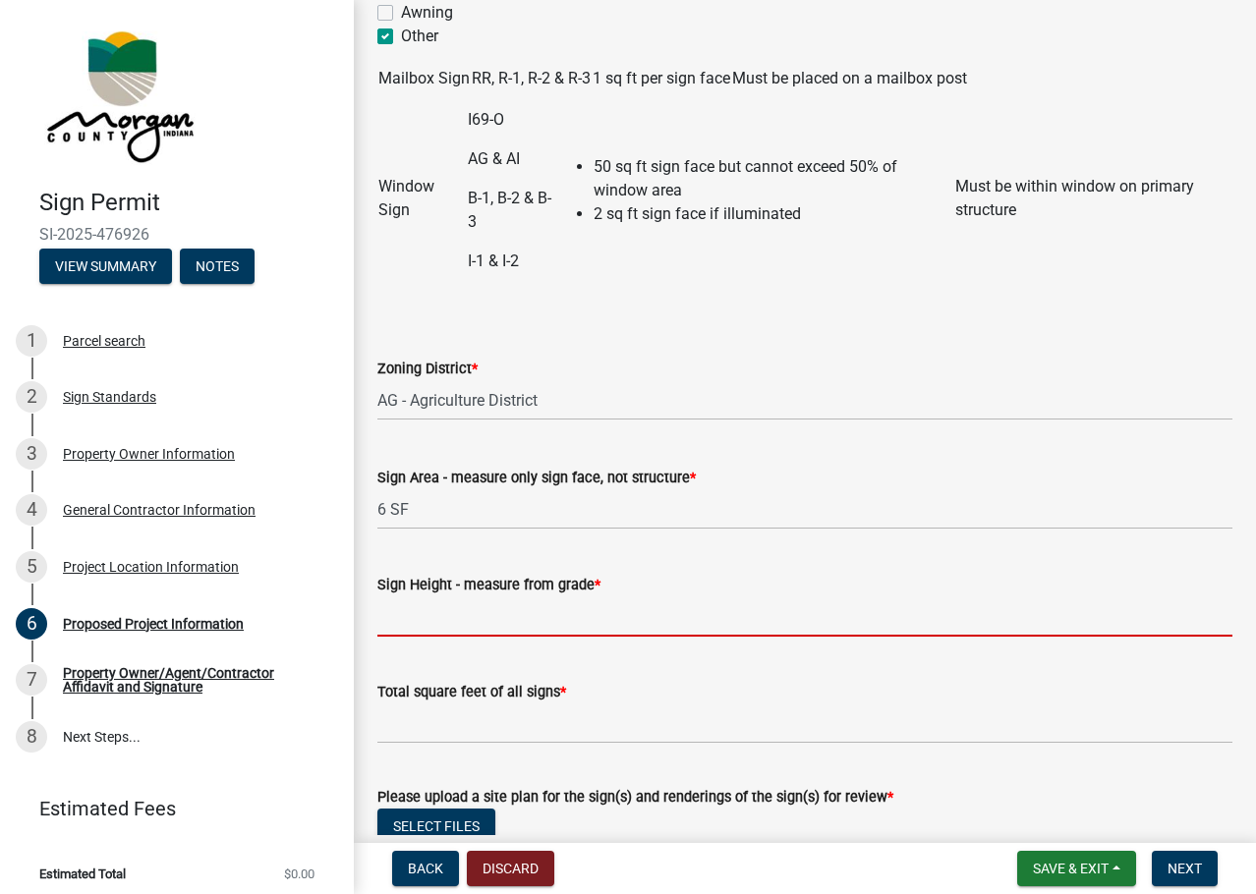
click at [442, 622] on input "Sign Height - measure from grade *" at bounding box center [804, 617] width 855 height 40
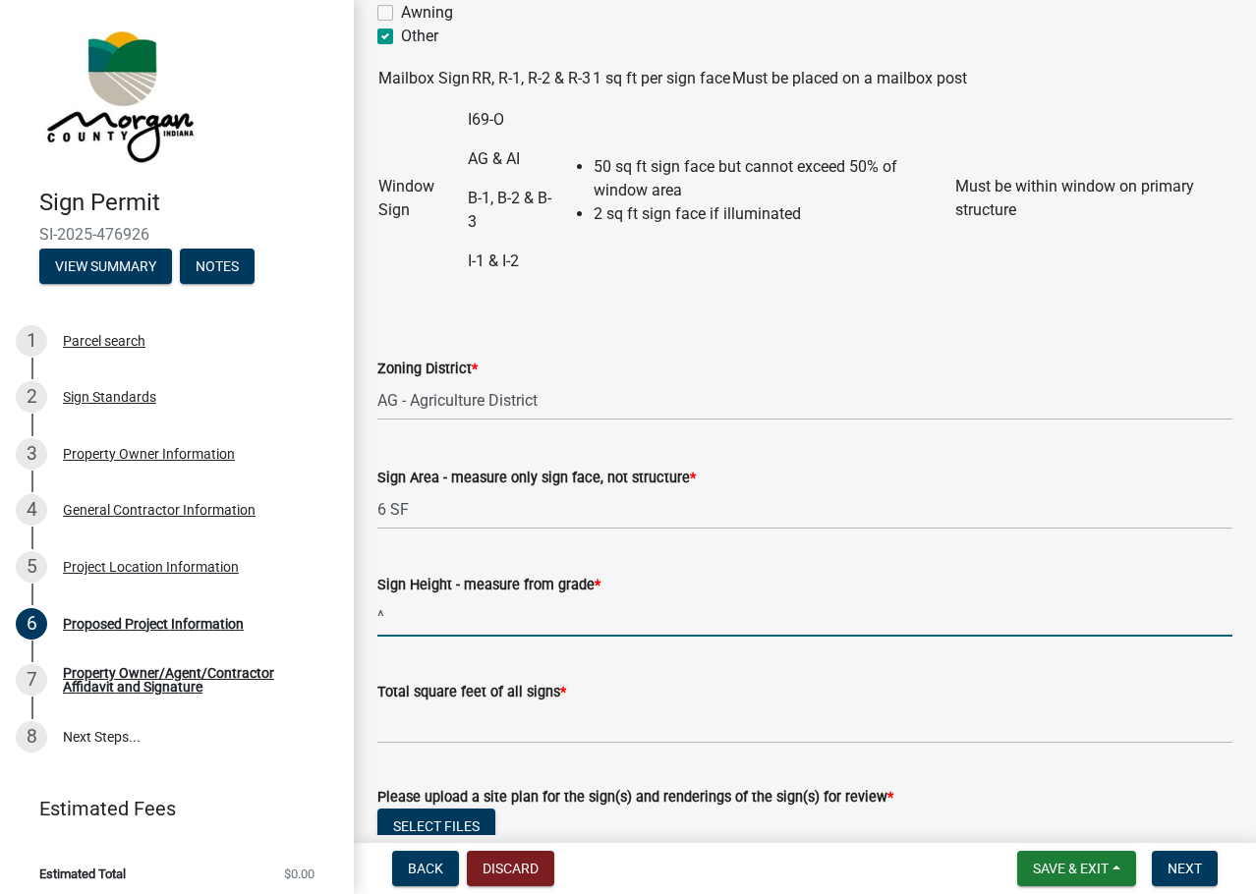
type input "^"
type input "6 FT"
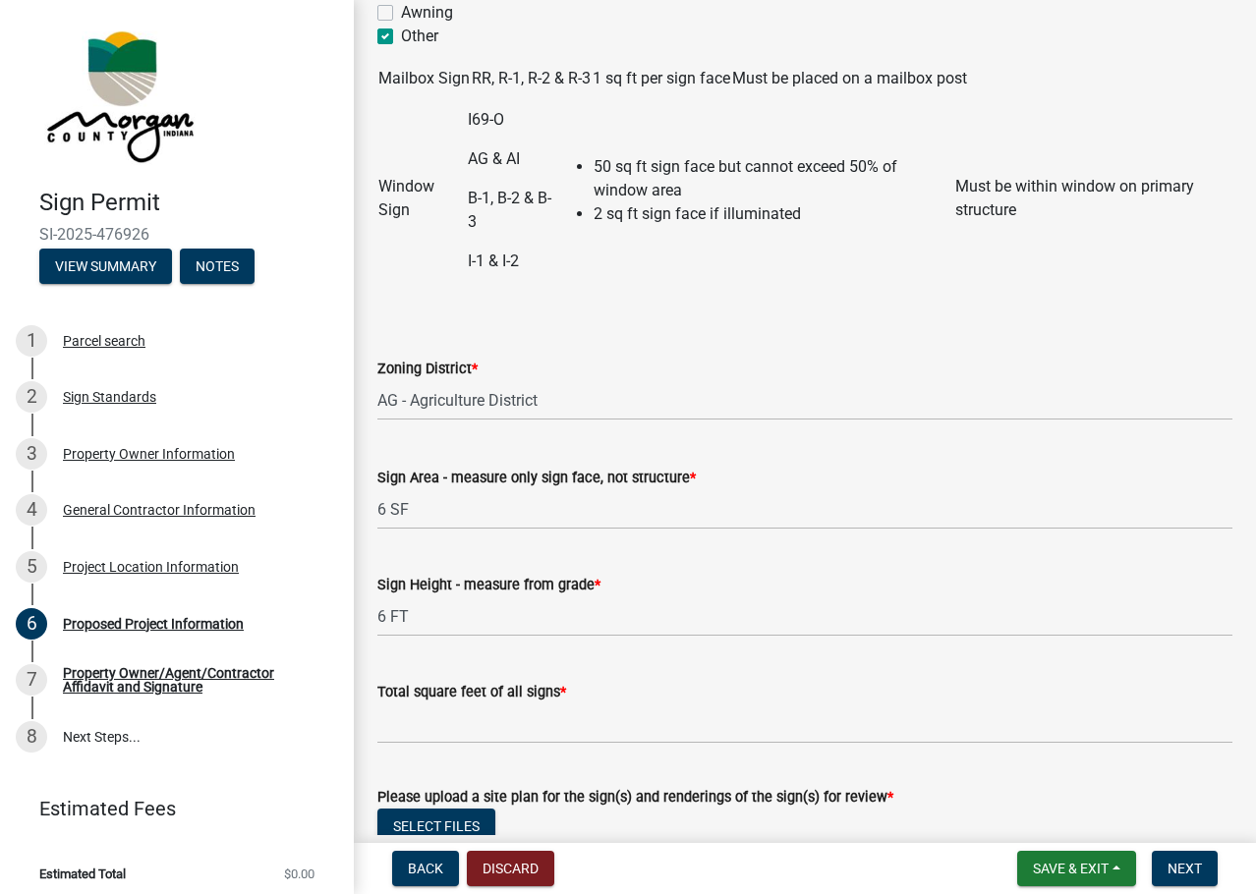
click at [658, 758] on wm-data-entity-input "Total square feet of all signs *" at bounding box center [804, 707] width 855 height 109
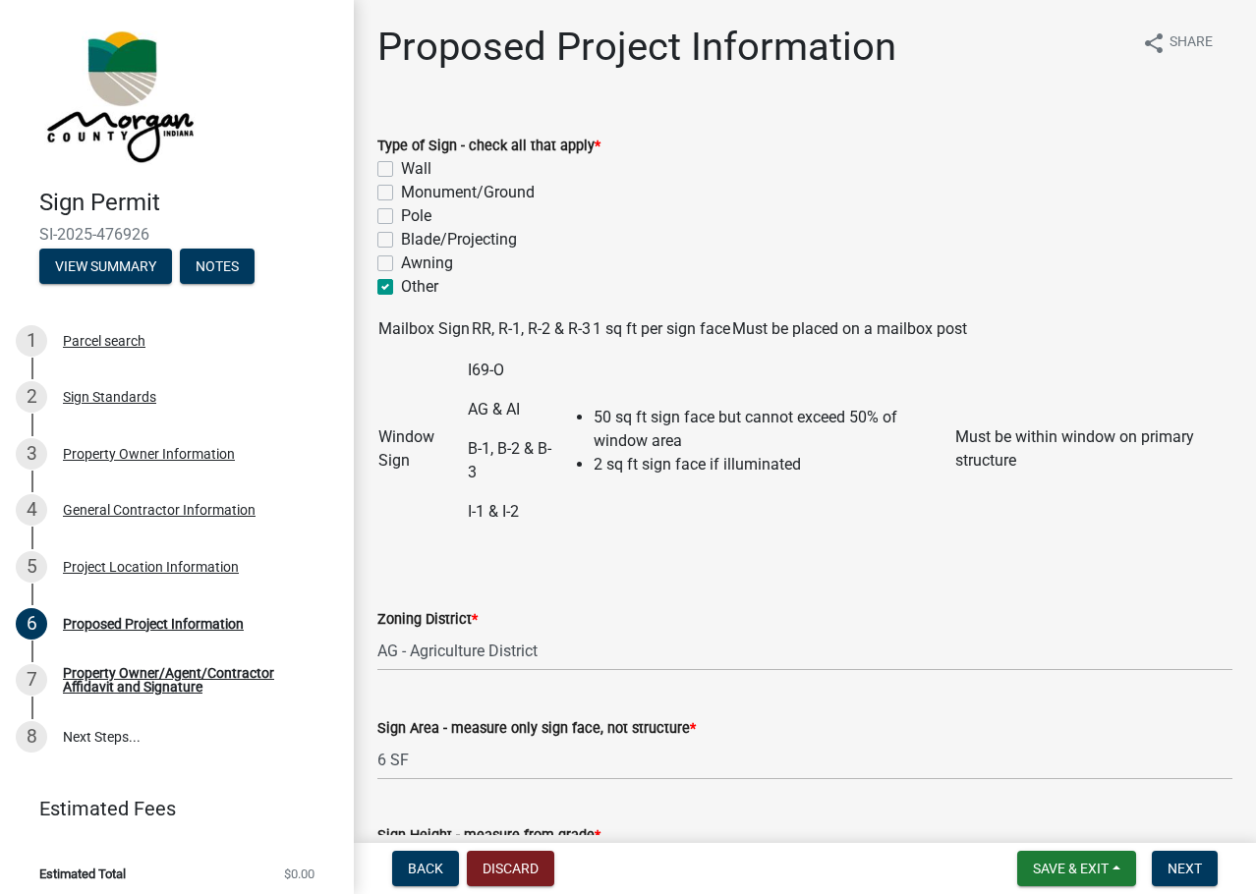
click at [401, 171] on label "Wall" at bounding box center [416, 169] width 30 height 24
click at [401, 170] on input "Wall" at bounding box center [407, 163] width 13 height 13
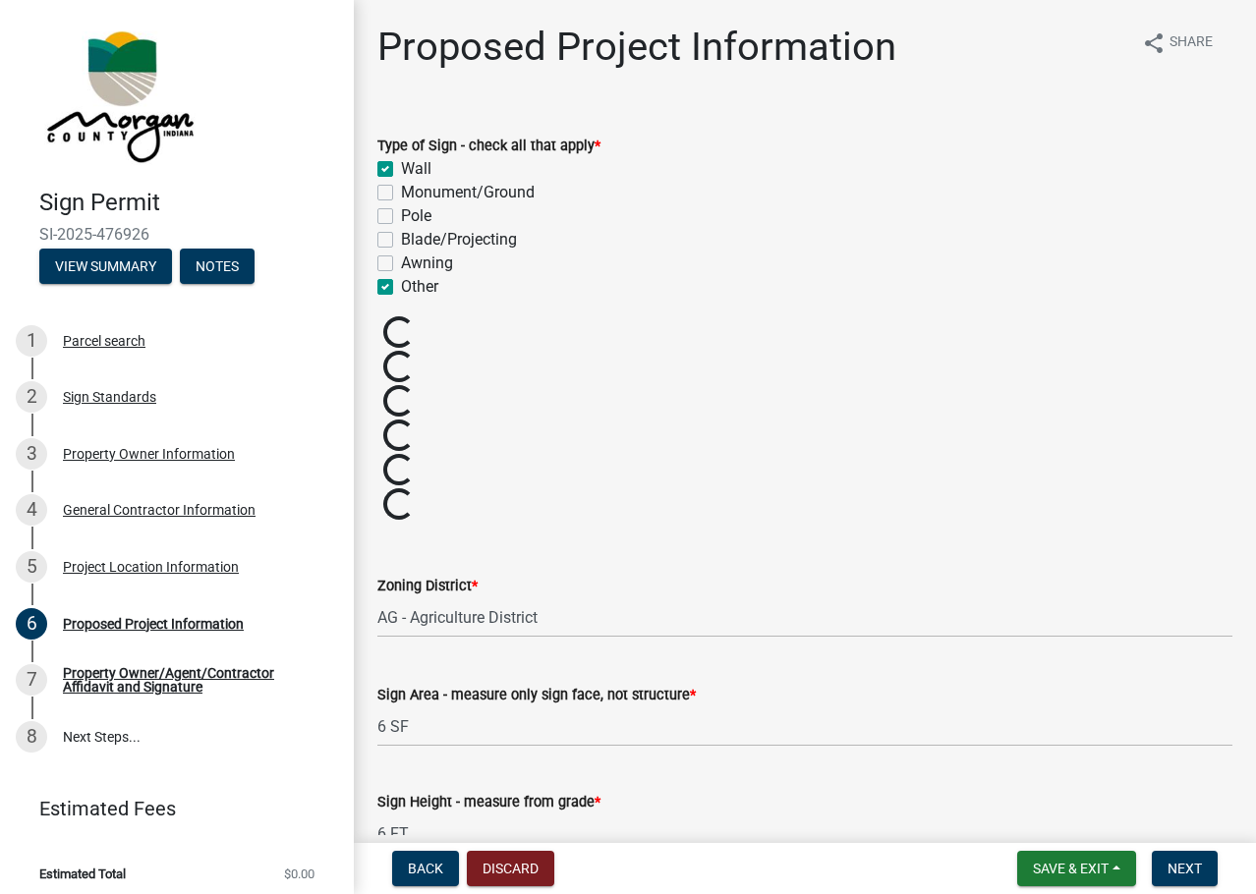
checkbox input "true"
checkbox input "false"
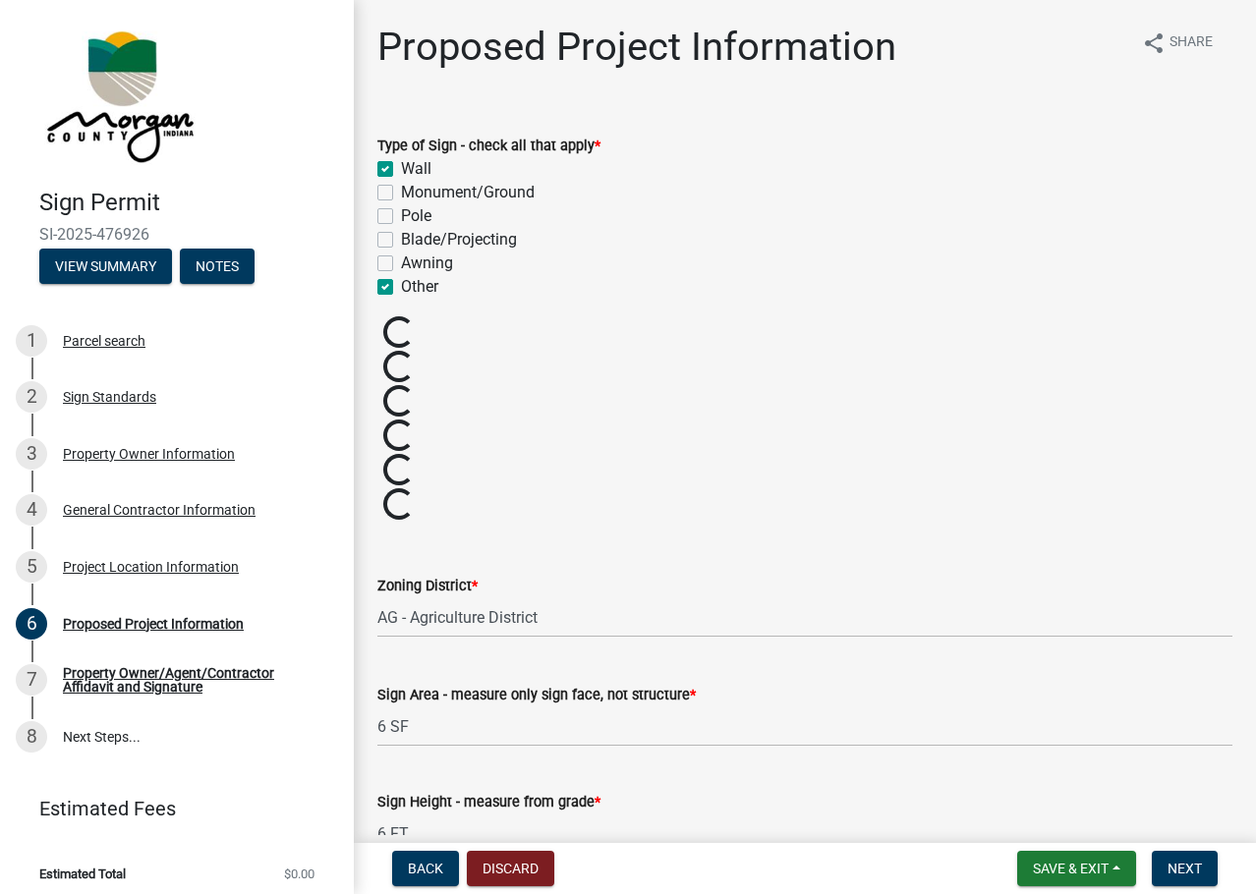
checkbox input "true"
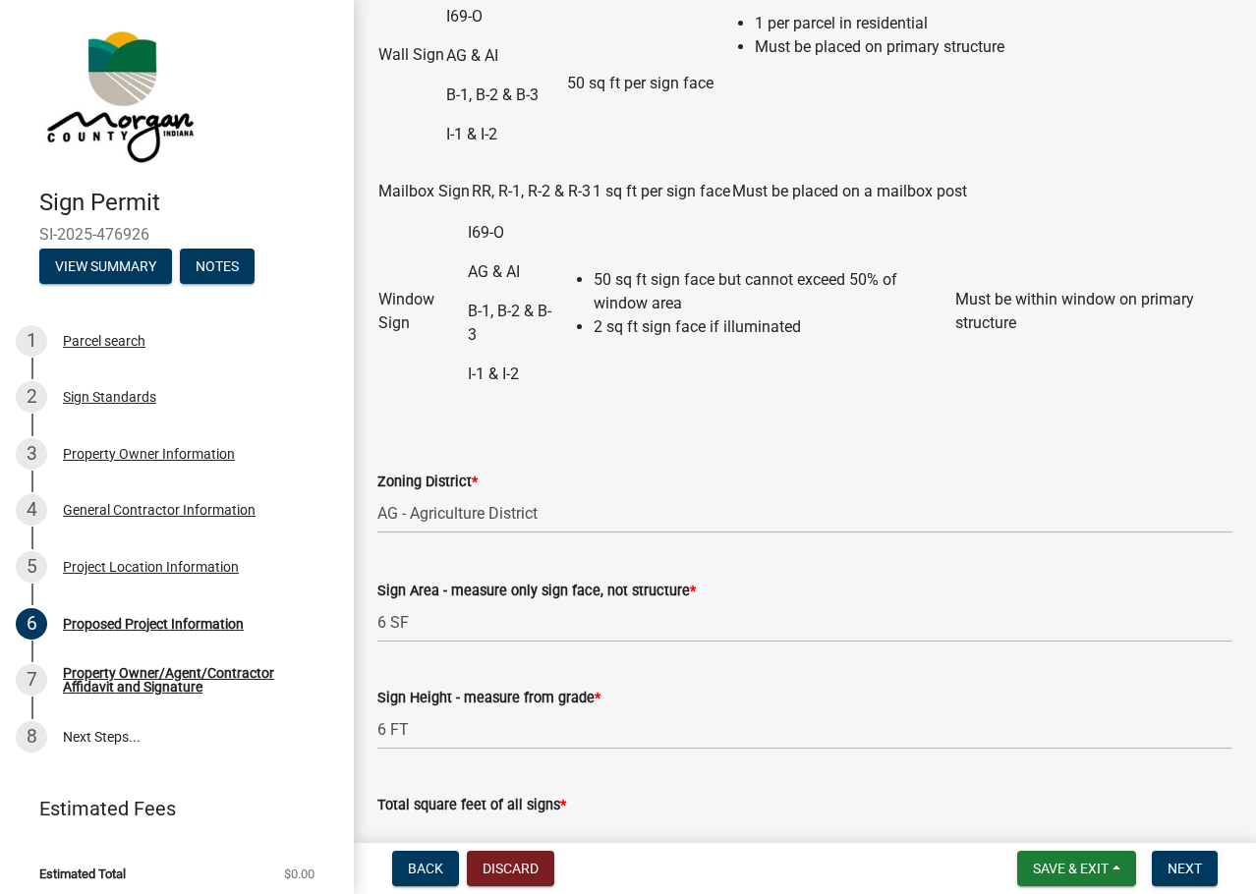
scroll to position [491, 0]
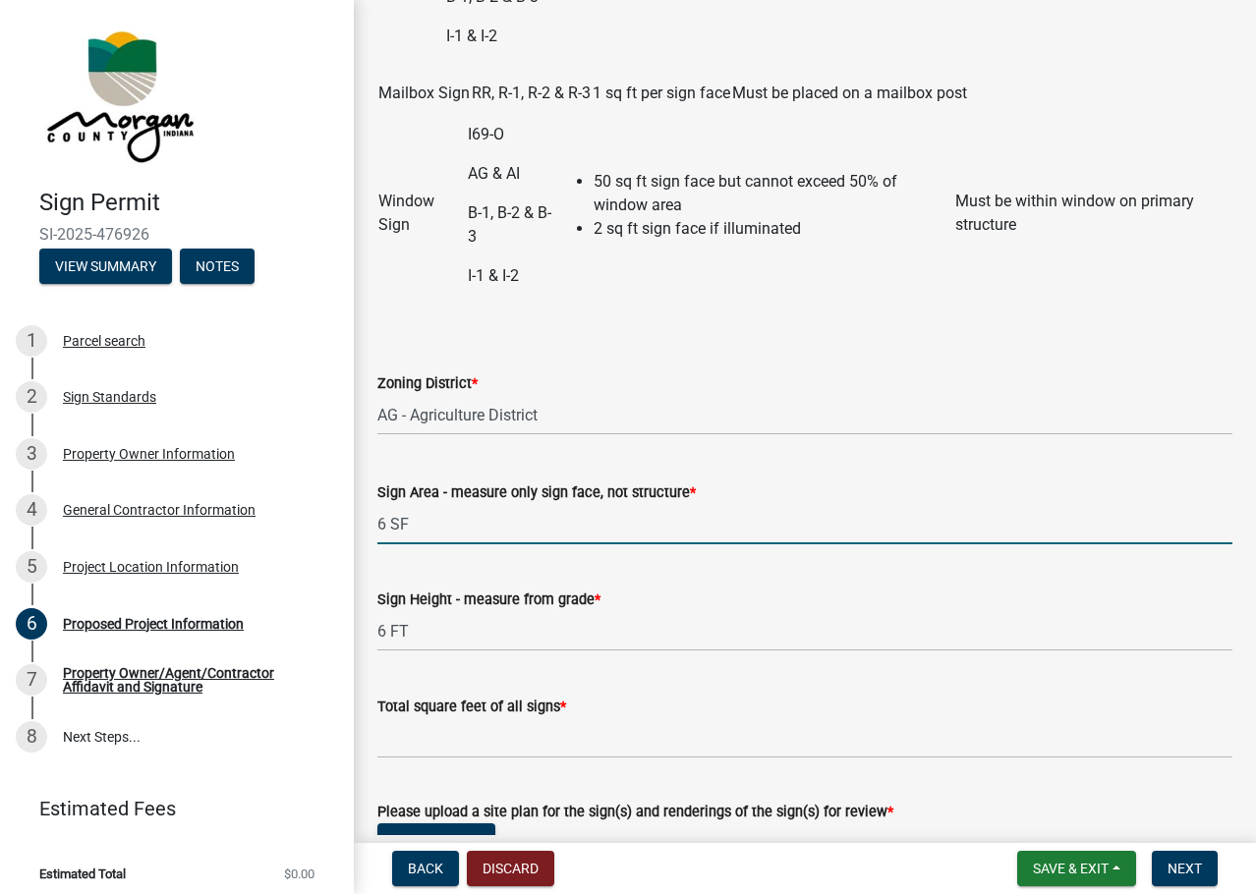
click at [459, 526] on input "6 SF" at bounding box center [804, 524] width 855 height 40
drag, startPoint x: 483, startPoint y: 532, endPoint x: 335, endPoint y: 532, distance: 147.4
click at [335, 532] on div "Sign Permit [DEMOGRAPHIC_DATA]-2025-476926 View Summary Notes 1 Parcel search 2…" at bounding box center [628, 447] width 1256 height 894
type input "50 SQ FT (Wall Sign), 6 FT (Portable Sign)"
click at [674, 329] on div "Zoning District * Select Item... AI - Intensive Agriculture District AG - Agric…" at bounding box center [804, 377] width 855 height 115
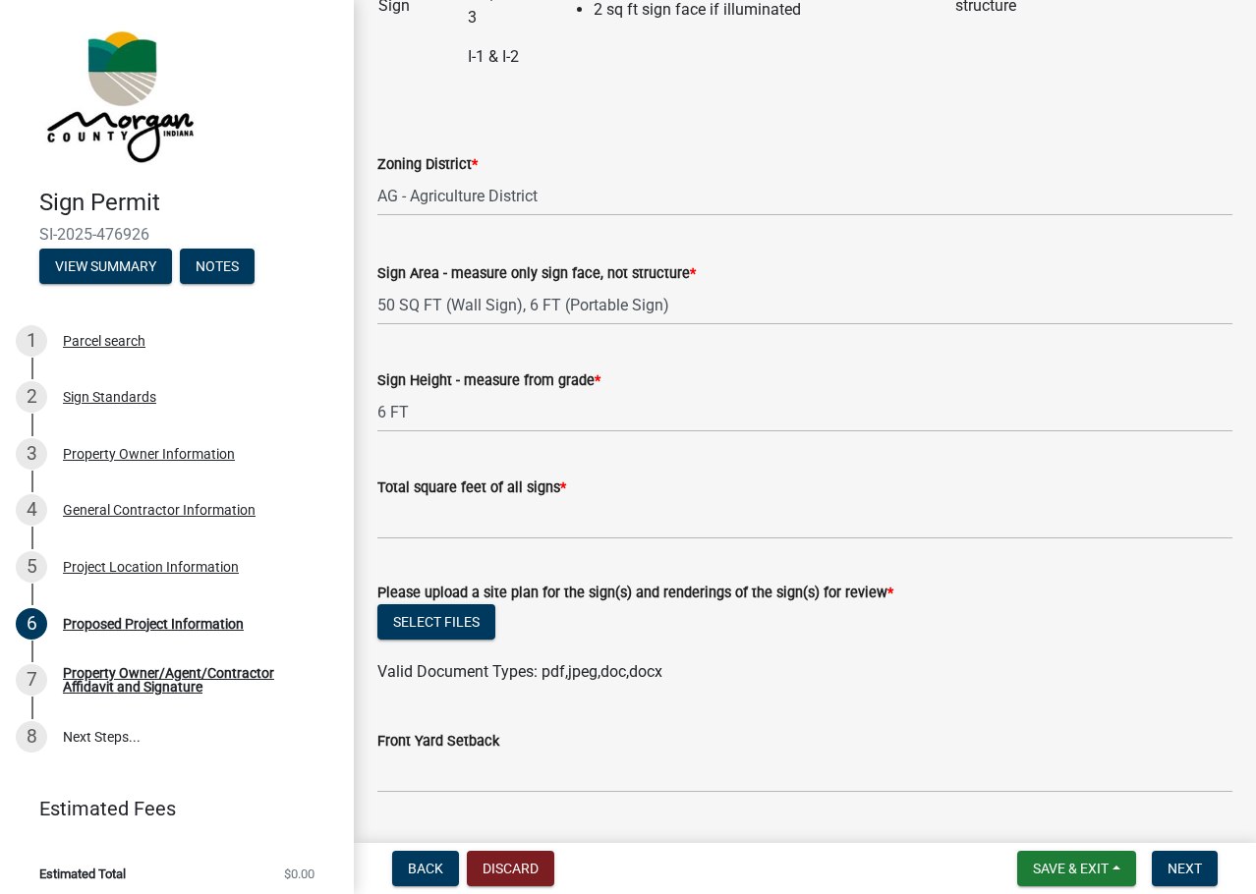
scroll to position [786, 0]
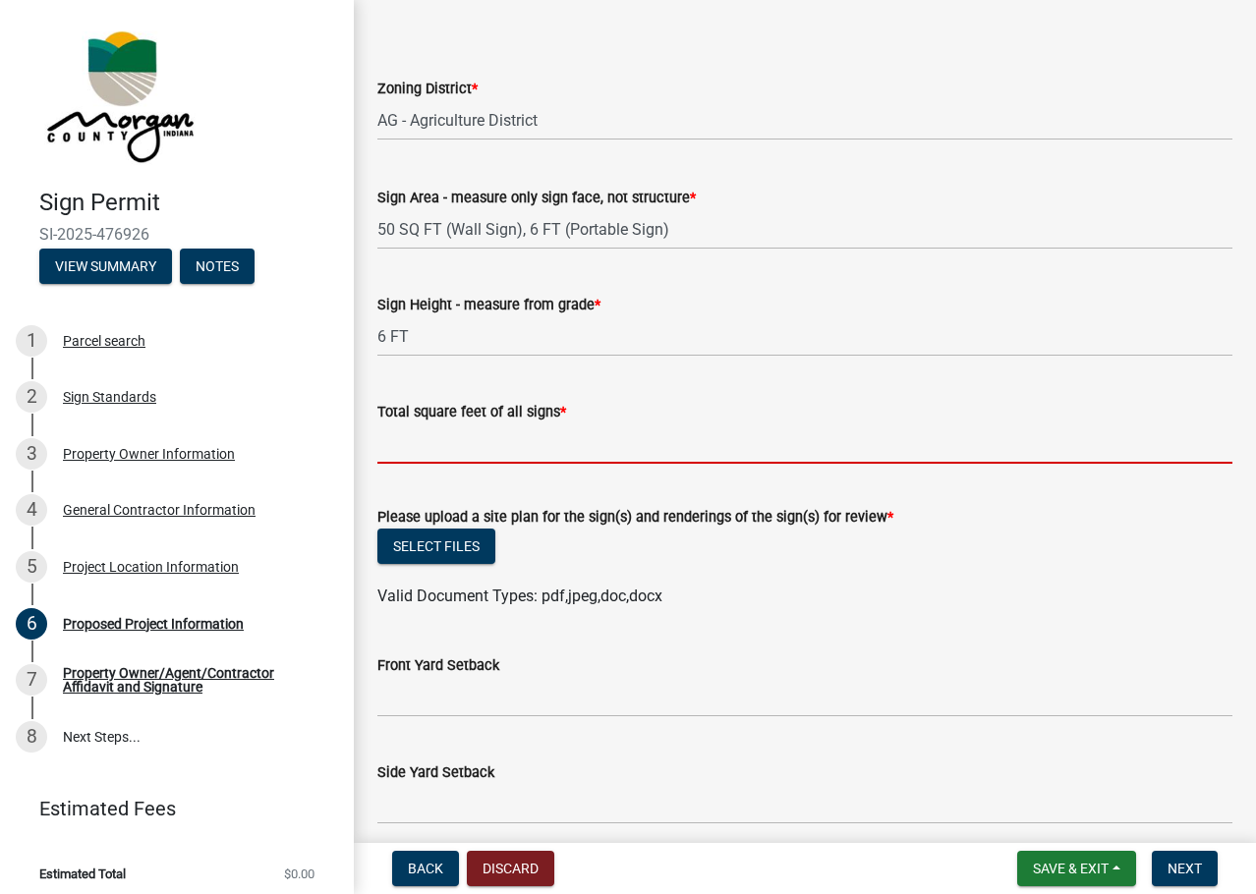
click at [516, 456] on input "text" at bounding box center [804, 444] width 855 height 40
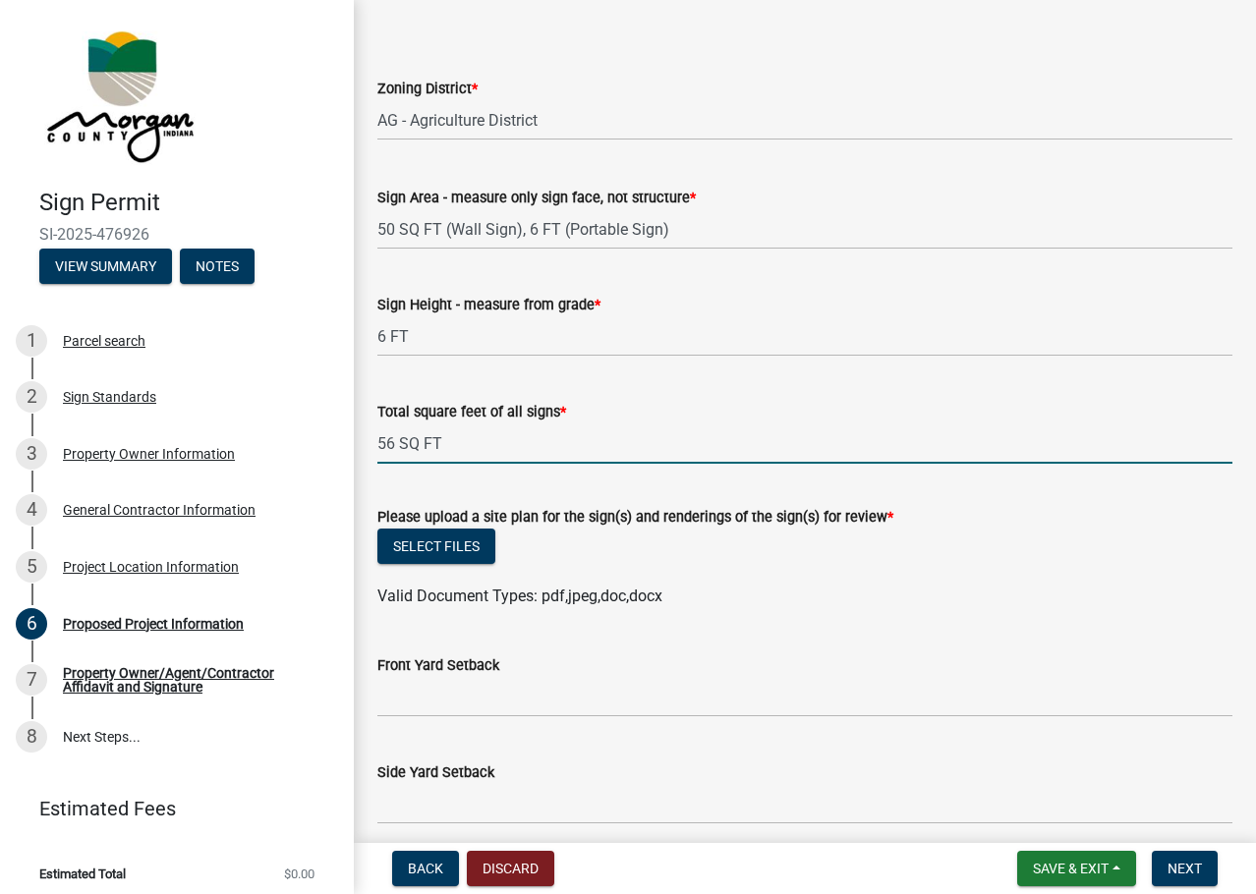
type input "56"
click at [583, 480] on wm-data-entity-input "Total square feet of all signs * 56" at bounding box center [804, 427] width 855 height 109
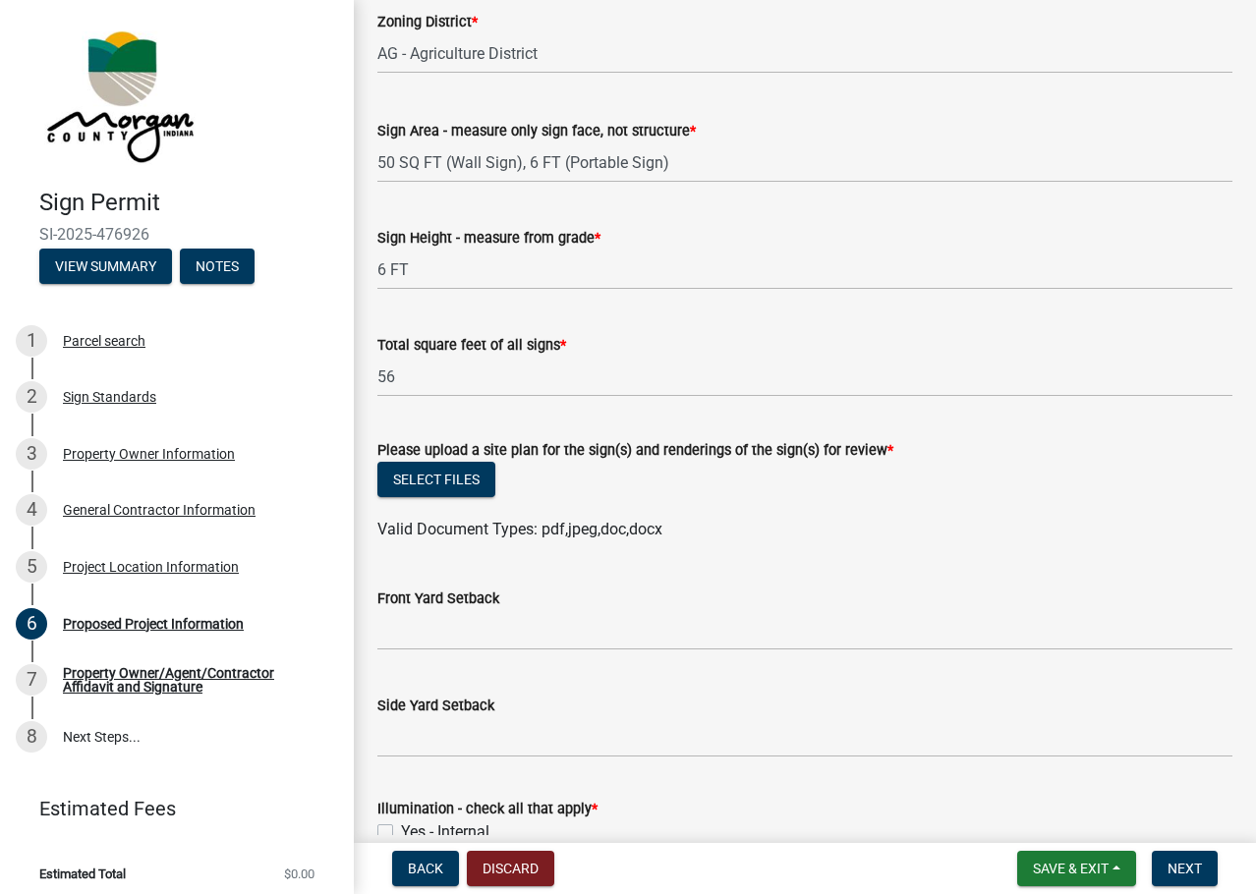
scroll to position [885, 0]
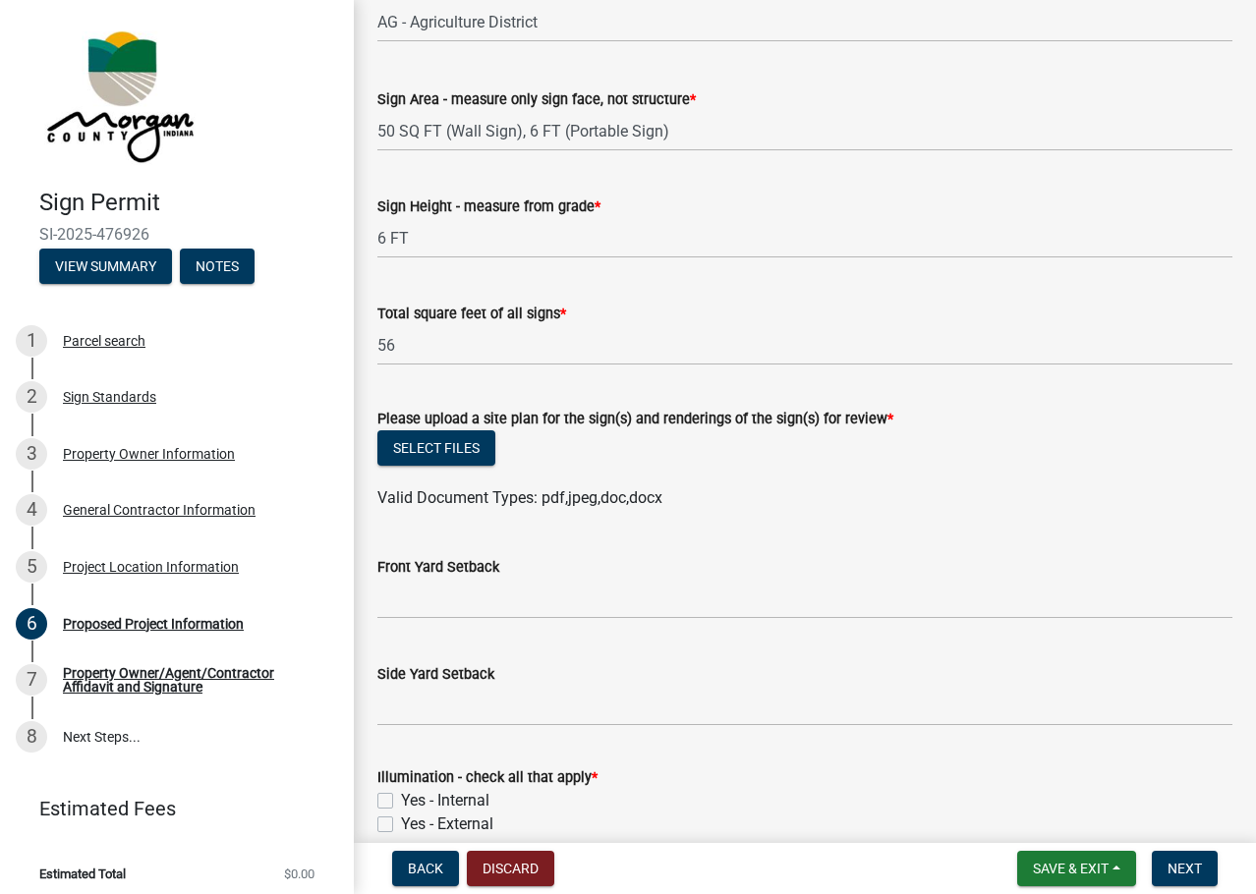
click at [769, 519] on wm-data-entity-input "Please upload a site plan for the sign(s) and renderings of the sign(s) for rev…" at bounding box center [804, 455] width 855 height 144
click at [488, 501] on span "Valid Document Types: pdf,jpeg,doc,docx" at bounding box center [519, 498] width 285 height 19
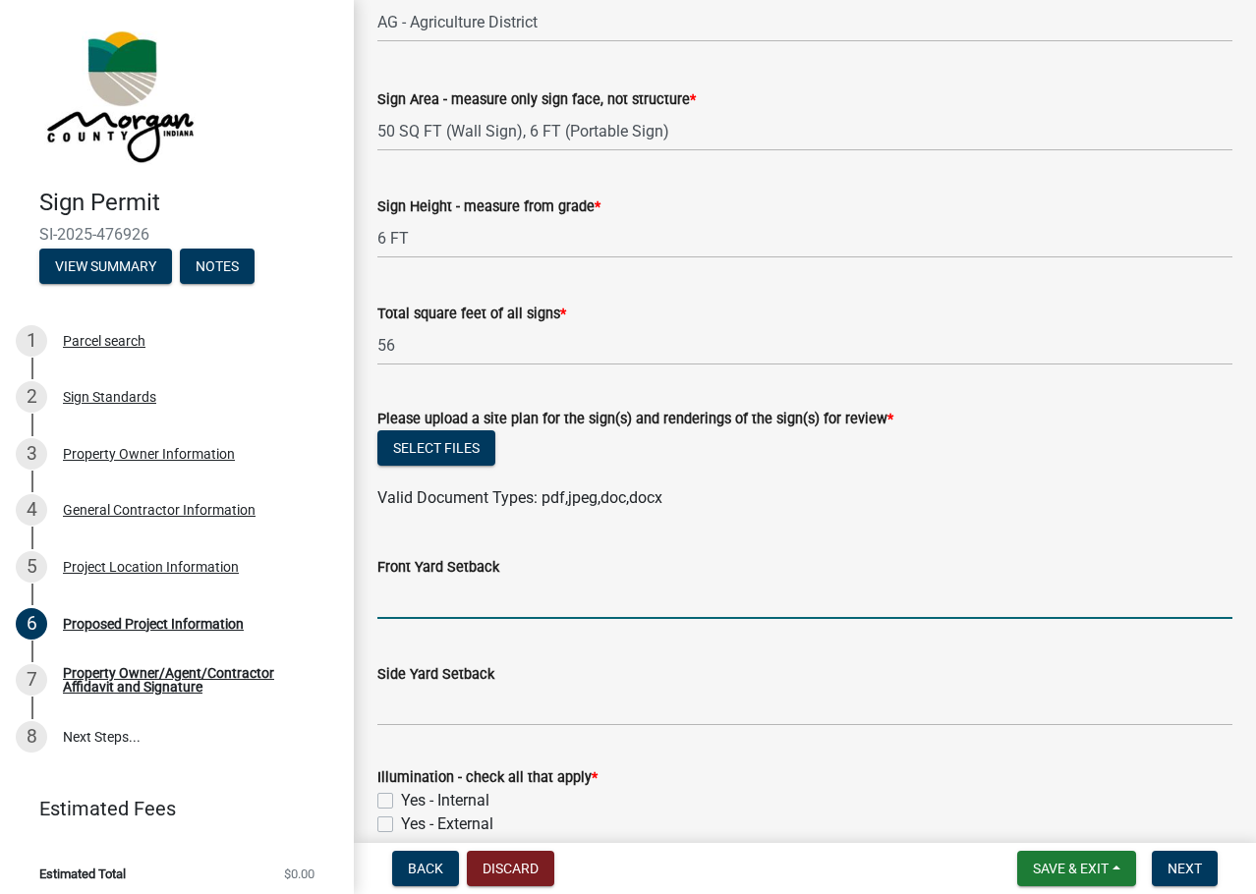
click at [535, 599] on input "Front Yard Setback" at bounding box center [804, 599] width 855 height 40
click at [504, 607] on input "Front Yard Setback" at bounding box center [804, 599] width 855 height 40
type input "10'"
drag, startPoint x: 691, startPoint y: 538, endPoint x: 680, endPoint y: 536, distance: 11.0
click at [685, 538] on div "Front Yard Setback 10'" at bounding box center [804, 573] width 855 height 91
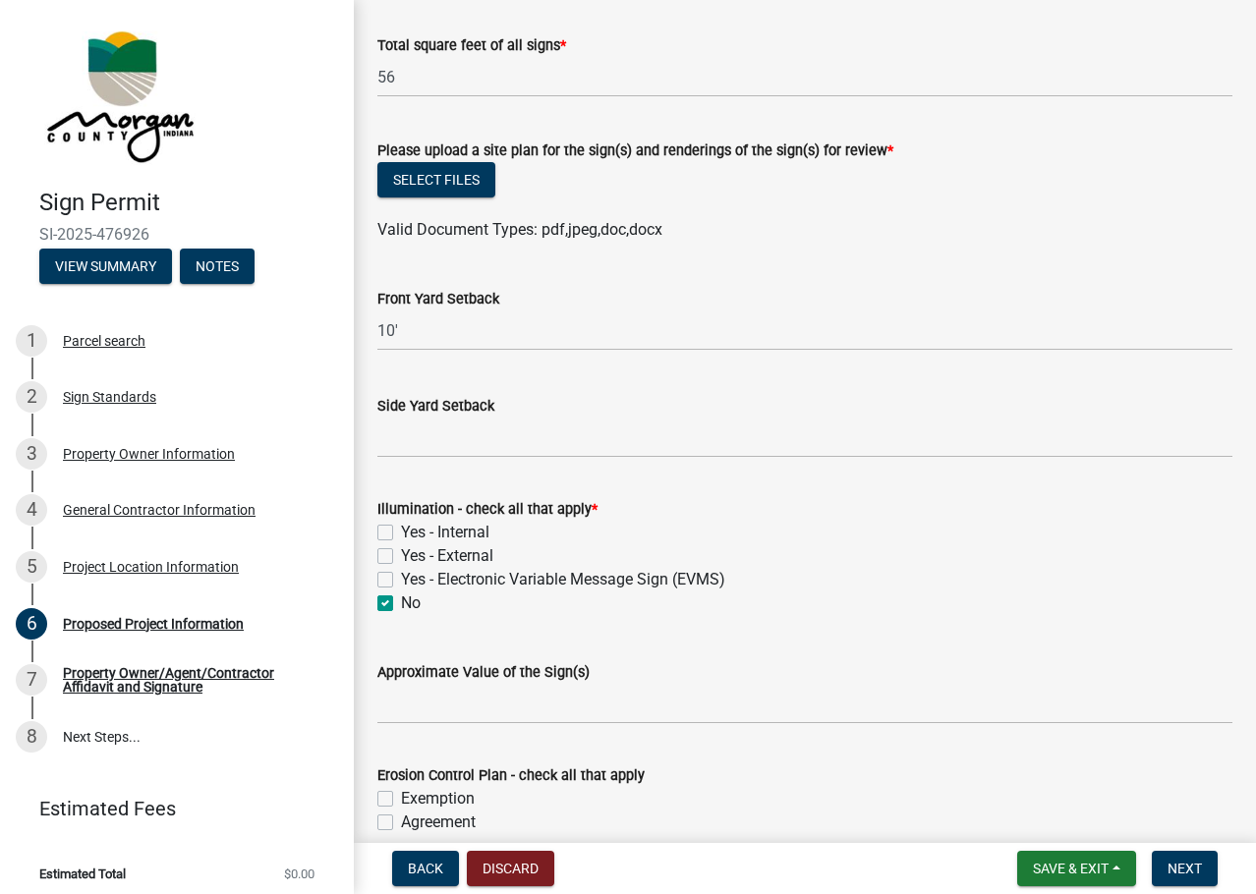
scroll to position [1278, 0]
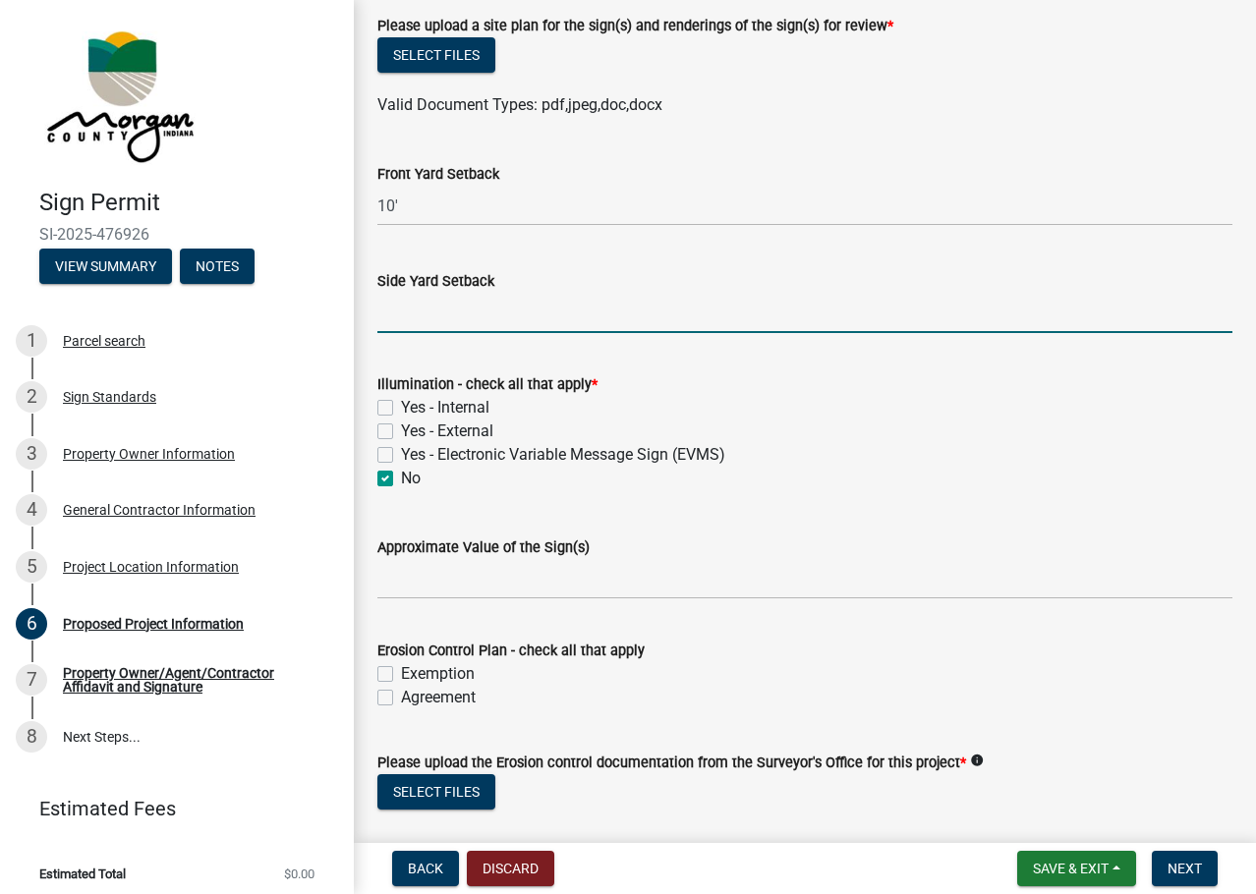
click at [497, 304] on input "Side Yard Setback" at bounding box center [804, 313] width 855 height 40
type input "N/A"
click at [551, 500] on wm-data-entity-input "Illumination - check all that apply * Yes - Internal Yes - External Yes - Elect…" at bounding box center [804, 428] width 855 height 159
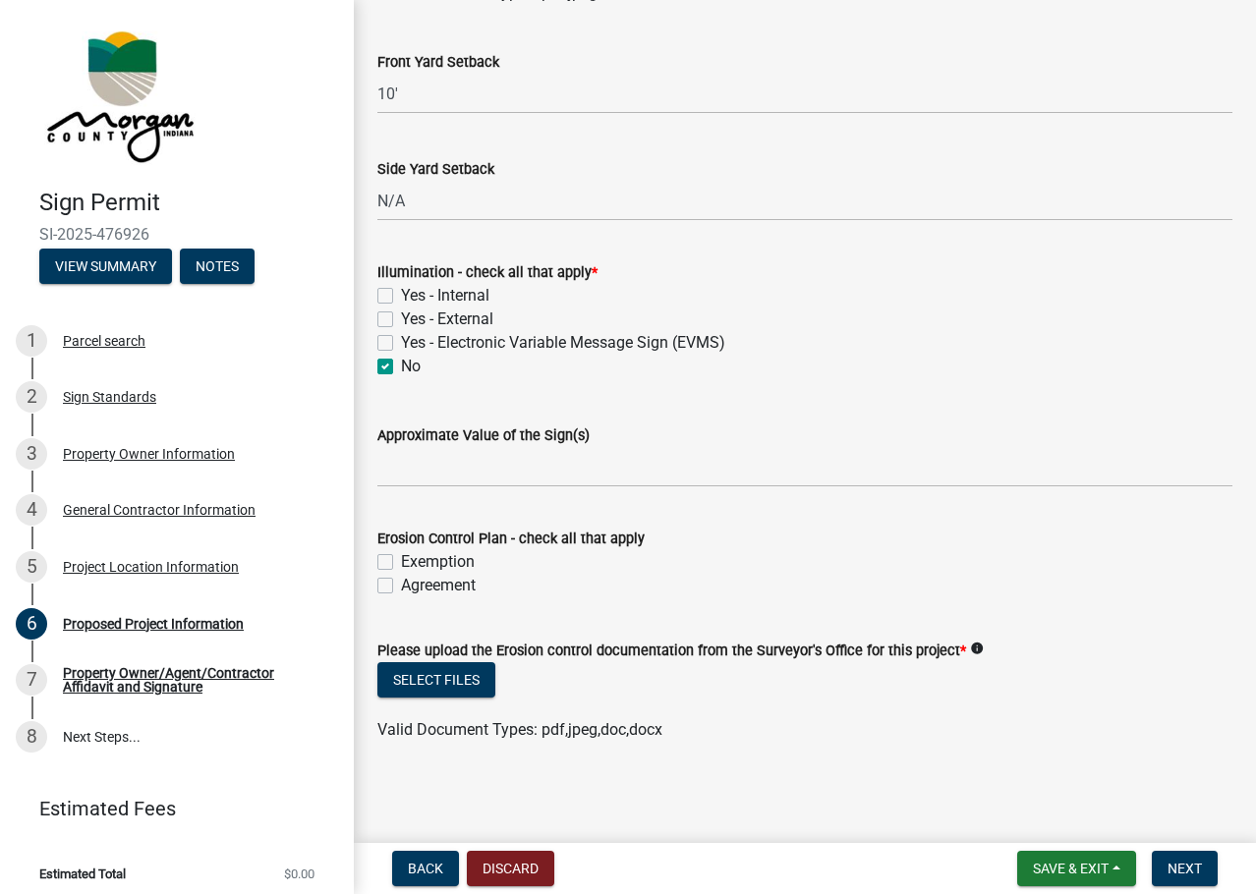
scroll to position [1391, 0]
click at [401, 580] on label "Agreement" at bounding box center [438, 585] width 75 height 24
click at [401, 580] on input "Agreement" at bounding box center [407, 579] width 13 height 13
checkbox input "true"
checkbox input "false"
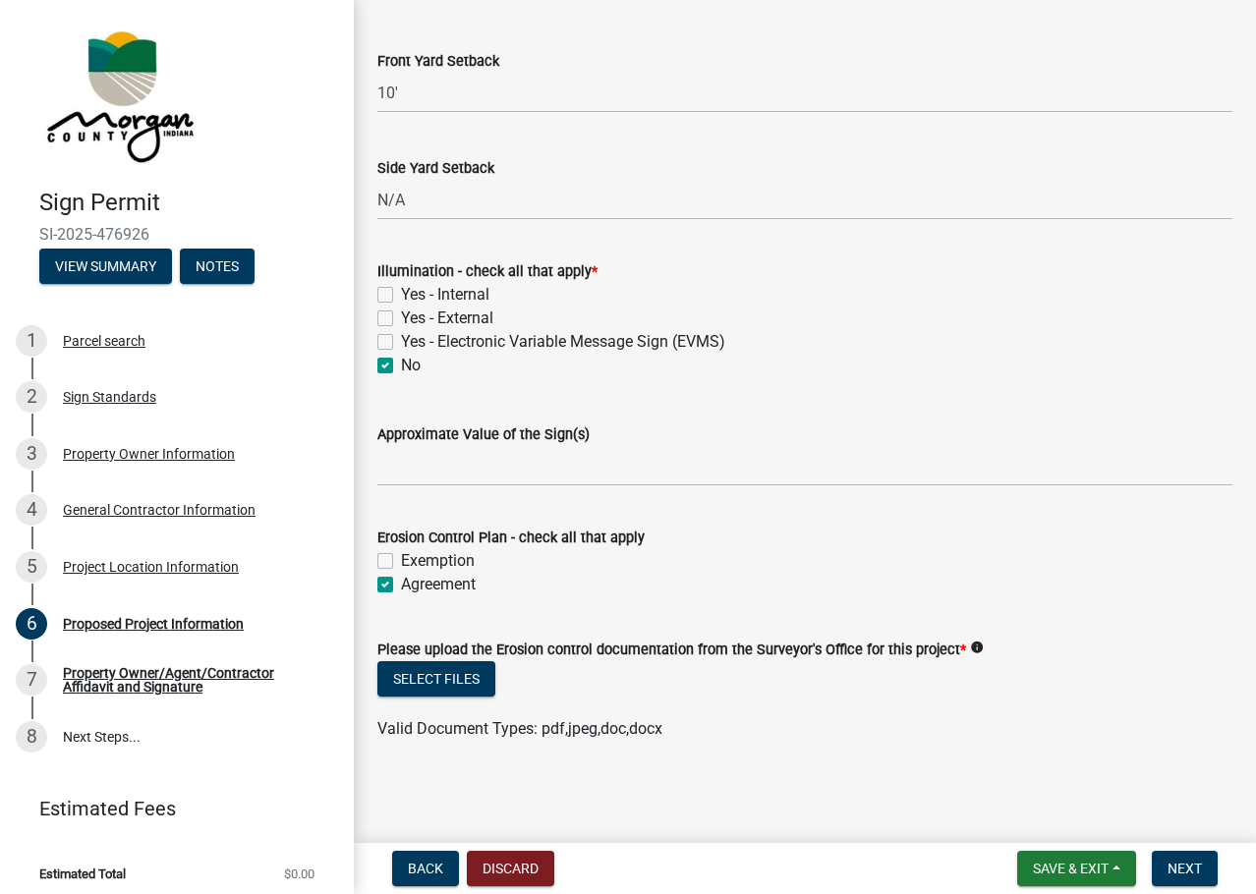
checkbox input "true"
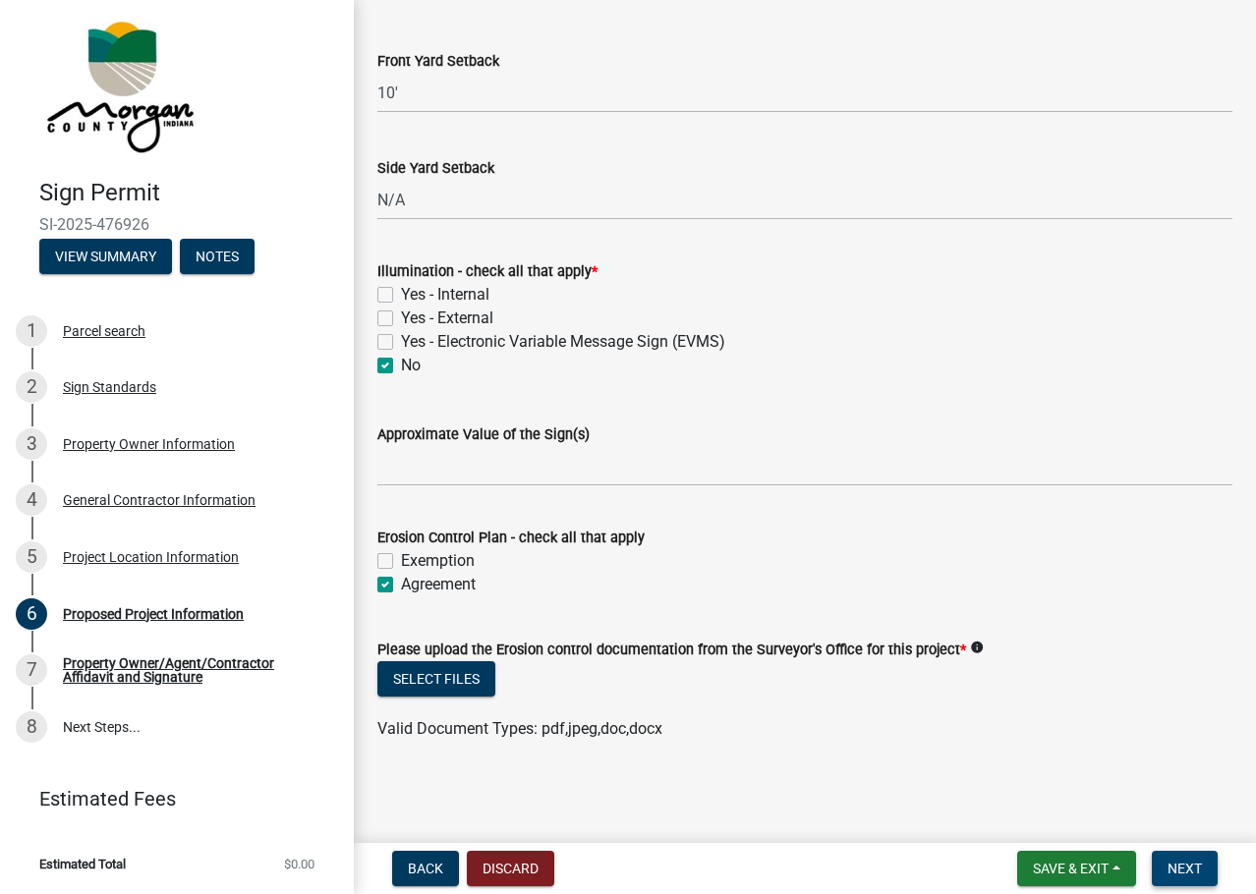
click at [1180, 868] on span "Next" at bounding box center [1185, 869] width 34 height 16
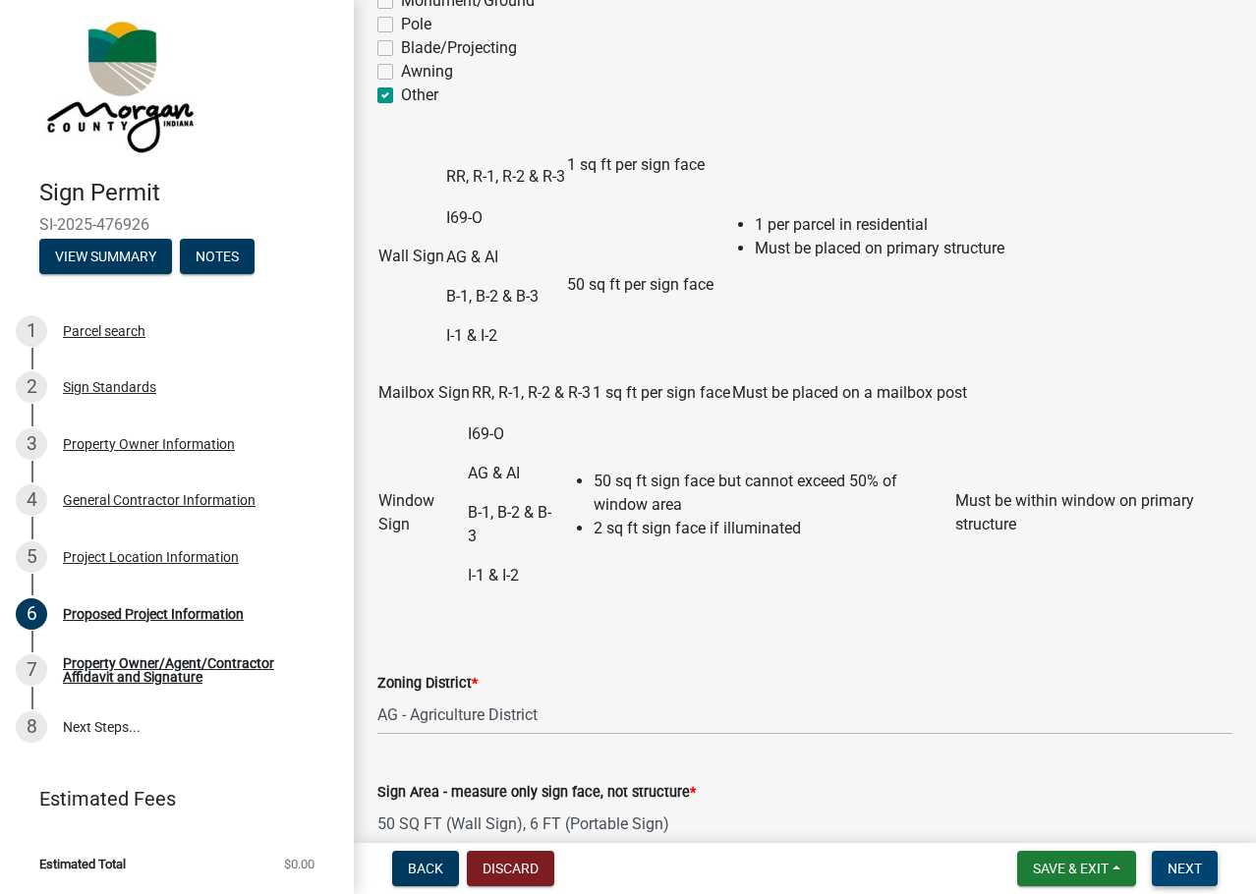
scroll to position [0, 0]
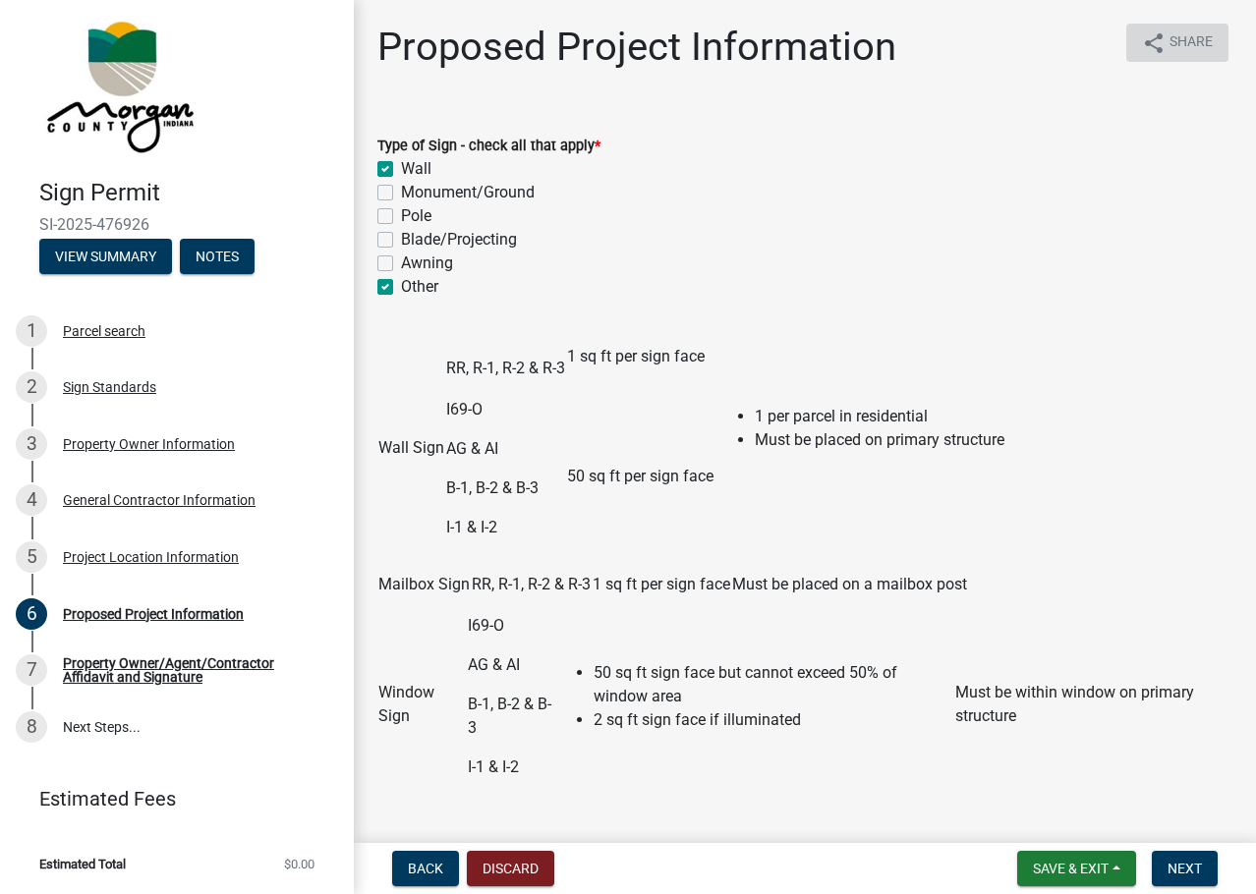
click at [1179, 40] on span "Share" at bounding box center [1191, 43] width 43 height 24
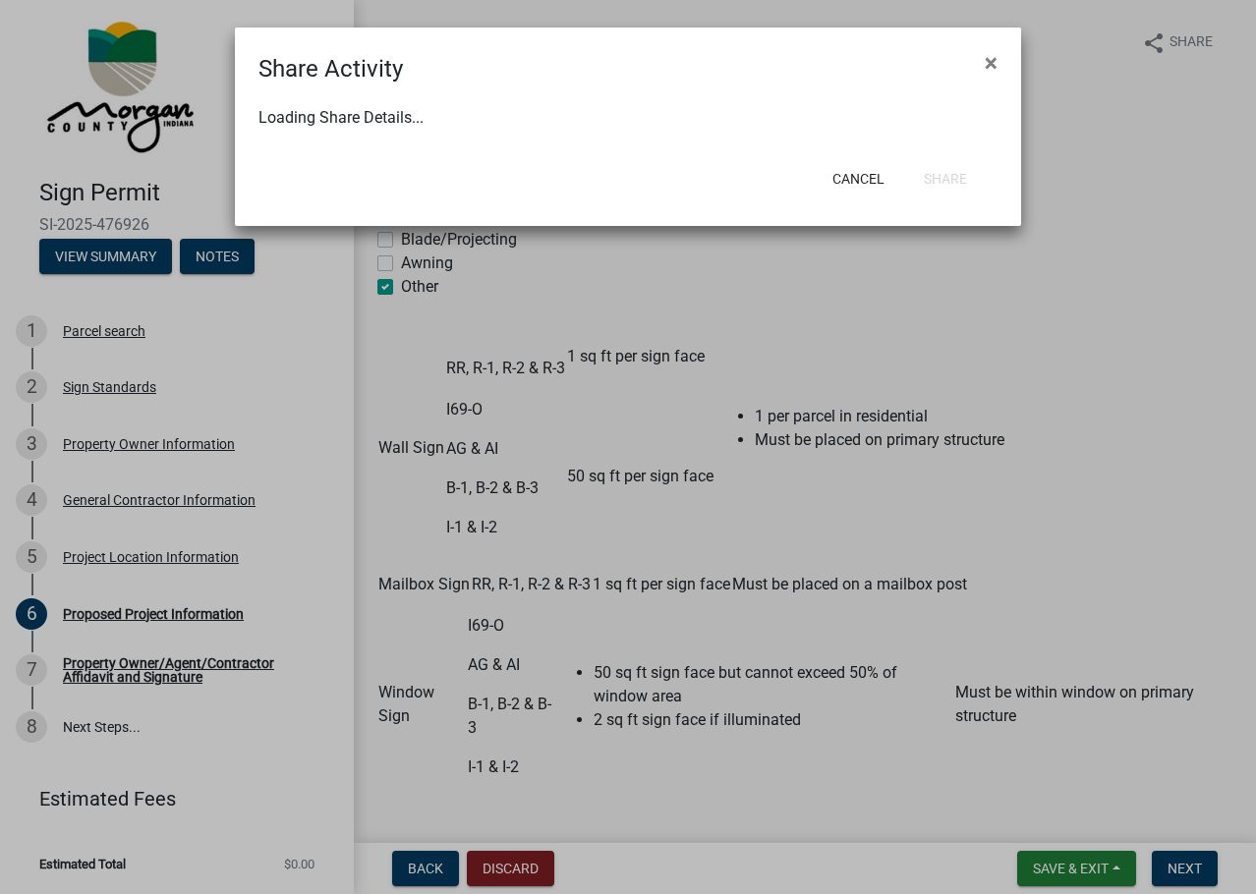
select select "1"
select select "0"
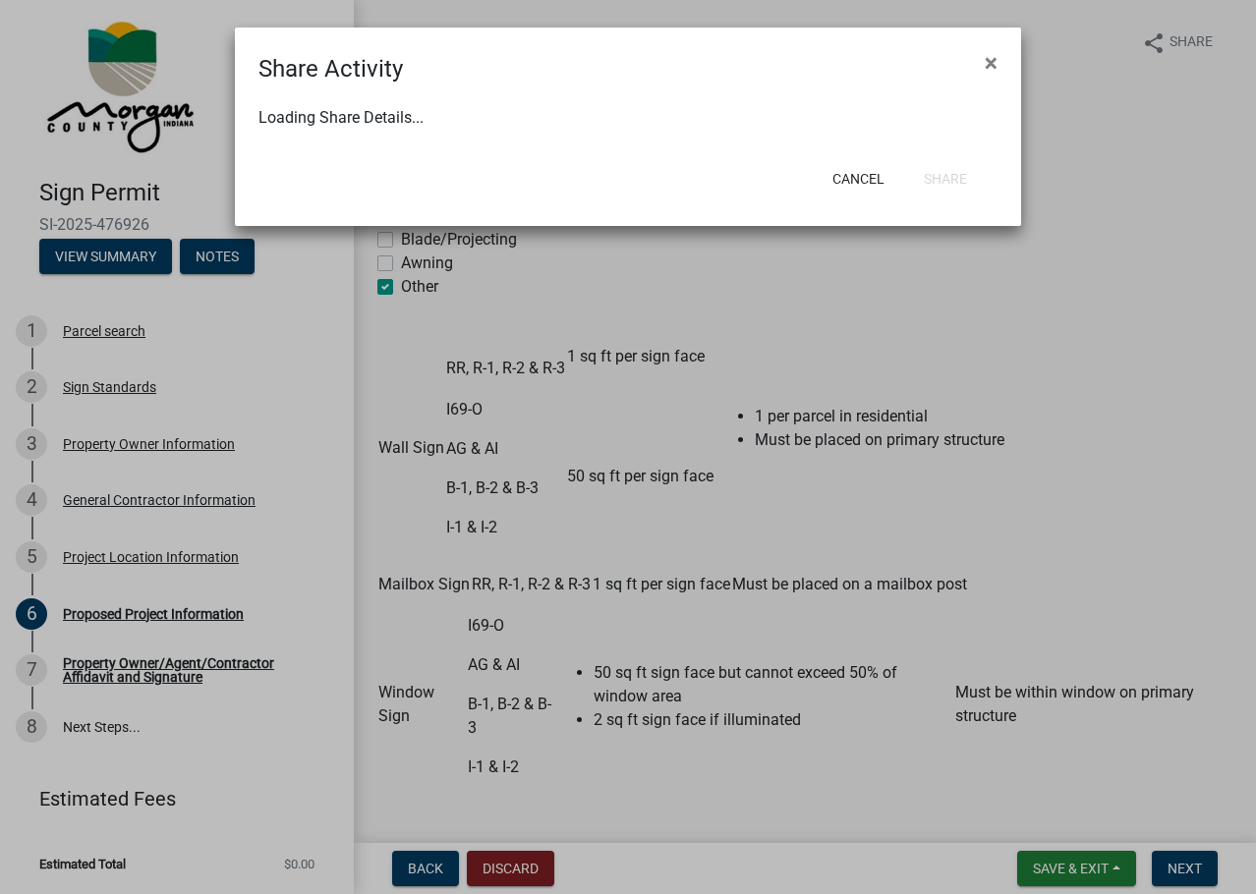
select select "0"
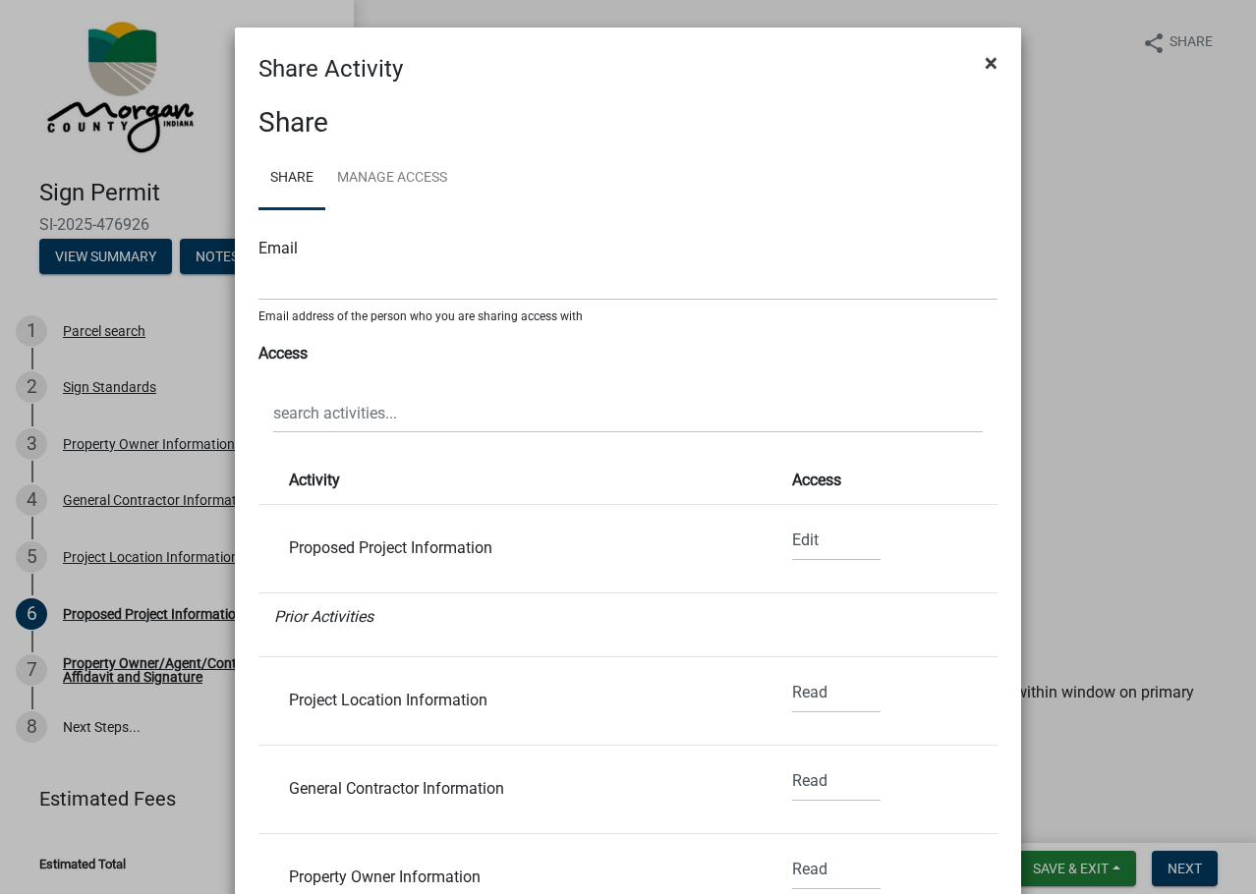
click at [985, 62] on span "×" at bounding box center [991, 63] width 13 height 28
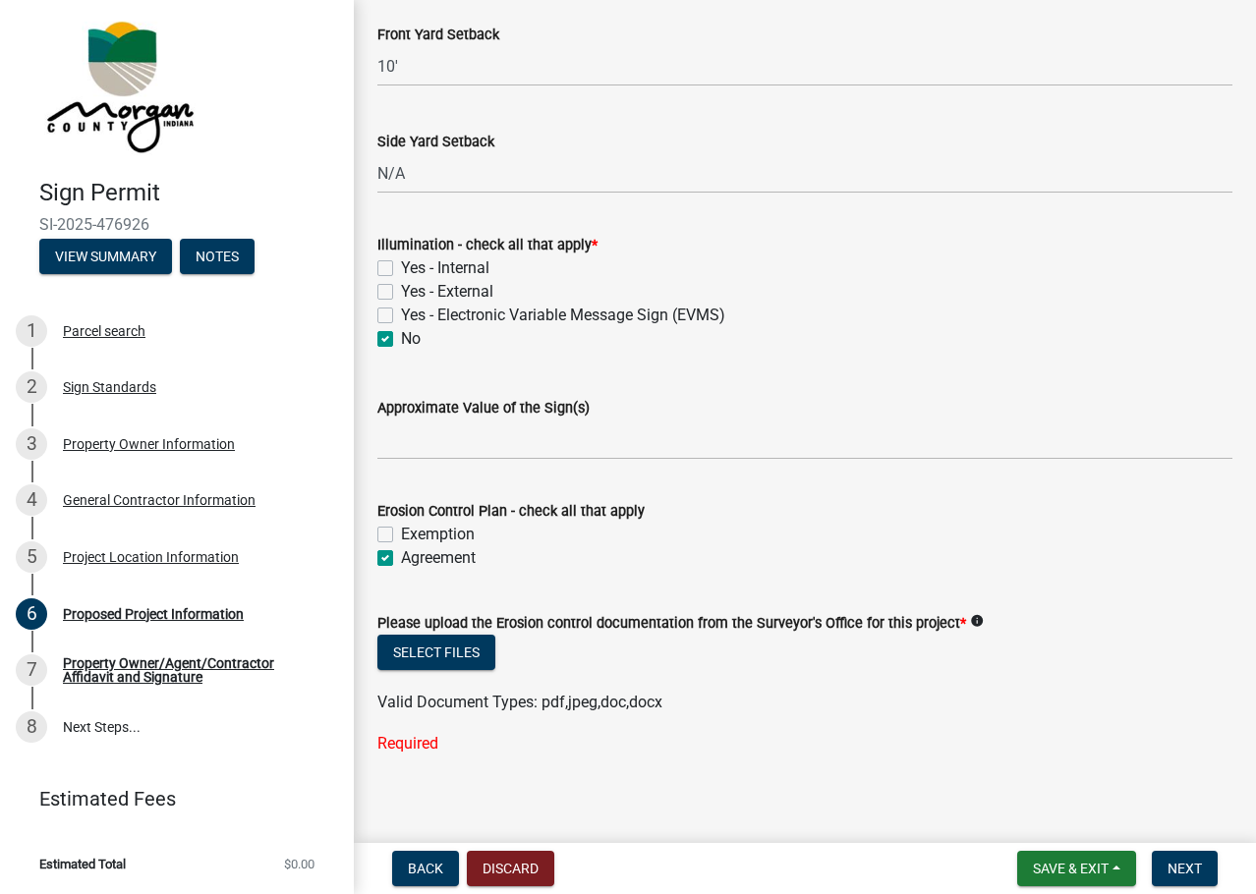
scroll to position [1469, 0]
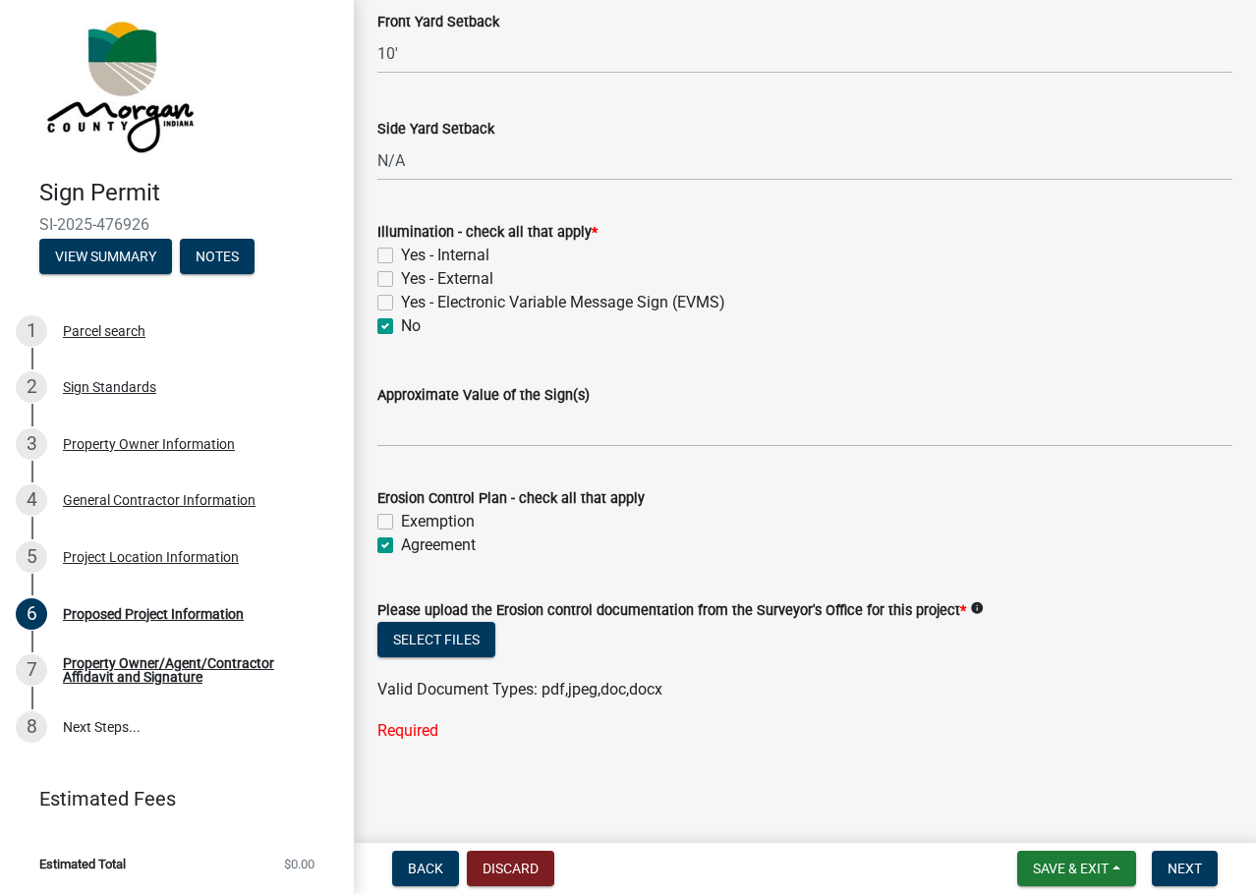
click at [970, 605] on icon "info" at bounding box center [977, 609] width 14 height 14
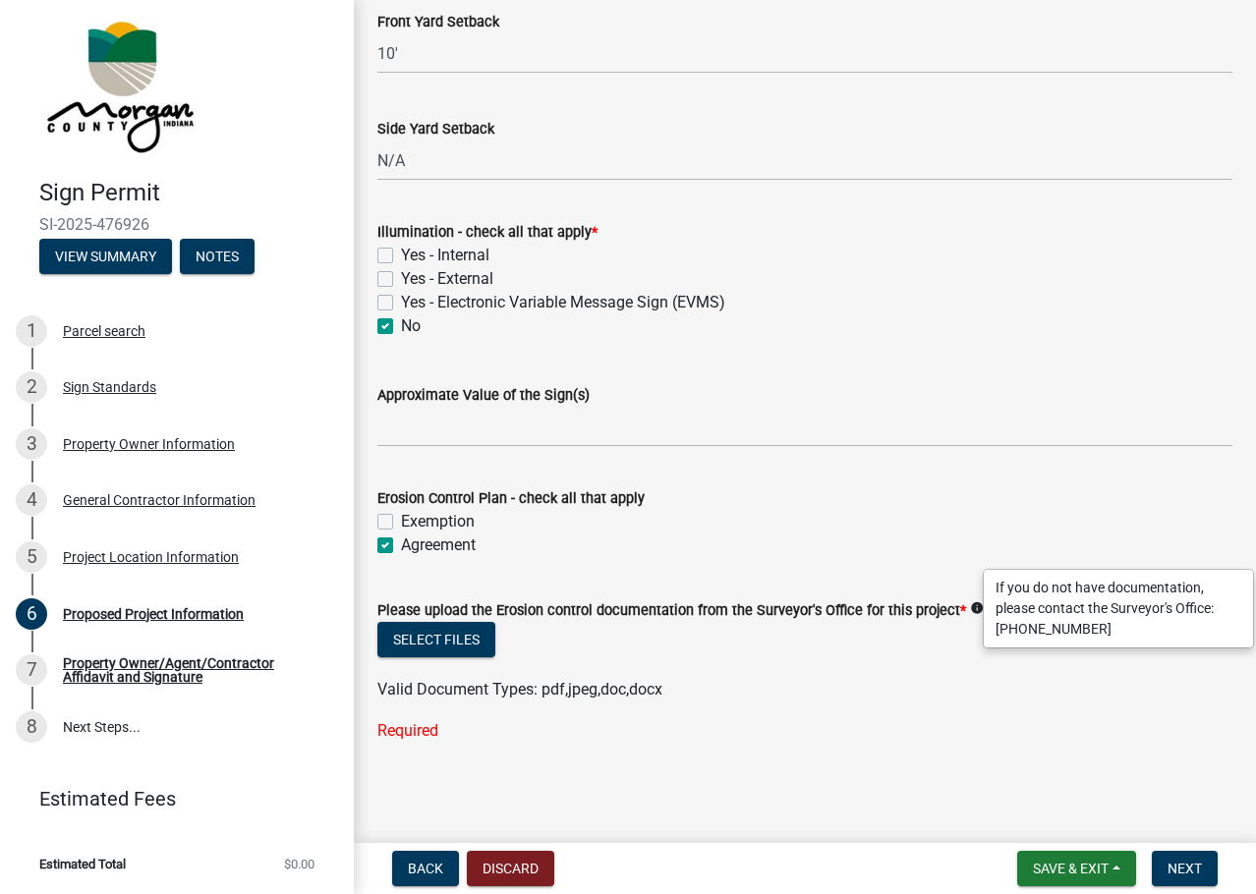
click at [742, 640] on div "Select files" at bounding box center [804, 642] width 855 height 40
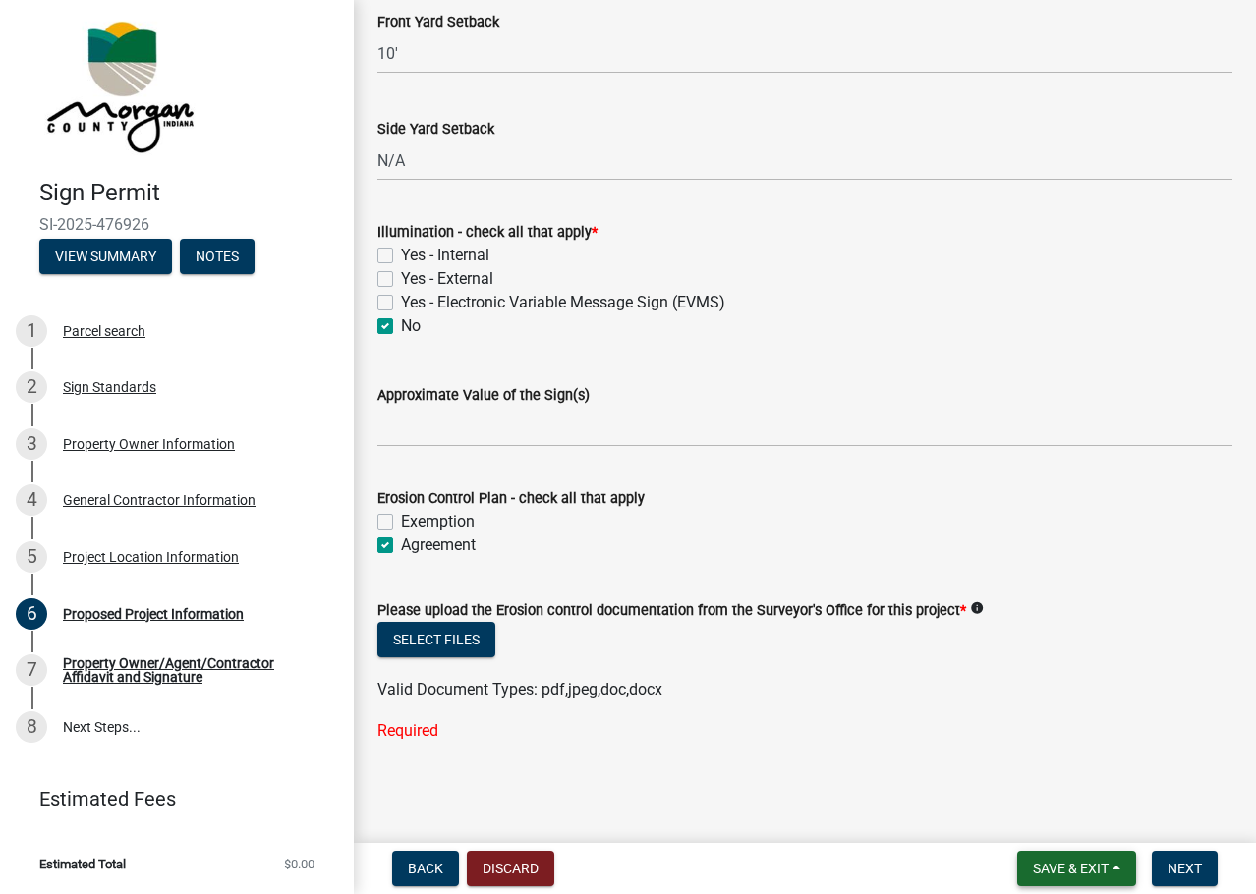
click at [1060, 872] on span "Save & Exit" at bounding box center [1071, 869] width 76 height 16
click at [1033, 816] on button "Save & Exit" at bounding box center [1057, 817] width 157 height 47
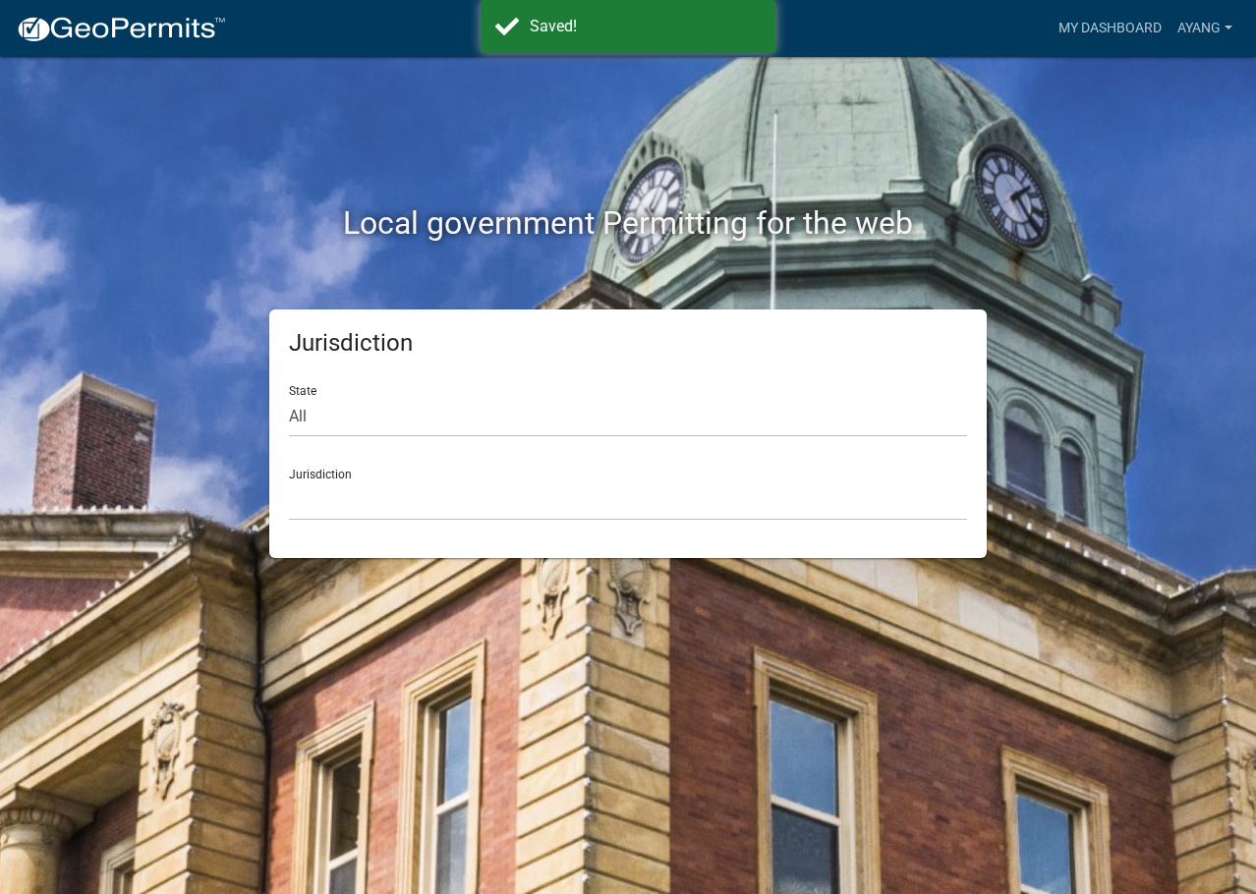
click at [604, 718] on div "Local government Permitting for the web Jurisdiction State All [US_STATE] [US_S…" at bounding box center [628, 447] width 1256 height 894
